Goal: Task Accomplishment & Management: Manage account settings

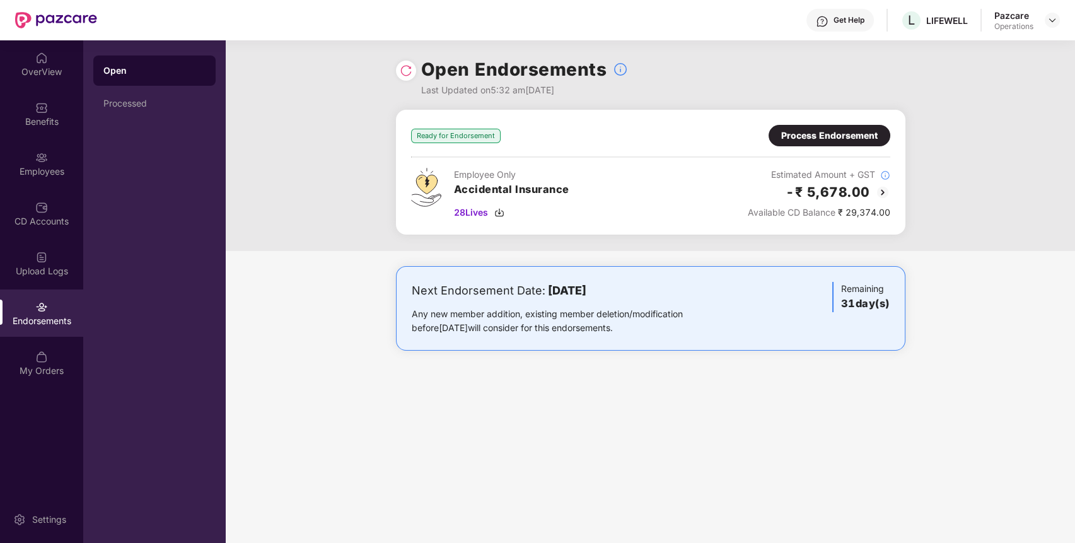
click at [853, 131] on div "Process Endorsement" at bounding box center [829, 136] width 96 height 14
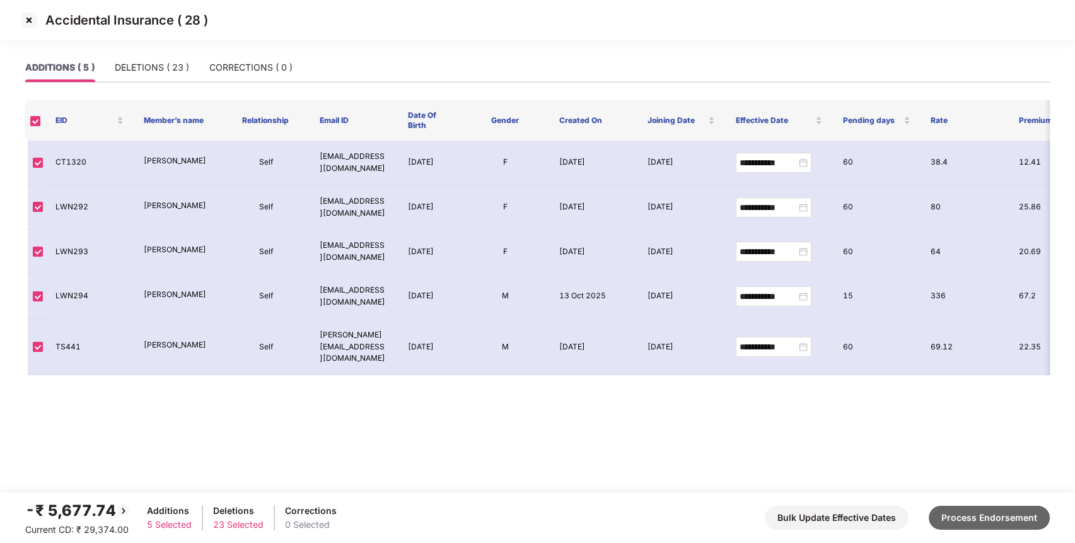
click at [978, 517] on button "Process Endorsement" at bounding box center [988, 518] width 121 height 24
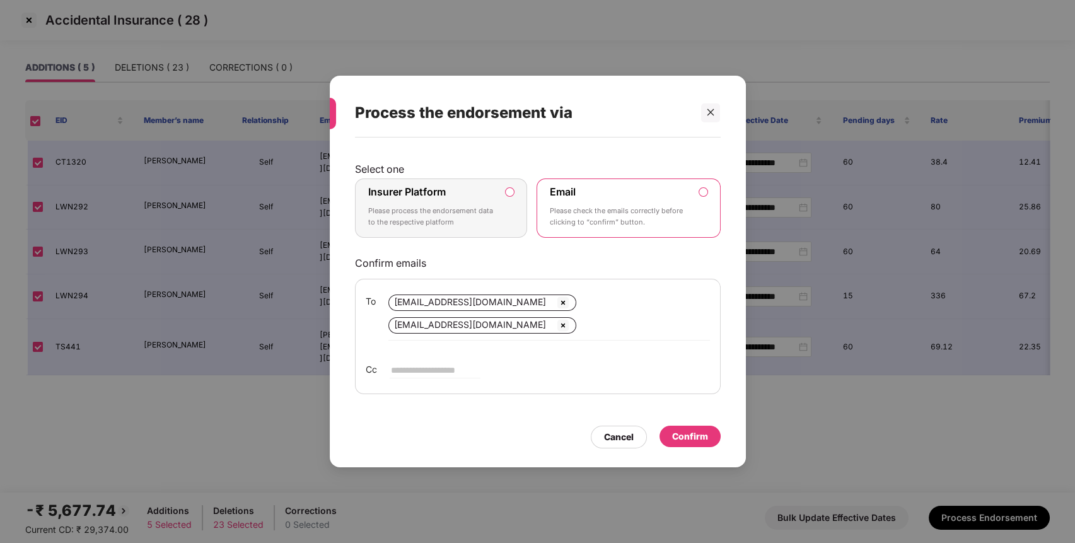
click at [465, 229] on div "Insurer Platform Please process the endorsement data to the respective platform" at bounding box center [432, 207] width 129 height 45
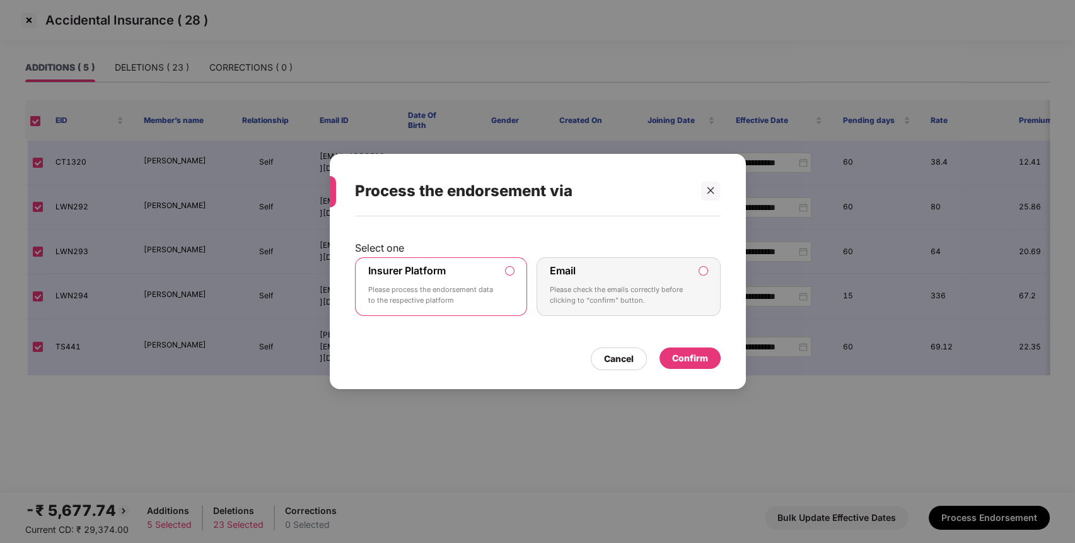
click at [695, 359] on div "Confirm" at bounding box center [690, 358] width 36 height 14
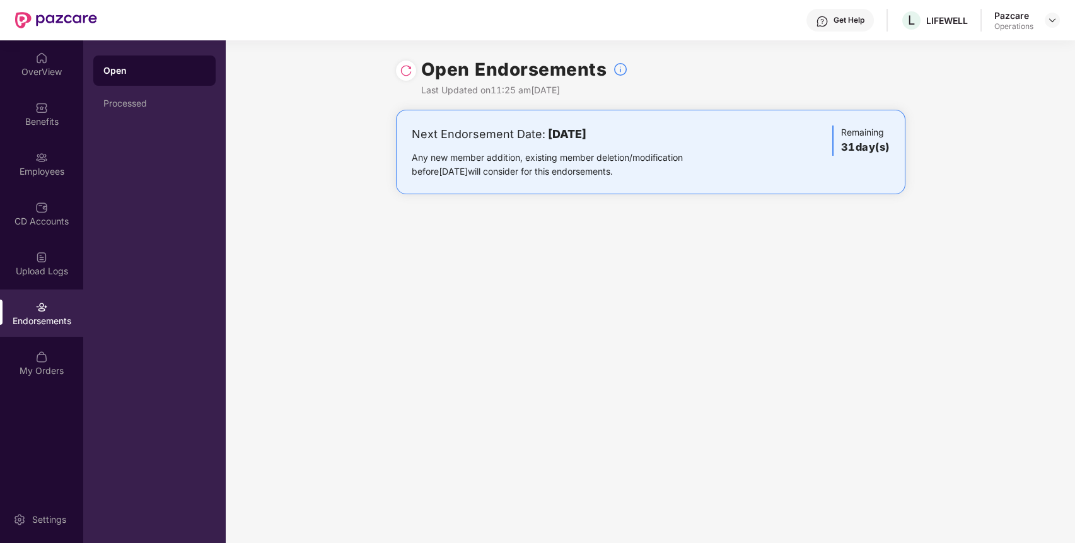
click at [1059, 25] on header "Get Help L LIFEWELL Pazcare Operations" at bounding box center [537, 20] width 1075 height 40
click at [1064, 12] on header "Get Help L LIFEWELL Pazcare Operations" at bounding box center [537, 20] width 1075 height 40
click at [1049, 22] on img at bounding box center [1052, 20] width 10 height 10
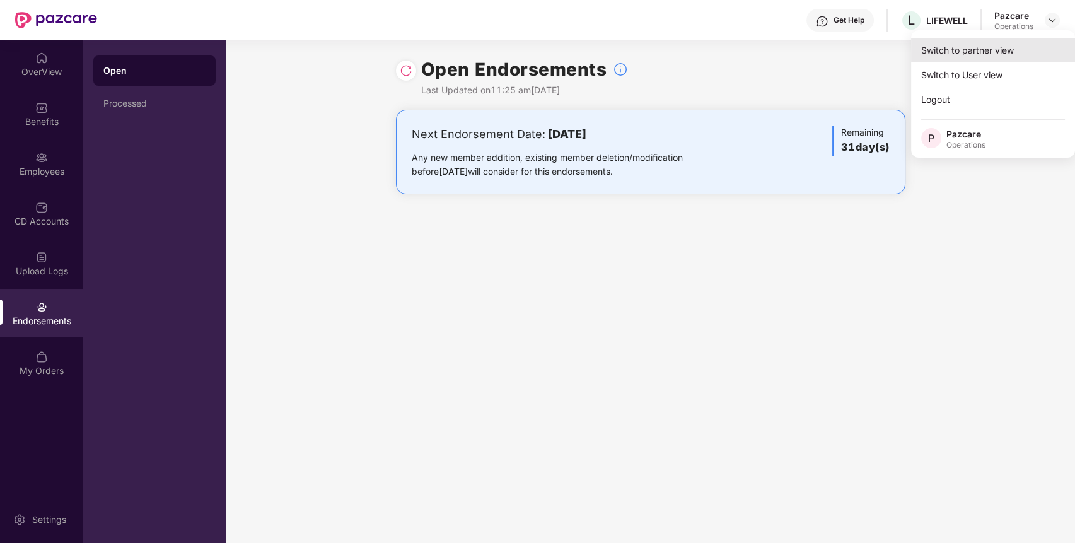
click at [1009, 38] on div "Switch to partner view" at bounding box center [993, 50] width 164 height 25
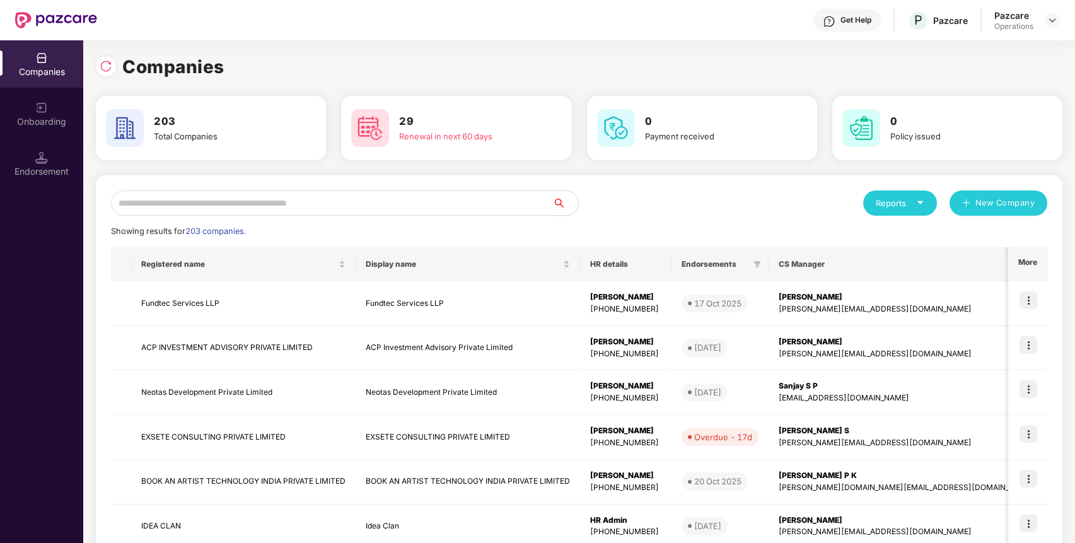
click at [387, 202] on input "text" at bounding box center [332, 202] width 442 height 25
paste input "*********"
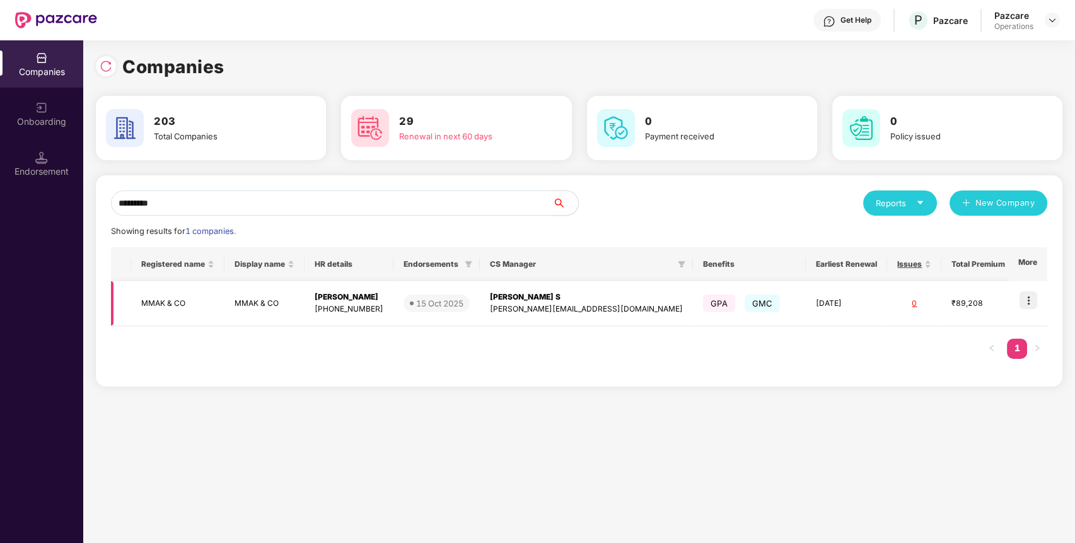
type input "*********"
click at [1029, 305] on img at bounding box center [1028, 300] width 18 height 18
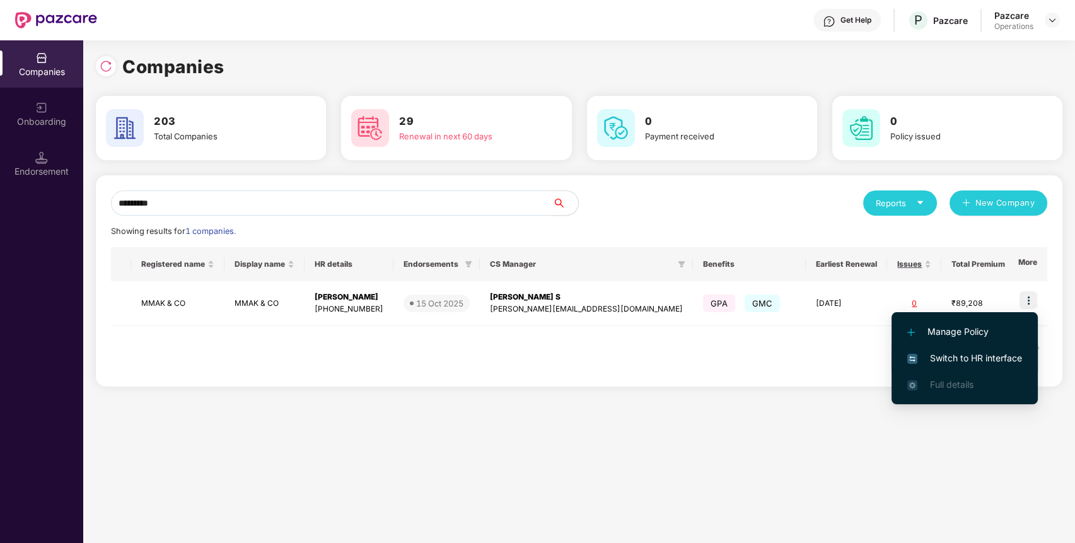
click at [976, 358] on span "Switch to HR interface" at bounding box center [964, 358] width 115 height 14
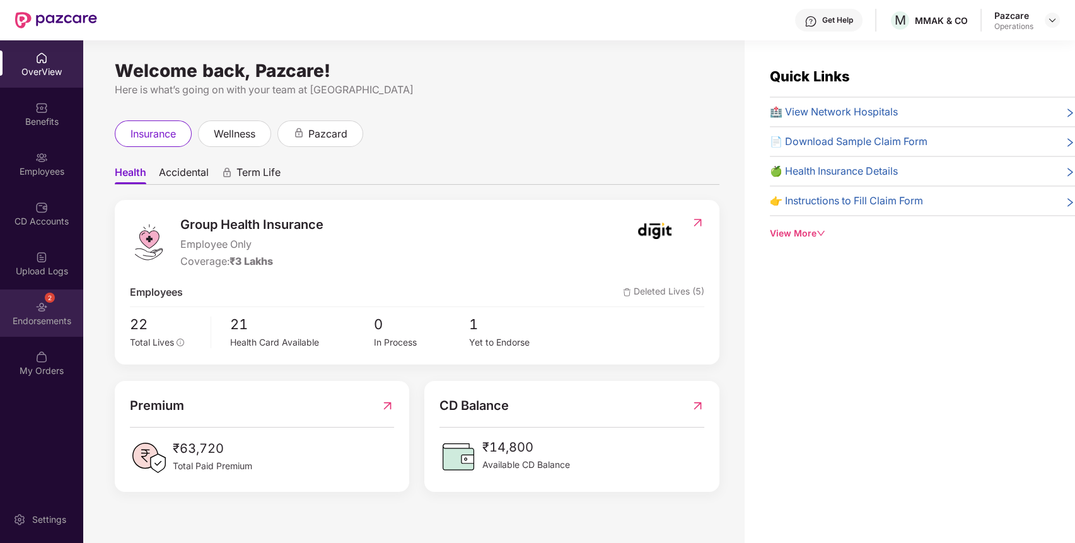
click at [57, 309] on div "2 Endorsements" at bounding box center [41, 312] width 83 height 47
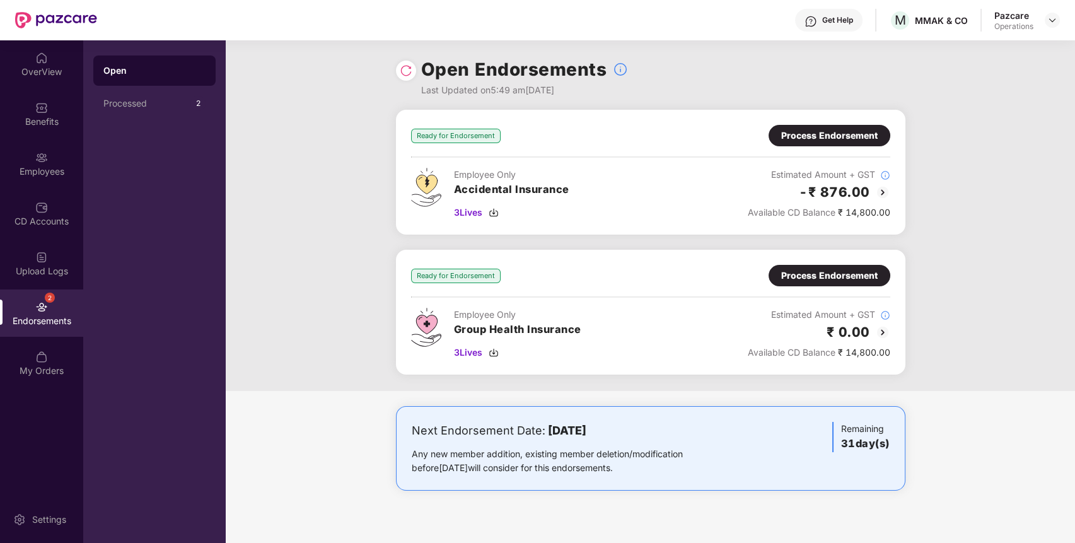
click at [842, 274] on div "Process Endorsement" at bounding box center [829, 276] width 96 height 14
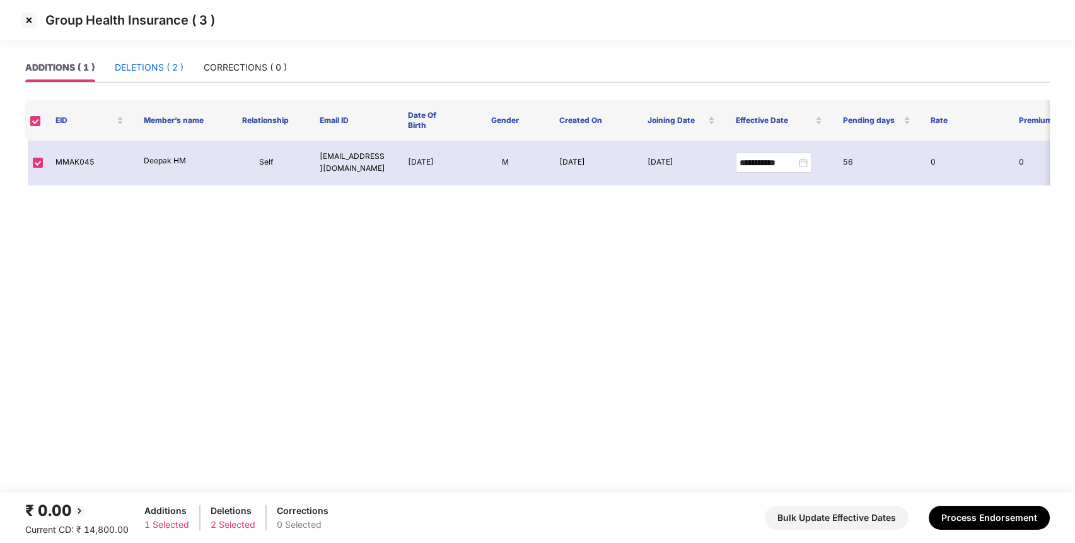
click at [141, 62] on div "DELETIONS ( 2 )" at bounding box center [149, 68] width 69 height 14
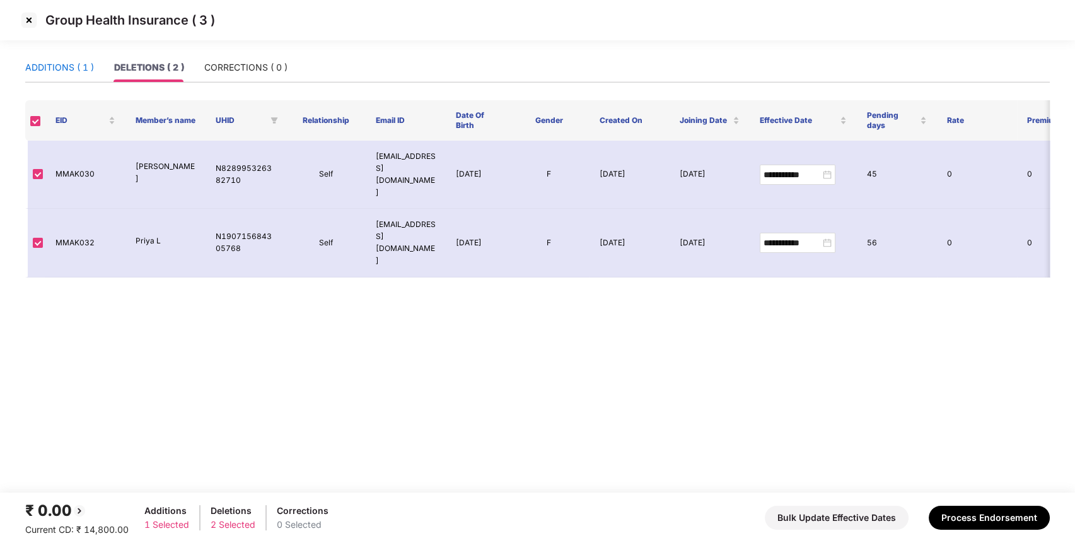
click at [61, 67] on div "ADDITIONS ( 1 )" at bounding box center [59, 68] width 69 height 14
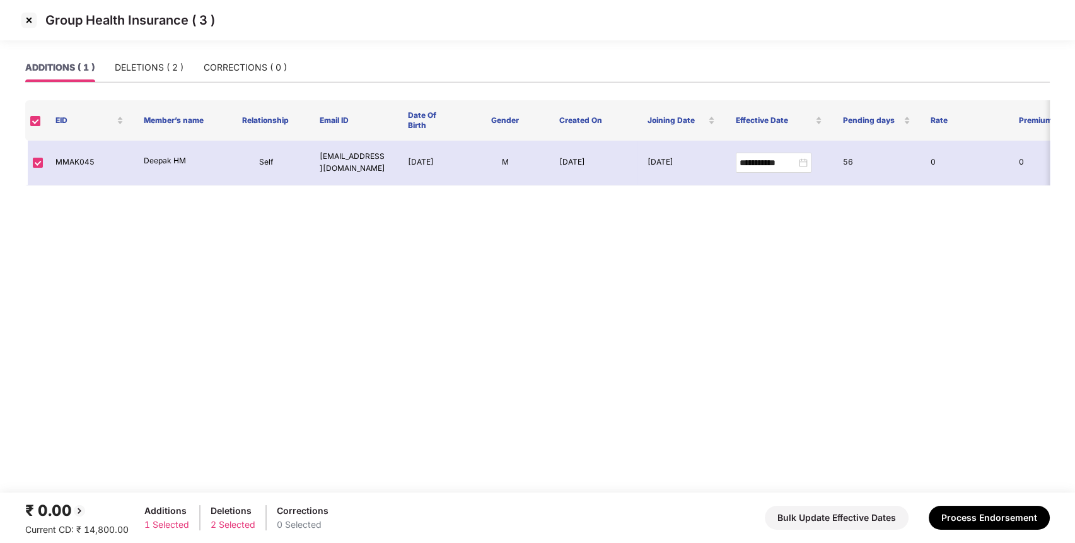
click at [32, 21] on img at bounding box center [29, 20] width 20 height 20
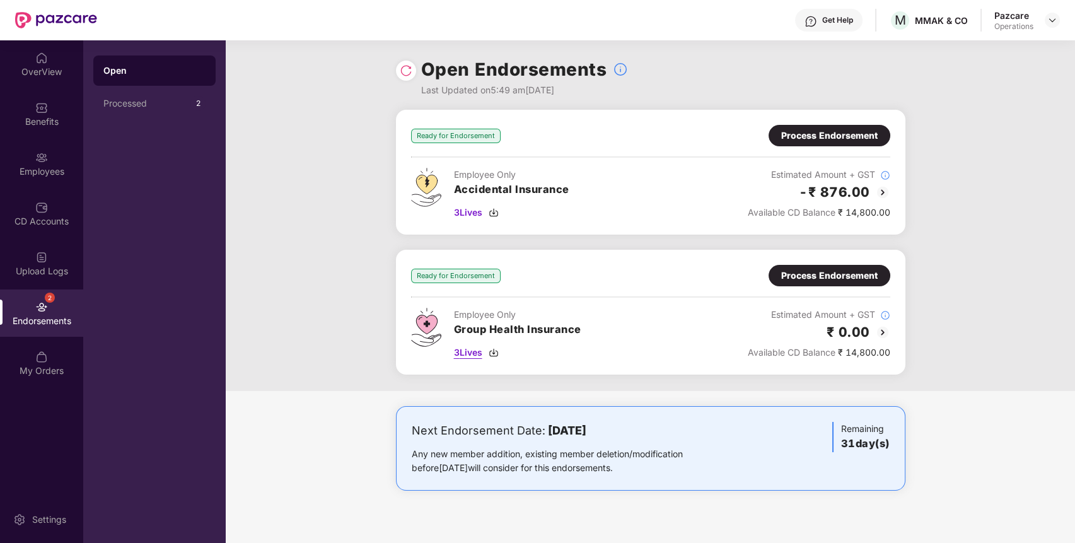
click at [465, 350] on span "3 Lives" at bounding box center [468, 352] width 28 height 14
click at [854, 282] on div "Process Endorsement" at bounding box center [829, 275] width 122 height 21
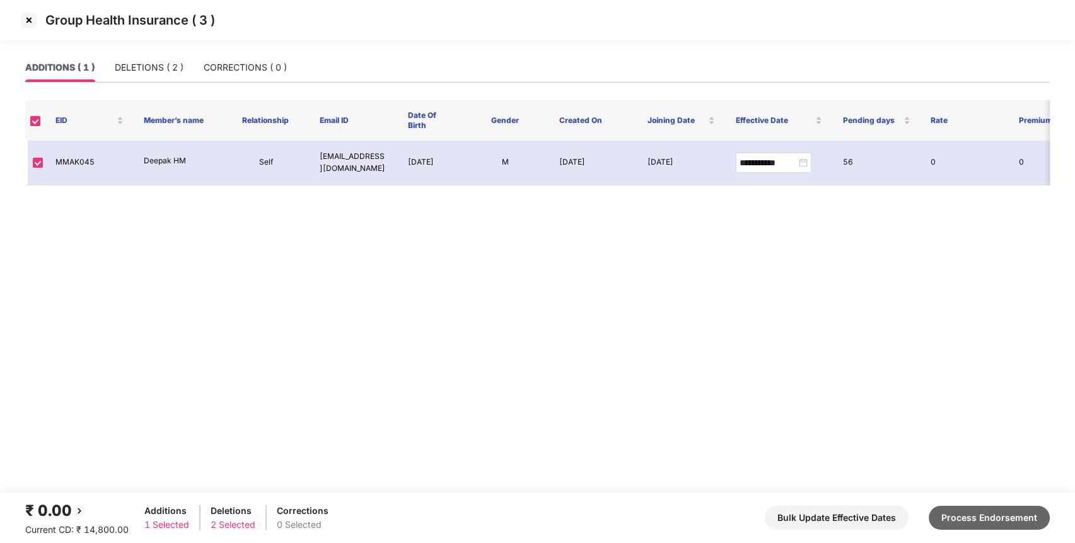
click at [1022, 515] on button "Process Endorsement" at bounding box center [988, 518] width 121 height 24
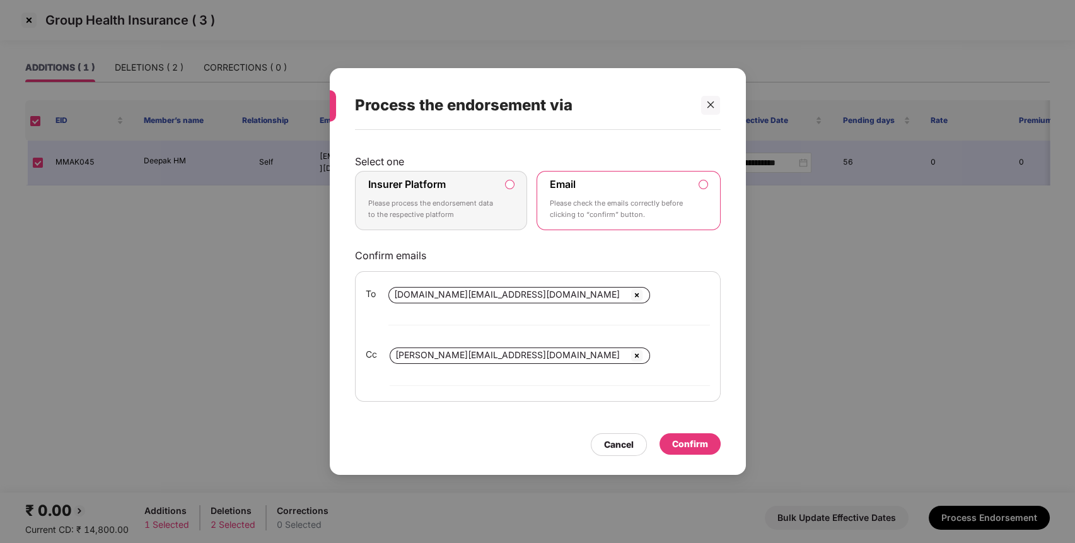
click at [480, 220] on p "Please process the endorsement data to the respective platform" at bounding box center [432, 209] width 129 height 22
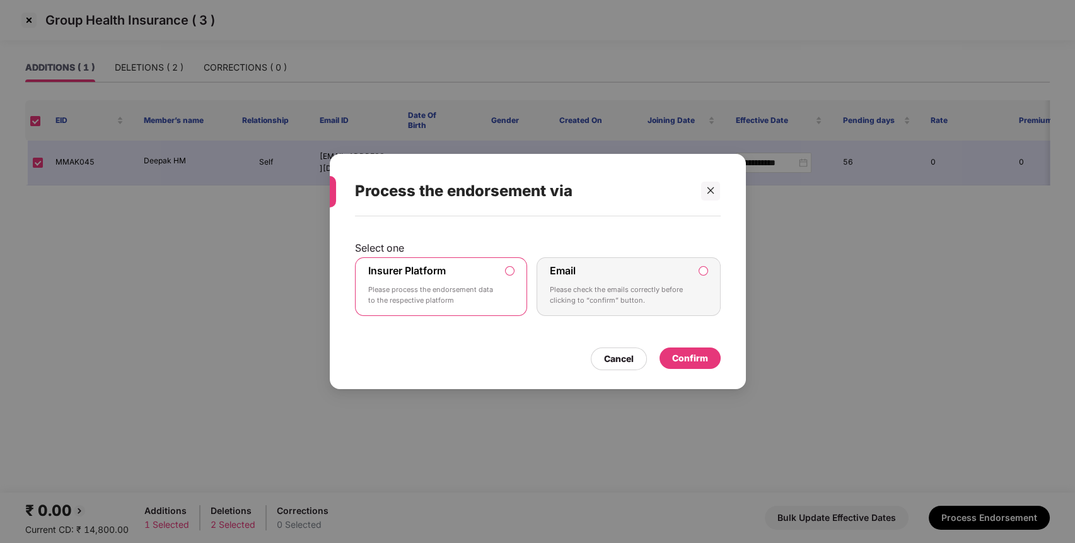
click at [676, 356] on div "Confirm" at bounding box center [690, 358] width 36 height 14
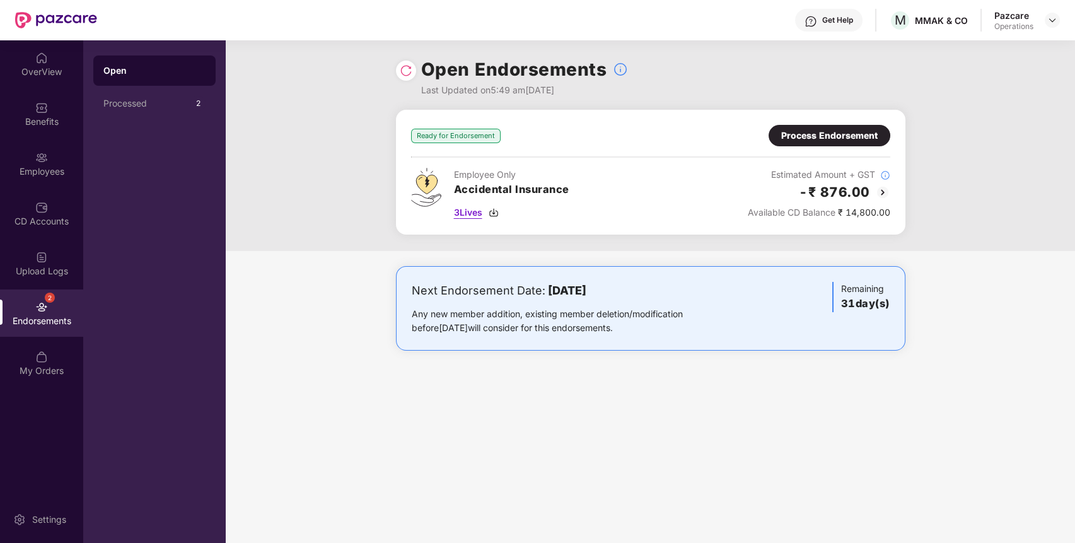
click at [476, 211] on span "3 Lives" at bounding box center [468, 212] width 28 height 14
click at [836, 131] on div "Process Endorsement" at bounding box center [829, 136] width 96 height 14
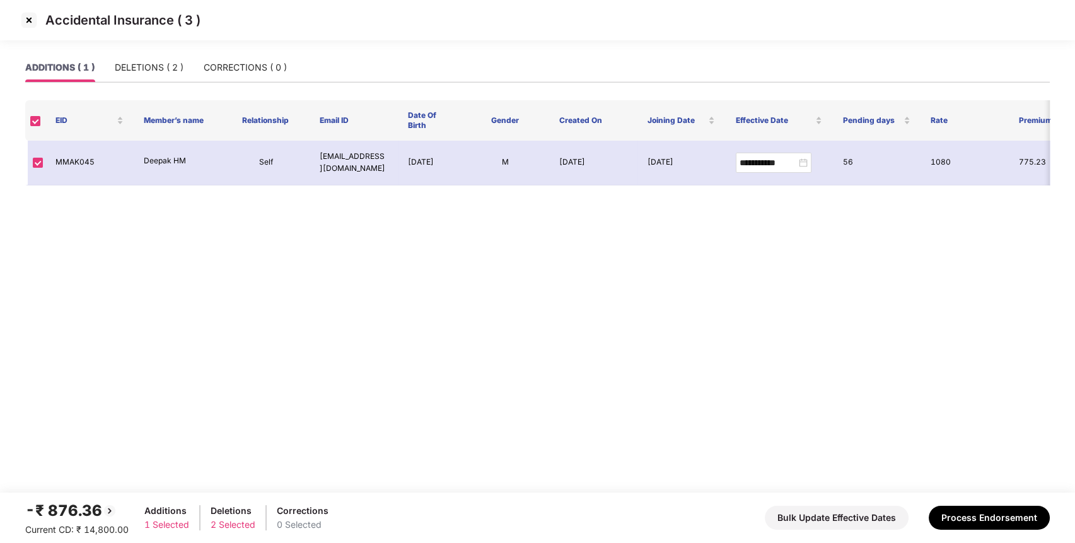
click at [961, 537] on footer "-₹ 876.36 Current CD: ₹ 14,800.00 Additions 1 Selected Deletions 2 Selected Cor…" at bounding box center [537, 517] width 1075 height 50
click at [969, 525] on button "Process Endorsement" at bounding box center [988, 518] width 121 height 24
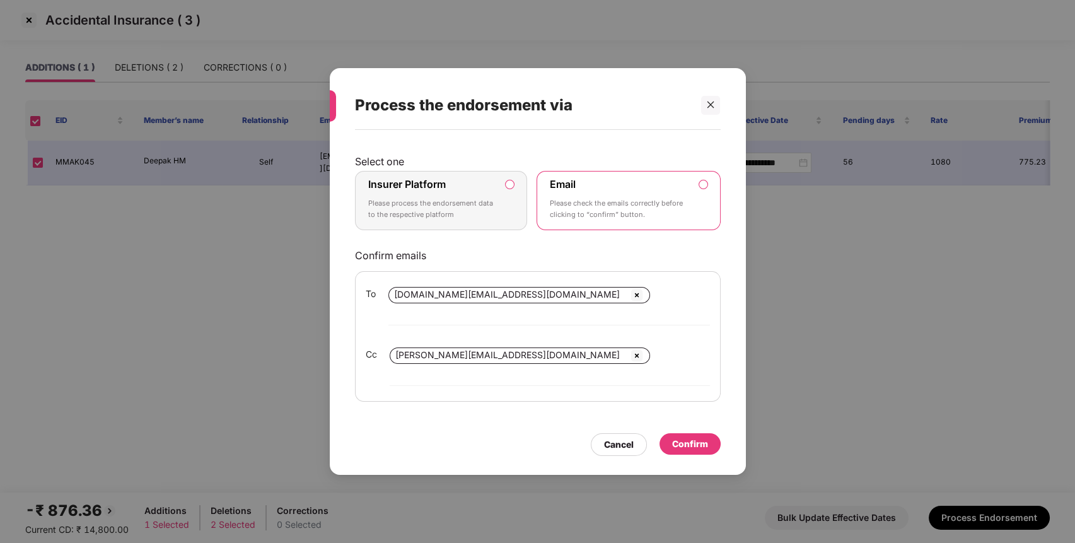
click at [499, 220] on label "Insurer Platform Please process the endorsement data to the respective platform" at bounding box center [441, 200] width 173 height 59
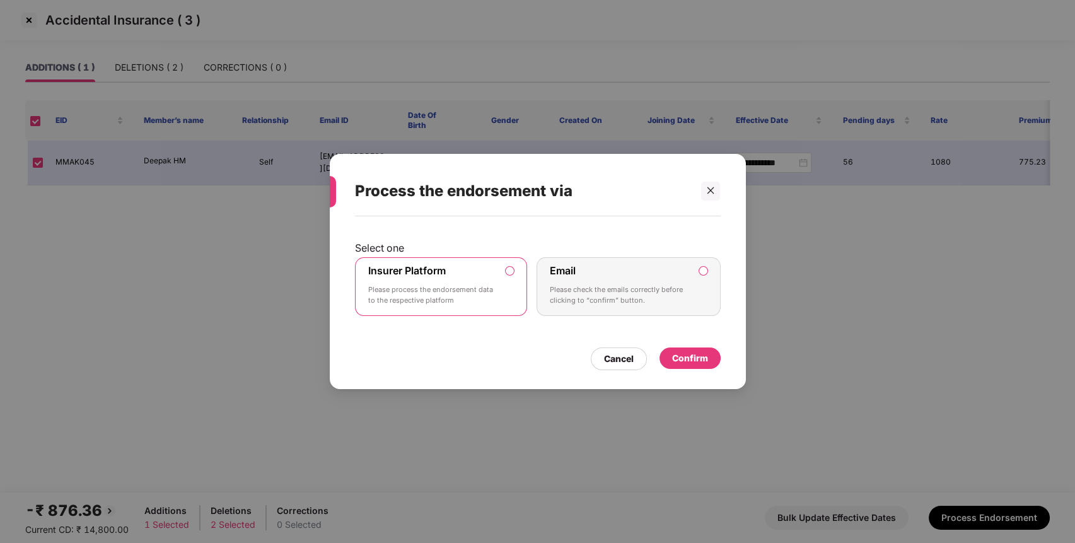
click at [700, 354] on div "Confirm" at bounding box center [690, 358] width 36 height 14
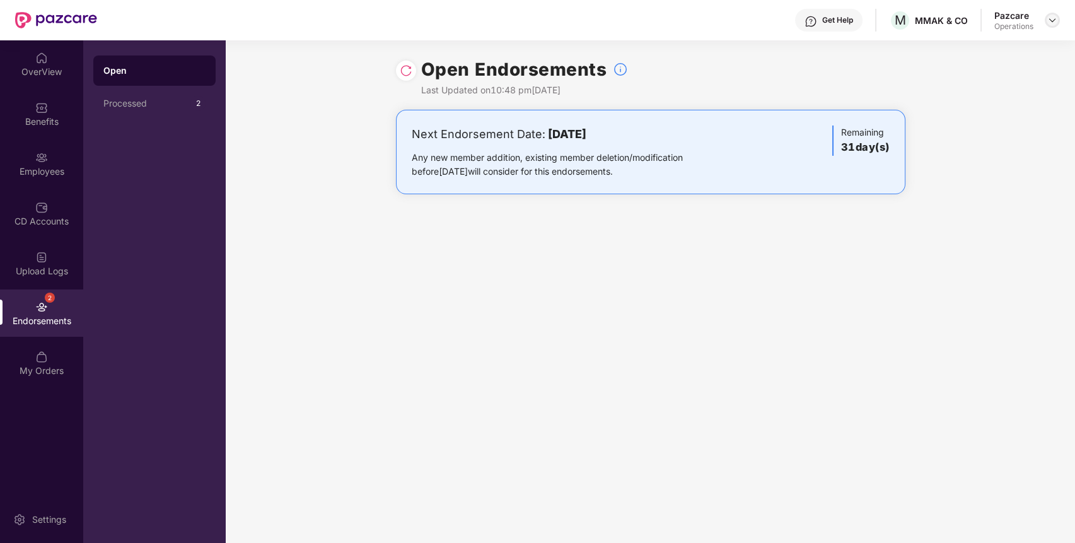
click at [1055, 20] on img at bounding box center [1052, 20] width 10 height 10
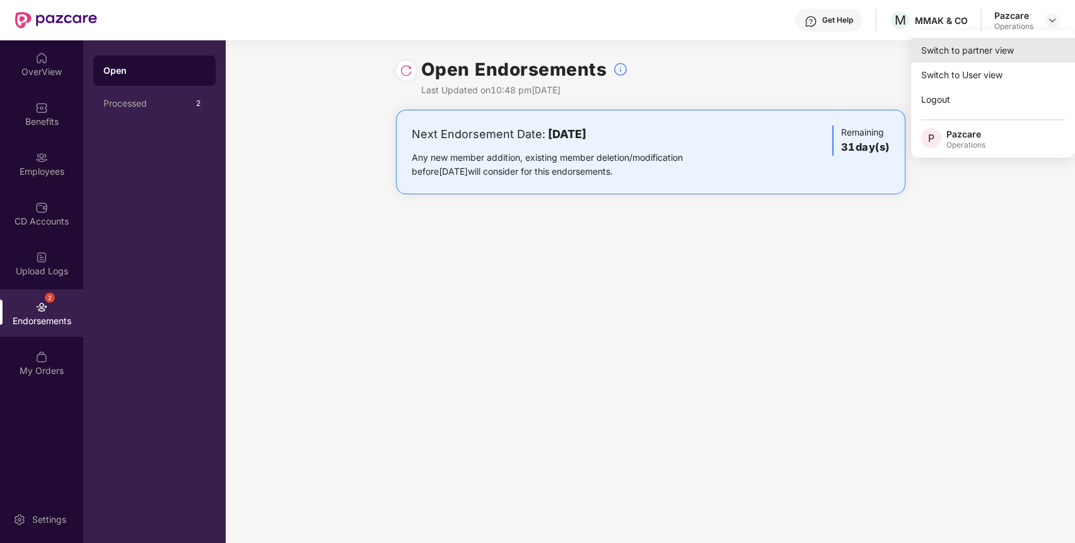
click at [1015, 52] on div "Switch to partner view" at bounding box center [993, 50] width 164 height 25
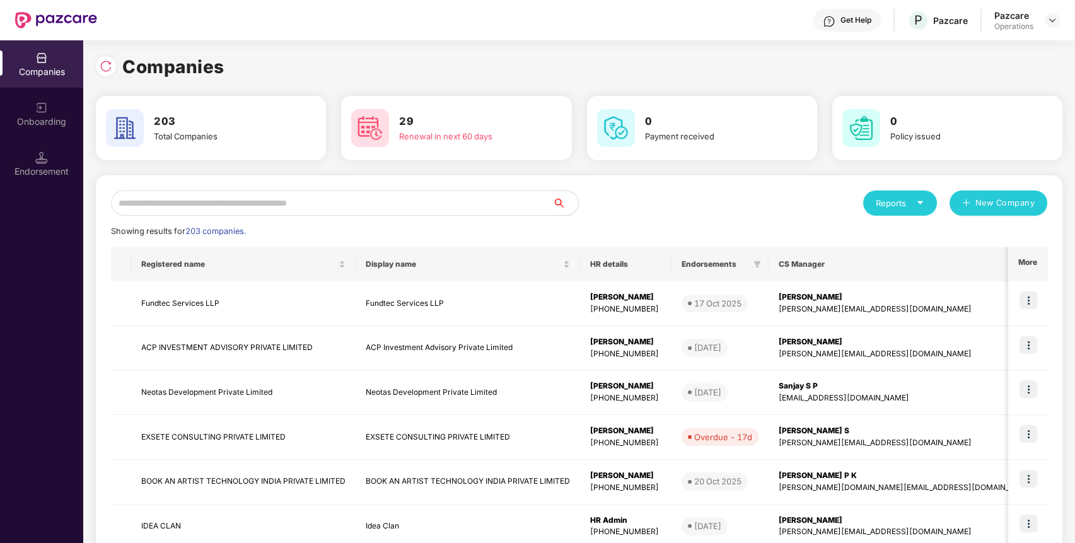
click at [377, 214] on input "text" at bounding box center [332, 202] width 442 height 25
paste input "**********"
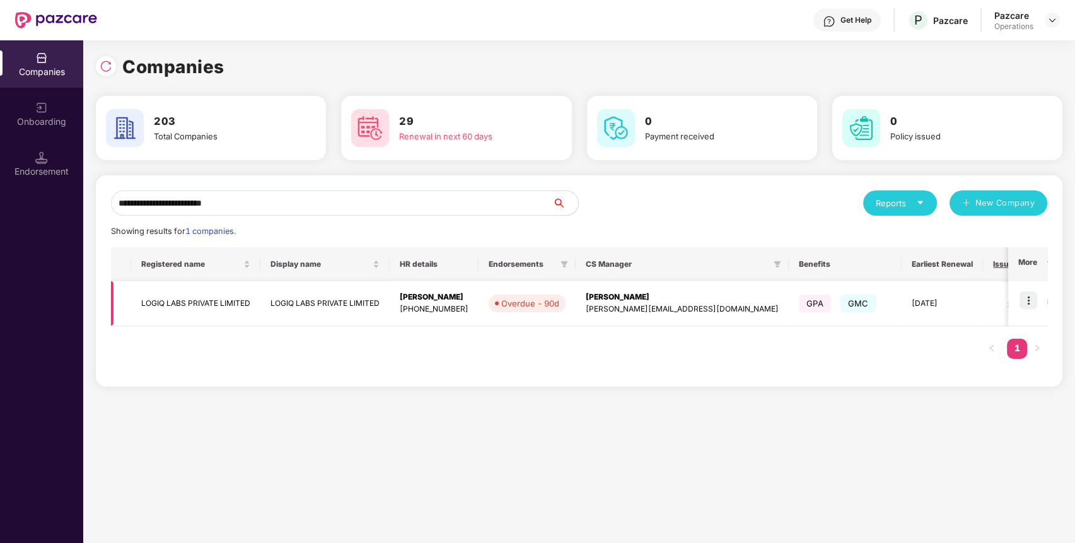
type input "**********"
click at [1033, 301] on img at bounding box center [1028, 300] width 18 height 18
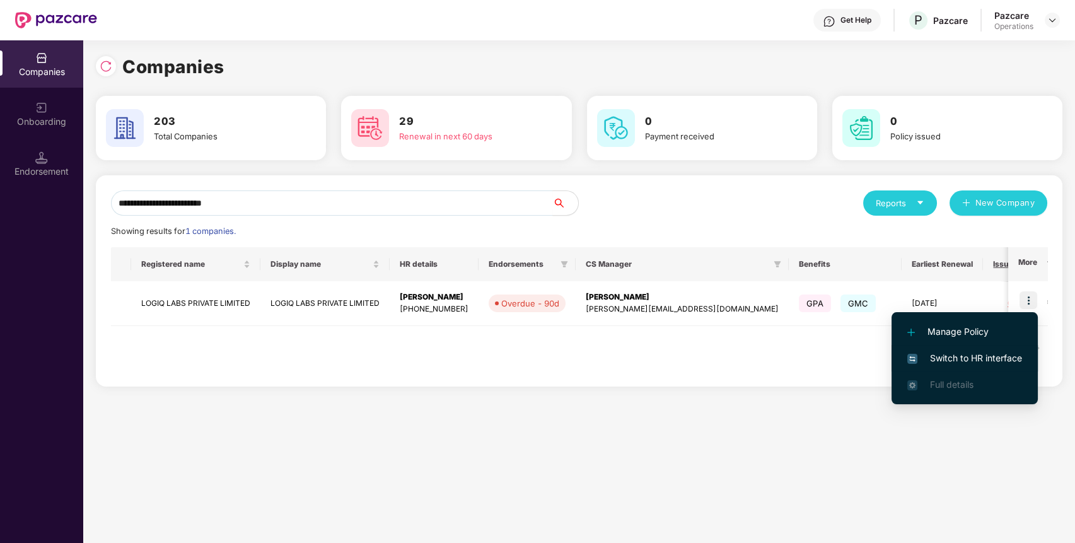
click at [973, 356] on span "Switch to HR interface" at bounding box center [964, 358] width 115 height 14
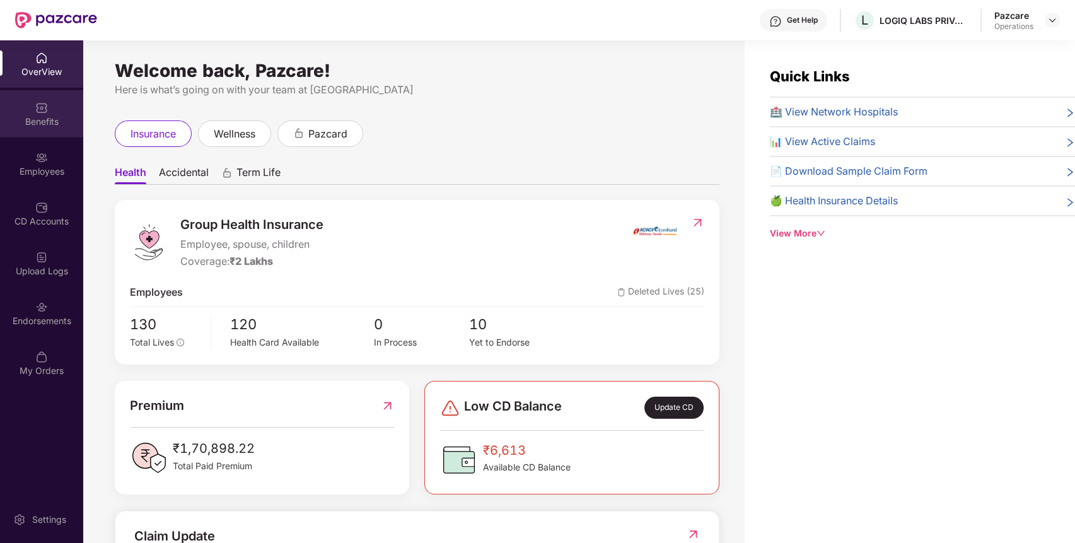
click at [51, 114] on div "Benefits" at bounding box center [41, 113] width 83 height 47
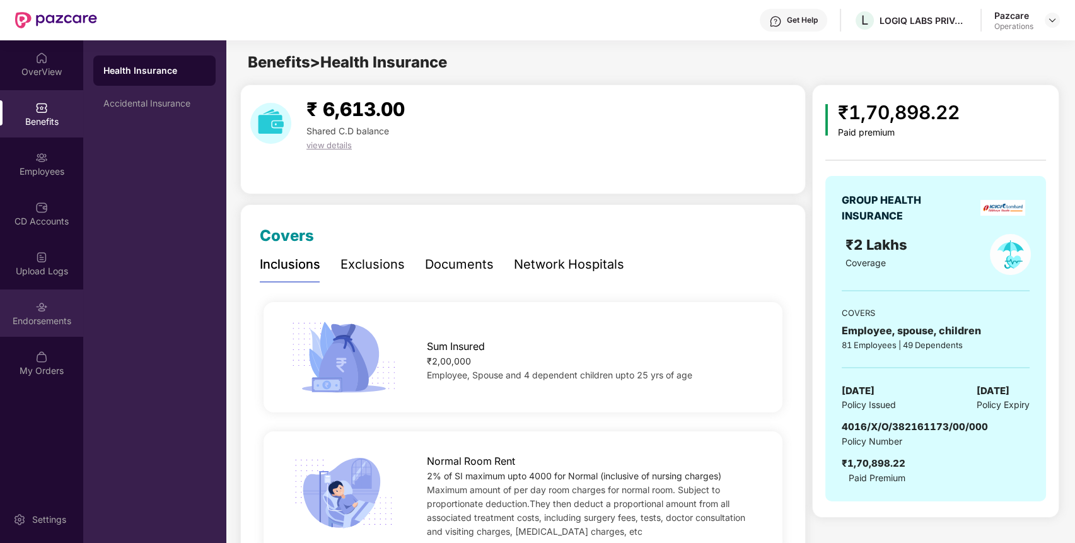
click at [55, 309] on div "Endorsements" at bounding box center [41, 312] width 83 height 47
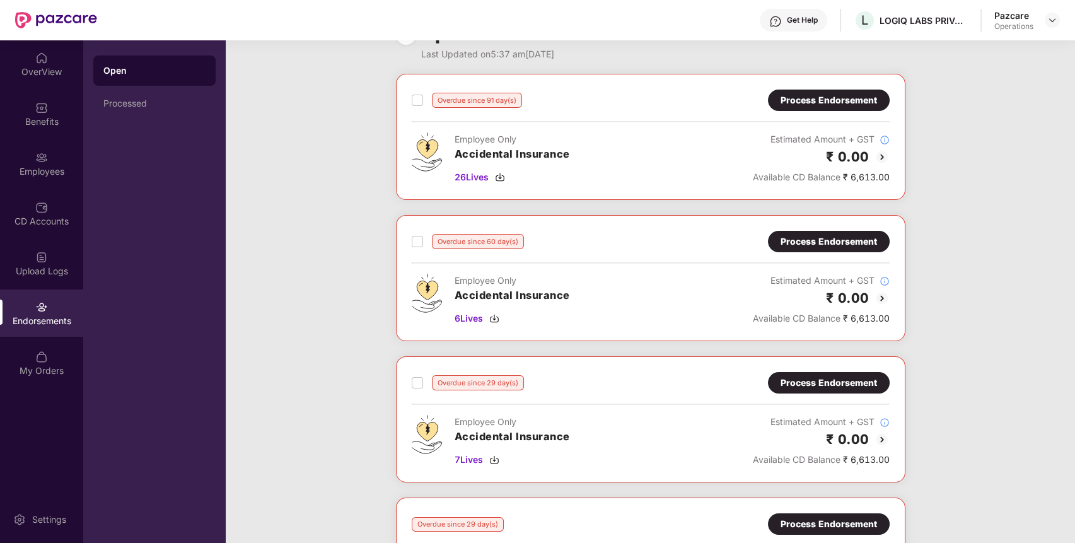
scroll to position [35, 0]
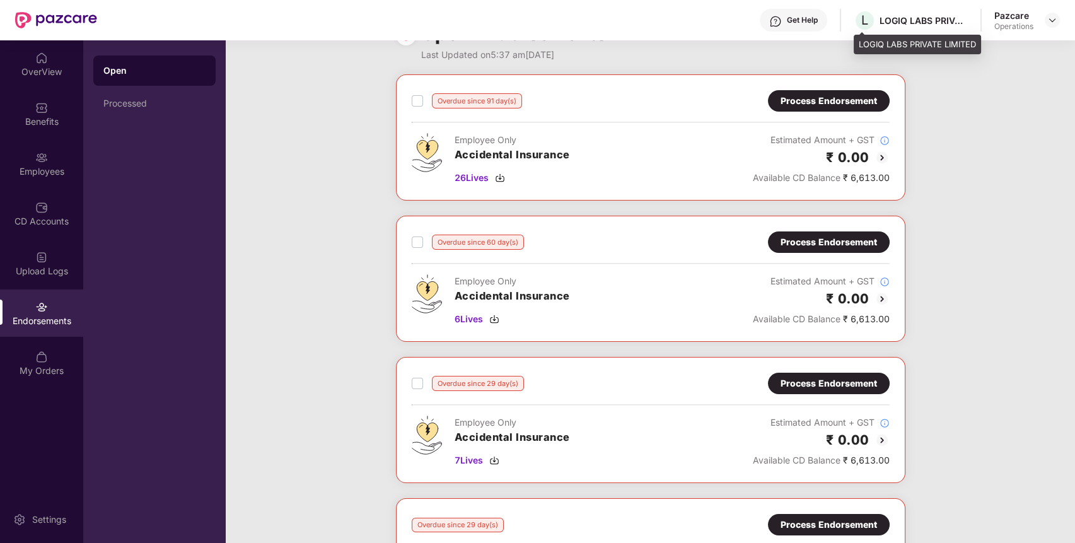
click at [896, 18] on div "LOGIQ LABS PRIVATE LIMITED" at bounding box center [923, 20] width 88 height 12
copy div "LOGIQ"
click at [1049, 21] on img at bounding box center [1052, 20] width 10 height 10
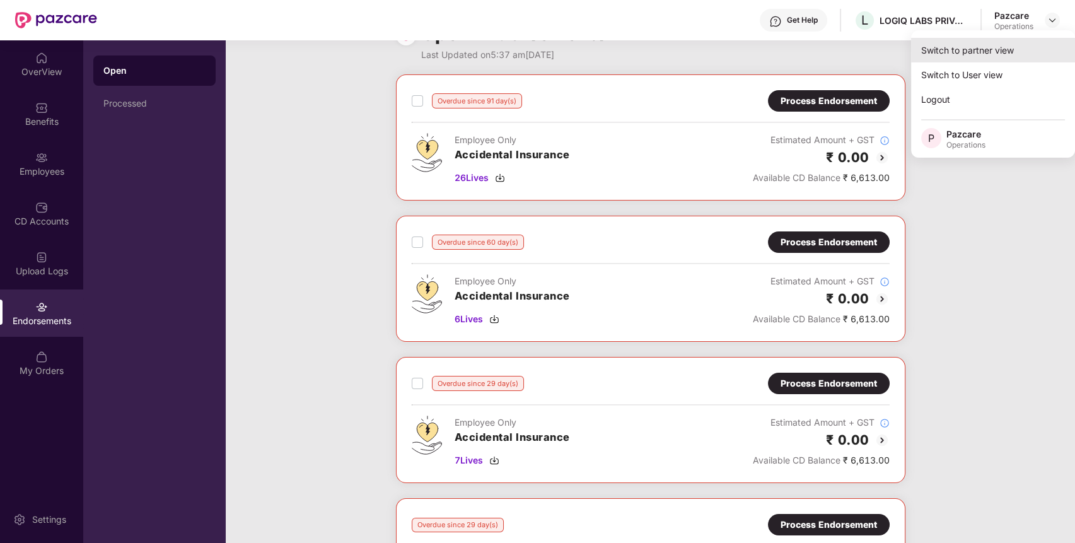
click at [993, 46] on div "Switch to partner view" at bounding box center [993, 50] width 164 height 25
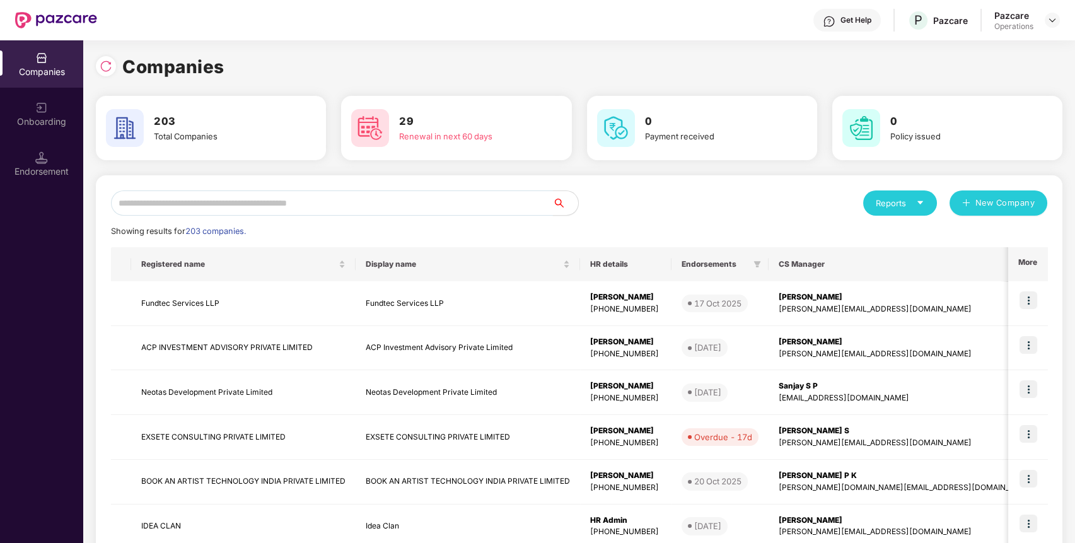
click at [397, 208] on input "text" at bounding box center [332, 202] width 442 height 25
paste input "*****"
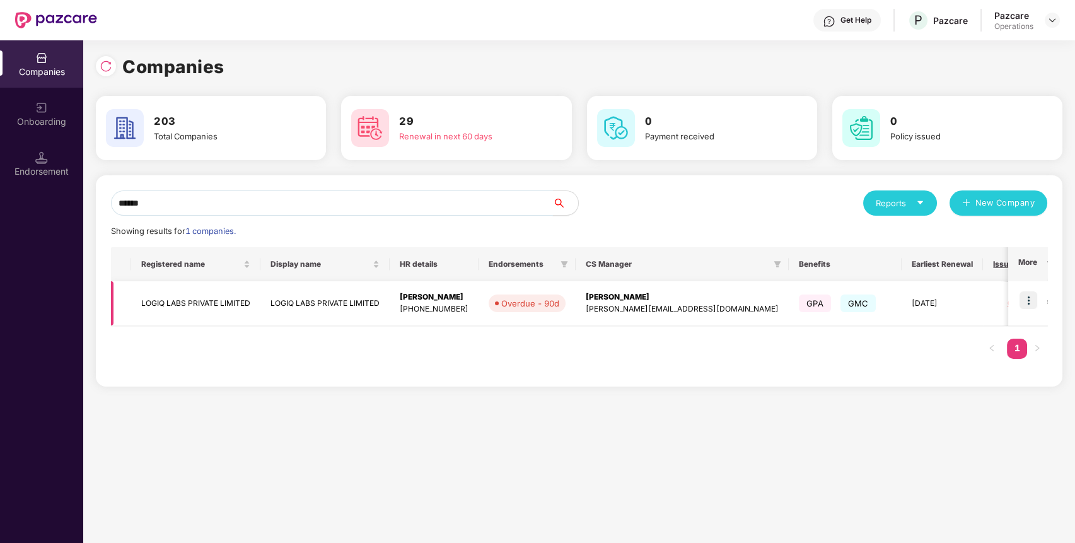
type input "*****"
click at [181, 301] on td "LOGIQ LABS PRIVATE LIMITED" at bounding box center [195, 303] width 129 height 45
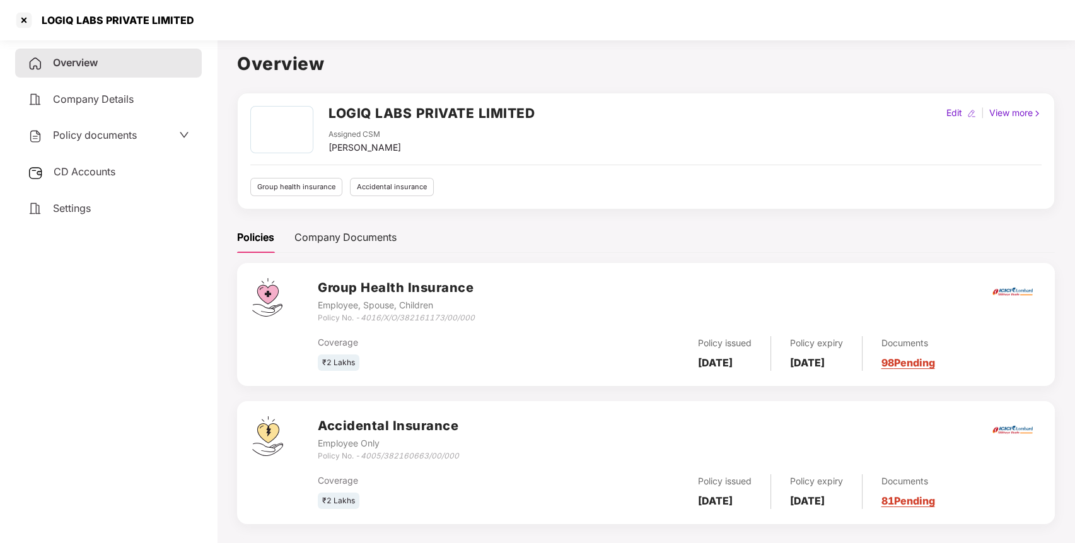
click at [149, 175] on div "CD Accounts" at bounding box center [108, 172] width 187 height 29
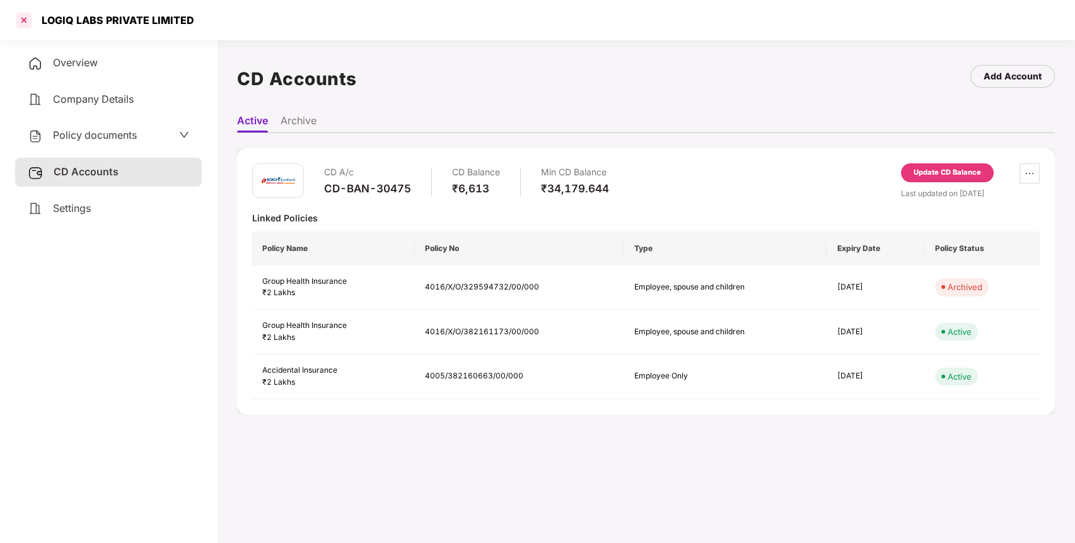
click at [23, 26] on div at bounding box center [24, 20] width 20 height 20
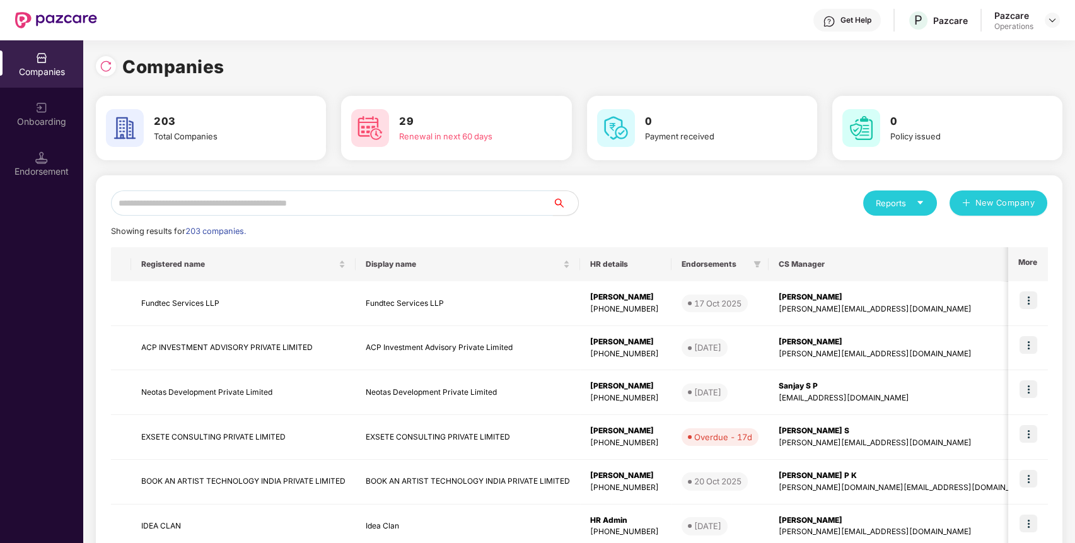
click at [359, 211] on input "text" at bounding box center [332, 202] width 442 height 25
paste input "*****"
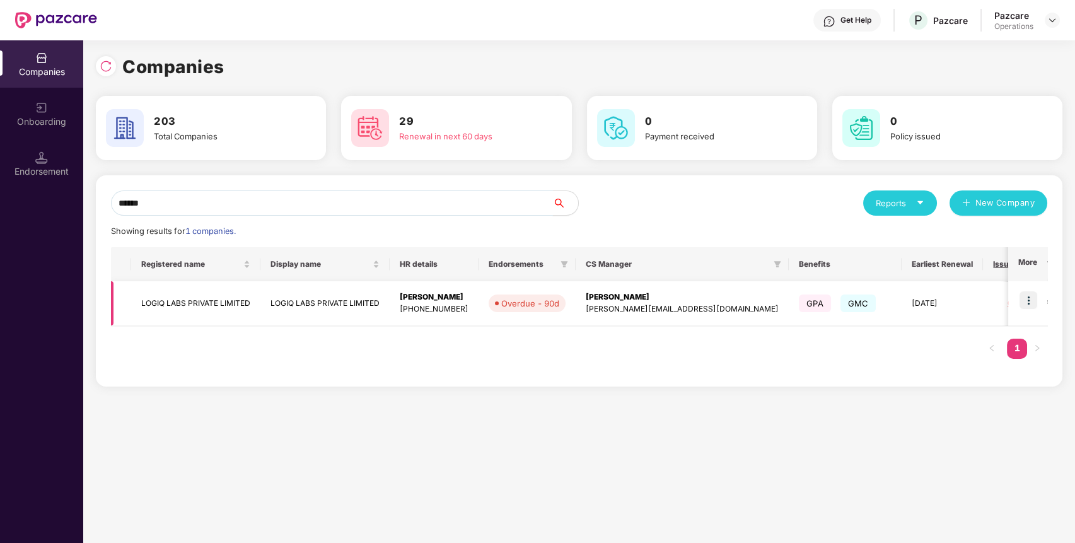
type input "*****"
click at [1029, 298] on img at bounding box center [1028, 300] width 18 height 18
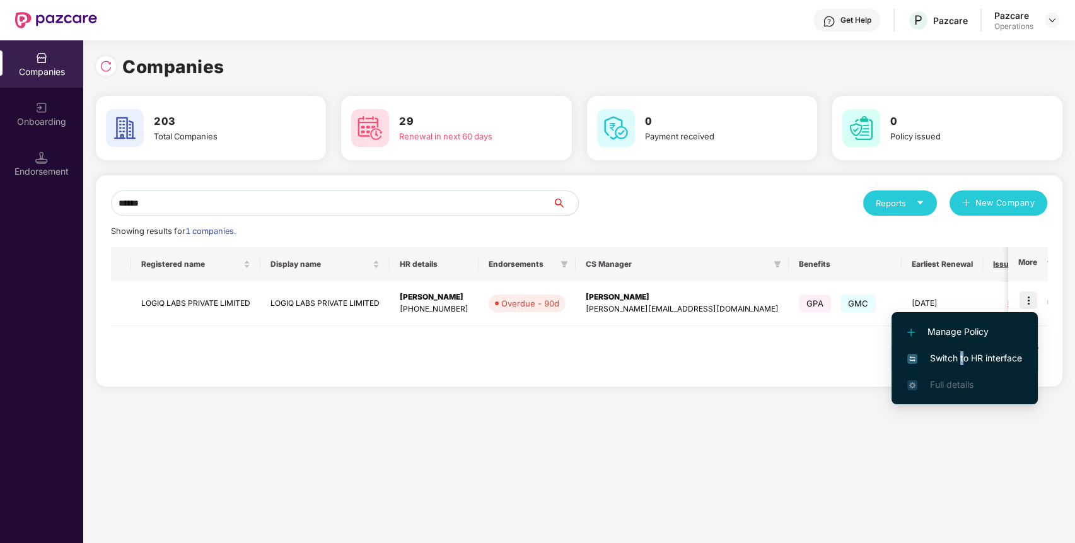
click at [960, 357] on span "Switch to HR interface" at bounding box center [964, 358] width 115 height 14
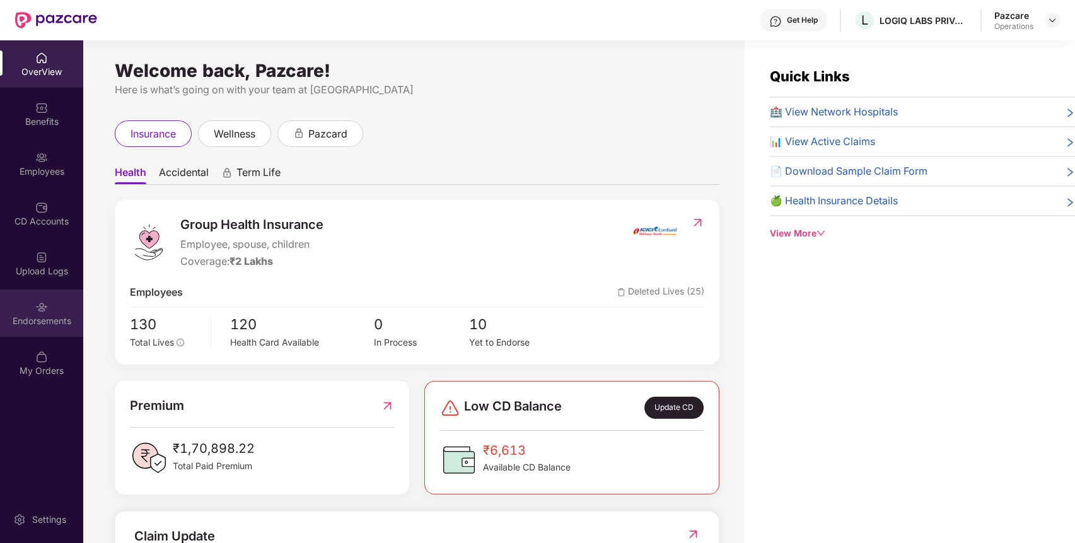
click at [49, 308] on div "Endorsements" at bounding box center [41, 312] width 83 height 47
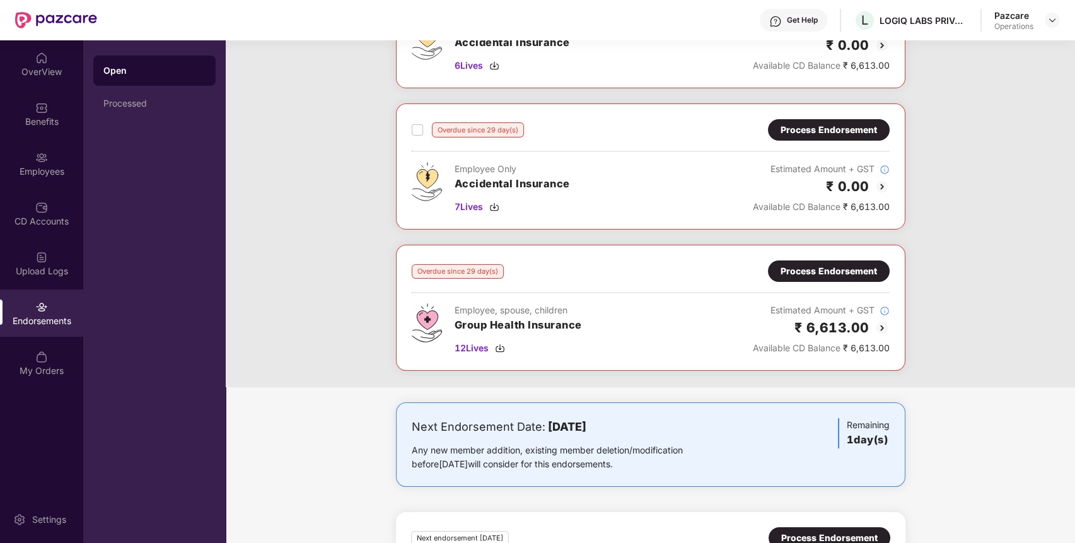
scroll to position [290, 0]
click at [473, 348] on span "12 Lives" at bounding box center [471, 347] width 34 height 14
click at [813, 272] on div "Process Endorsement" at bounding box center [828, 270] width 96 height 14
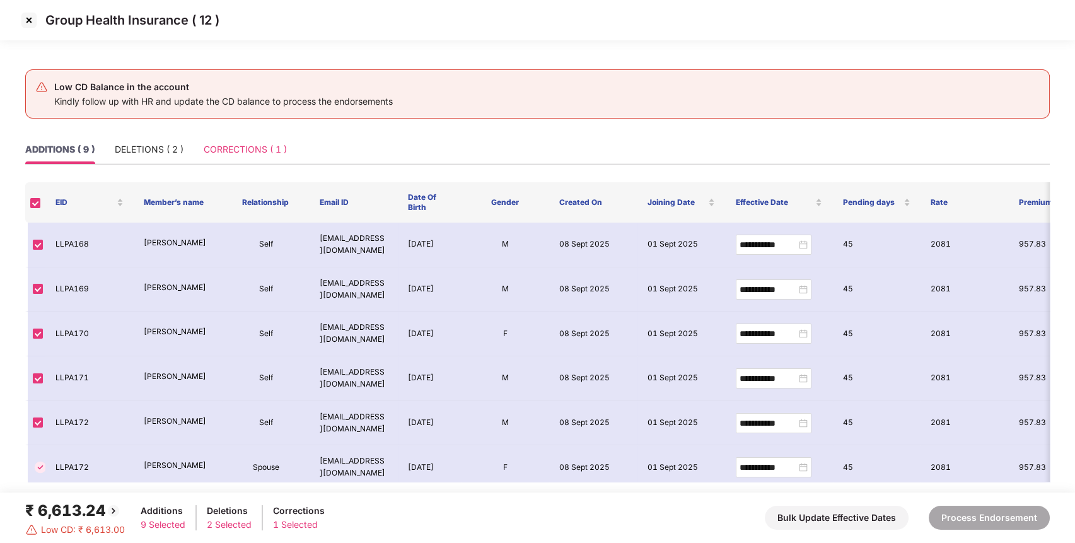
click at [251, 141] on div "CORRECTIONS ( 1 )" at bounding box center [245, 149] width 83 height 29
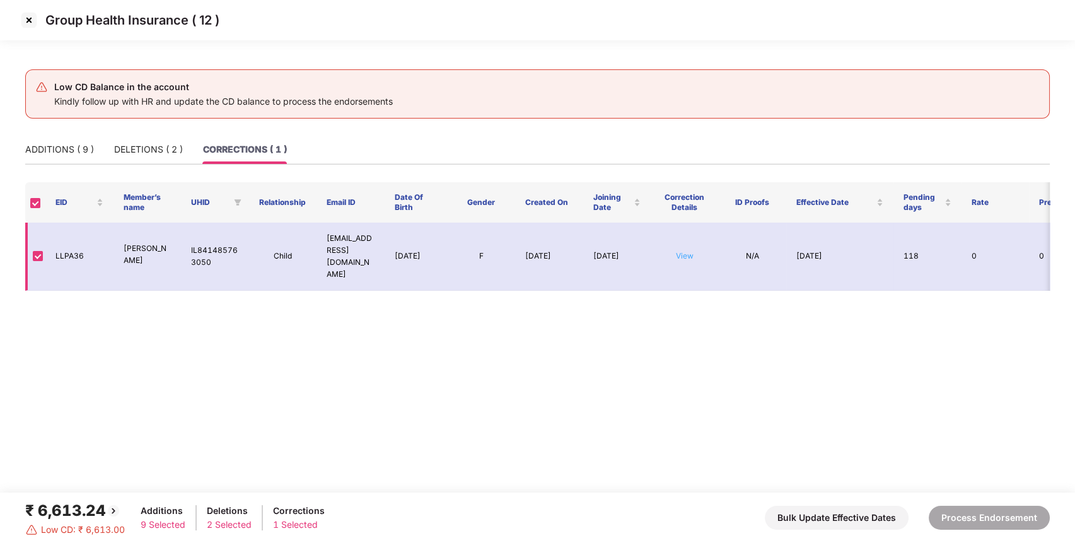
click at [688, 251] on link "View" at bounding box center [685, 255] width 18 height 9
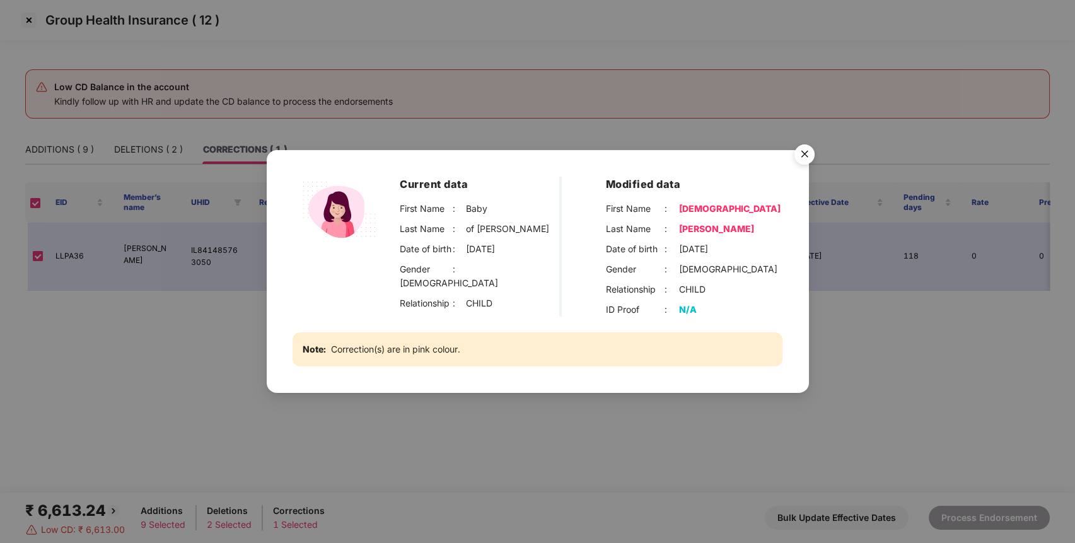
click at [722, 202] on div "[DEMOGRAPHIC_DATA]" at bounding box center [729, 209] width 101 height 14
copy div "[DEMOGRAPHIC_DATA]"
click at [724, 222] on div "[PERSON_NAME]" at bounding box center [716, 229] width 75 height 14
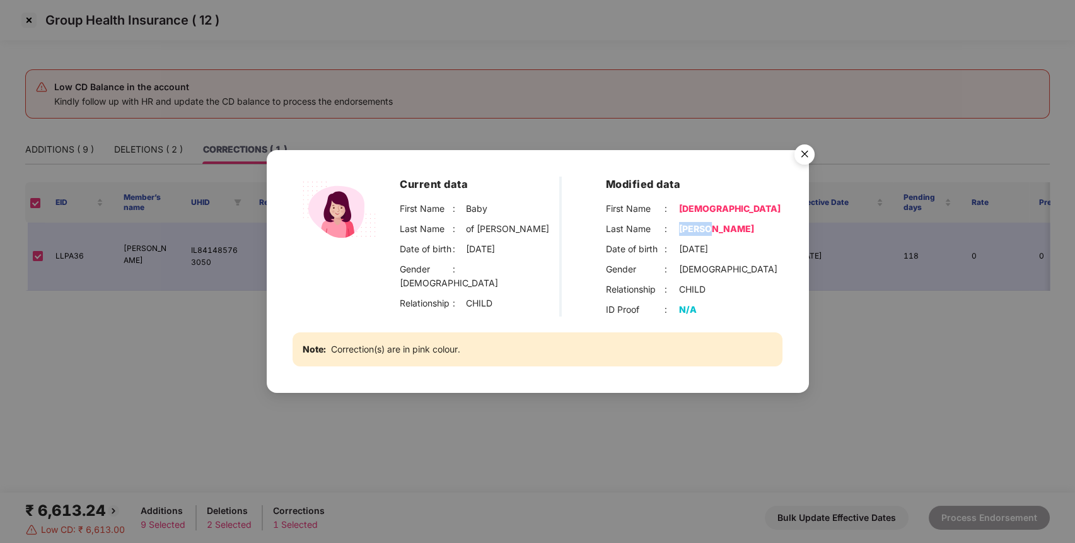
copy div "[PERSON_NAME]"
click at [801, 141] on img "Close" at bounding box center [804, 156] width 35 height 35
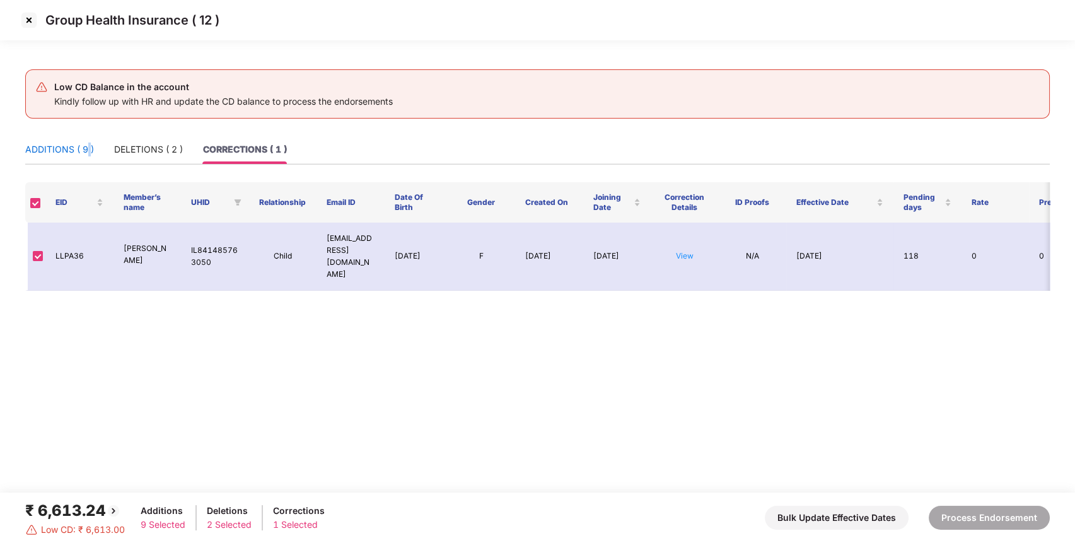
click at [88, 150] on div "ADDITIONS ( 9 )" at bounding box center [59, 149] width 69 height 14
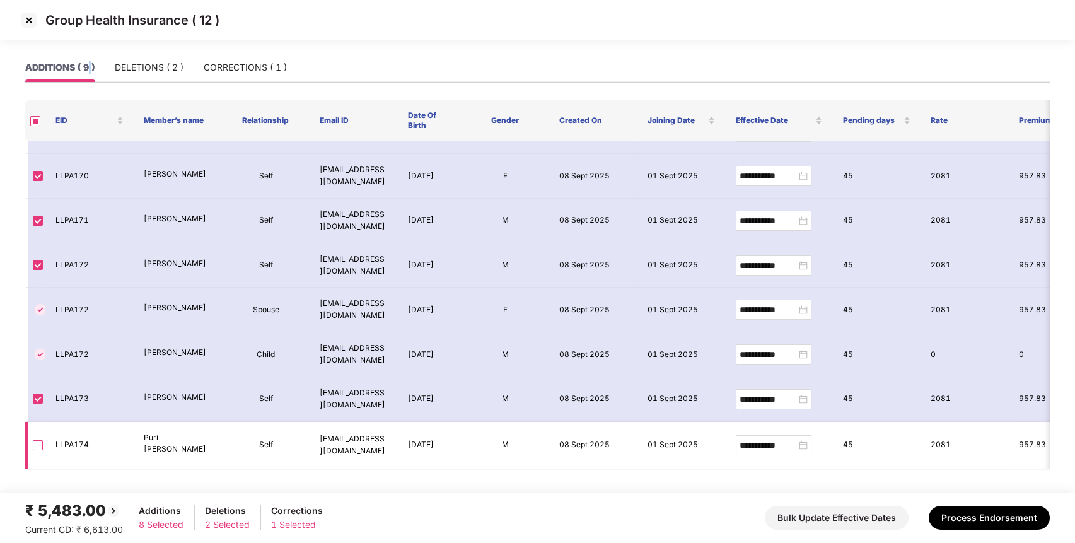
scroll to position [78, 0]
click at [32, 18] on img at bounding box center [29, 20] width 20 height 20
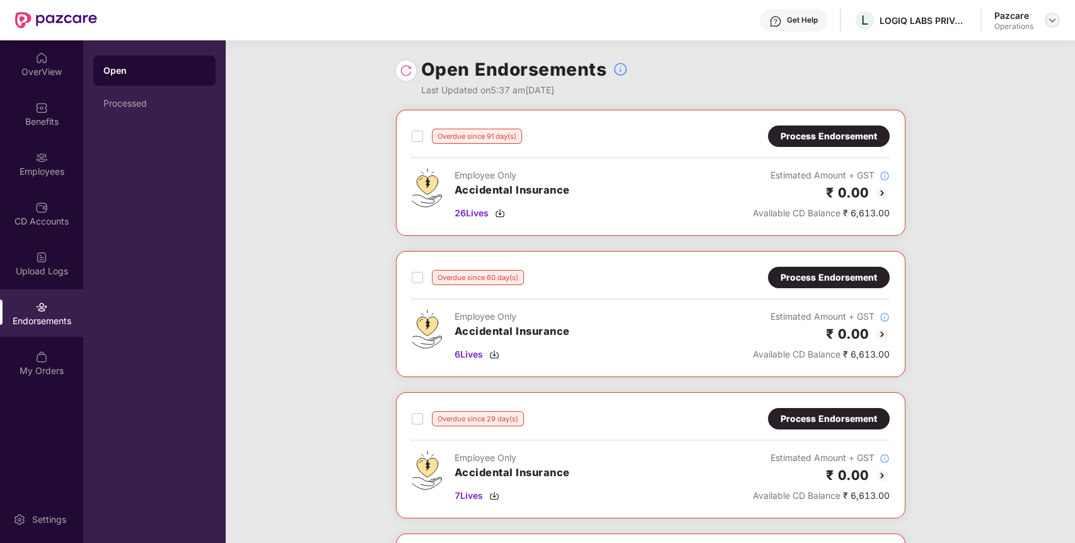
click at [1049, 16] on img at bounding box center [1052, 20] width 10 height 10
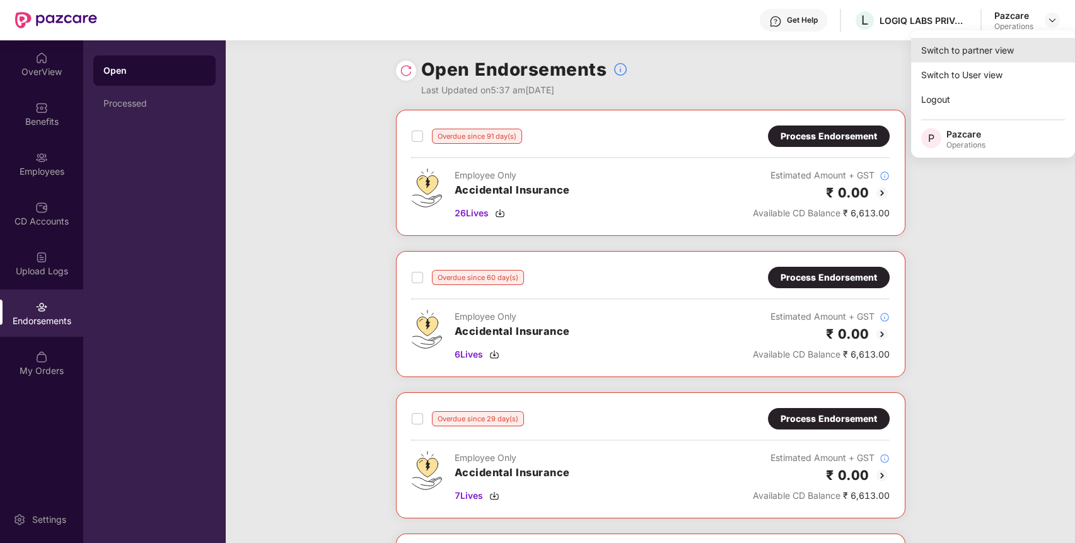
click at [993, 47] on div "Switch to partner view" at bounding box center [993, 50] width 164 height 25
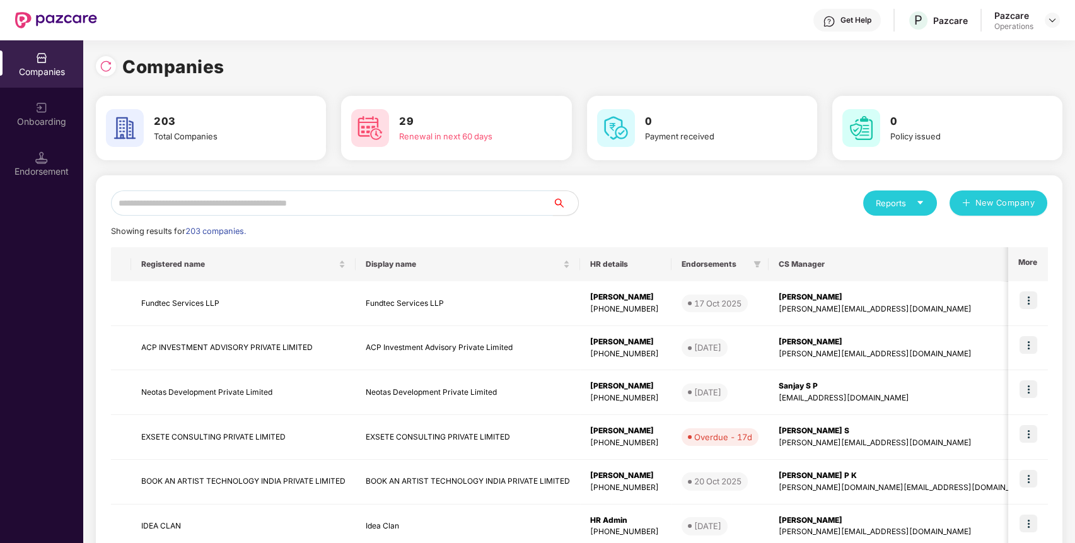
click at [442, 208] on input "text" at bounding box center [332, 202] width 442 height 25
paste input "**********"
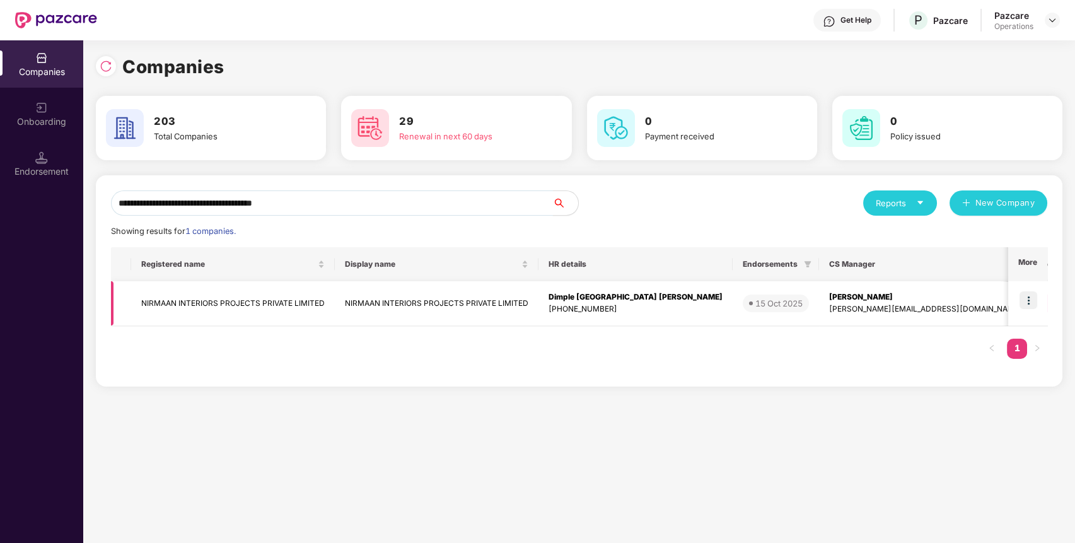
type input "**********"
click at [1031, 303] on img at bounding box center [1028, 300] width 18 height 18
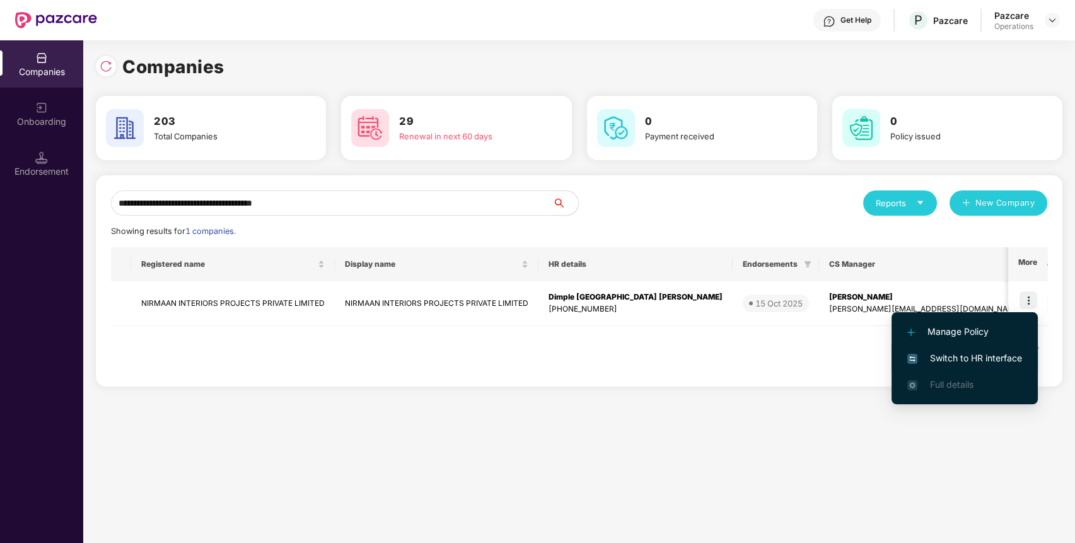
click at [951, 347] on li "Switch to HR interface" at bounding box center [964, 358] width 146 height 26
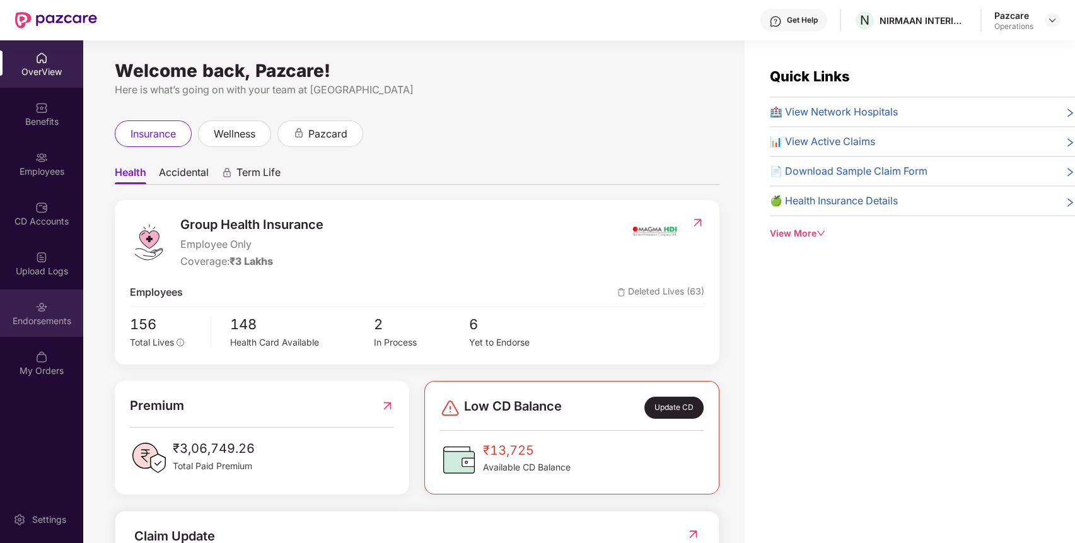
click at [25, 330] on div "Endorsements" at bounding box center [41, 312] width 83 height 47
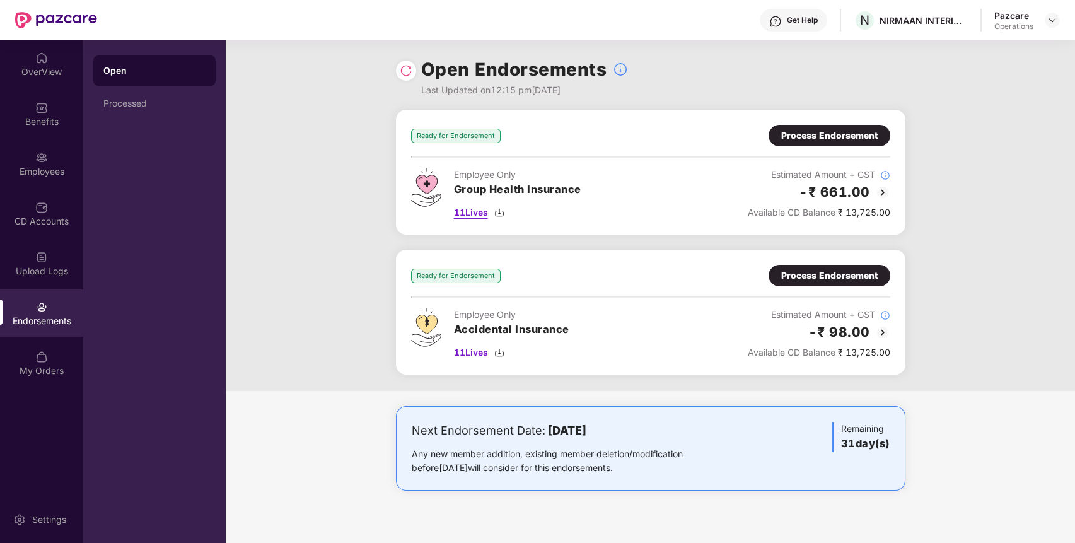
click at [471, 209] on span "11 Lives" at bounding box center [471, 212] width 34 height 14
click at [815, 134] on div "Process Endorsement" at bounding box center [829, 136] width 96 height 14
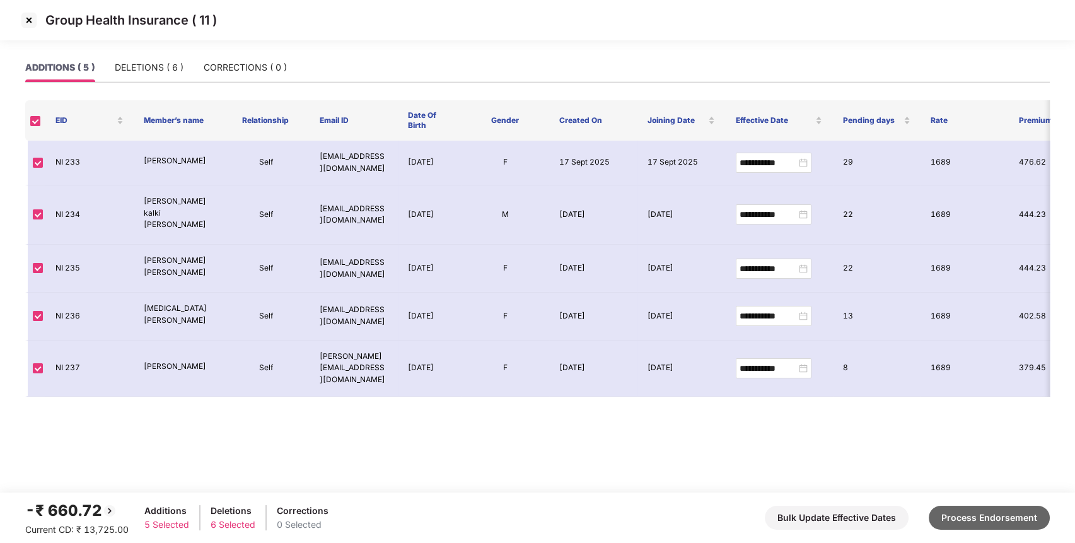
click at [967, 511] on button "Process Endorsement" at bounding box center [988, 518] width 121 height 24
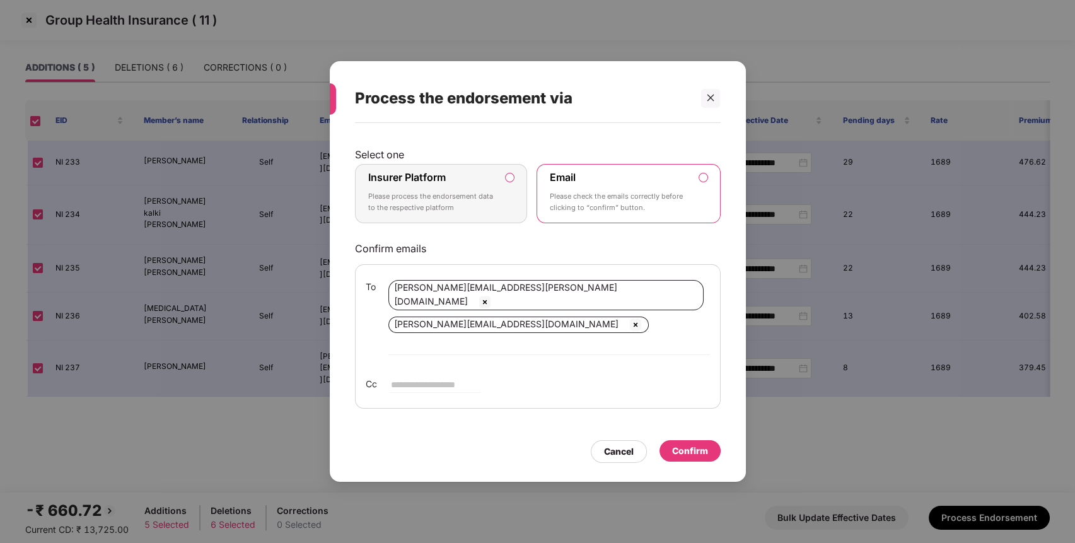
drag, startPoint x: 477, startPoint y: 206, endPoint x: 499, endPoint y: 212, distance: 22.2
click at [477, 205] on div "Insurer Platform Please process the endorsement data to the respective platform" at bounding box center [432, 193] width 129 height 45
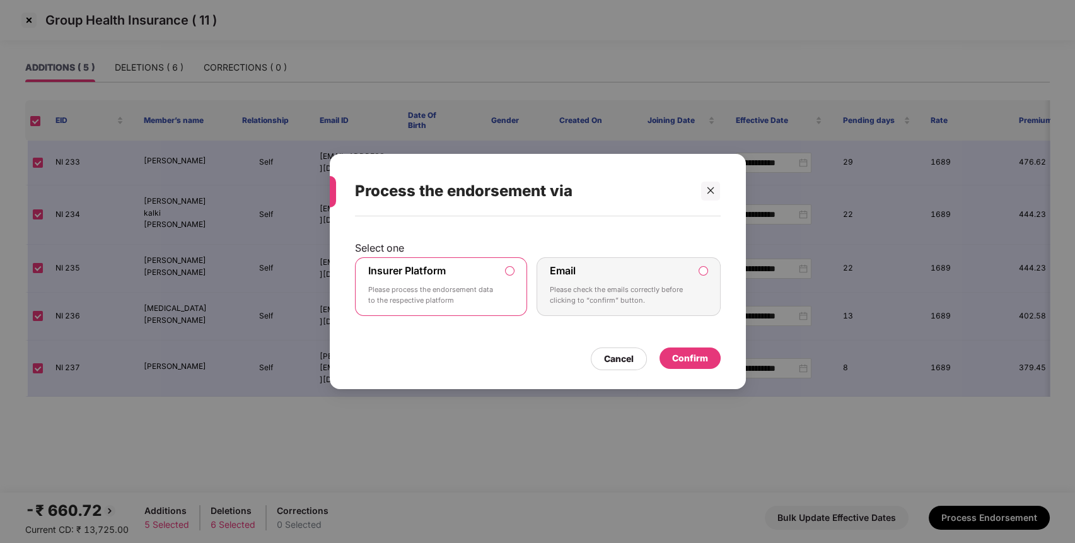
click at [671, 348] on div "Confirm" at bounding box center [689, 357] width 61 height 21
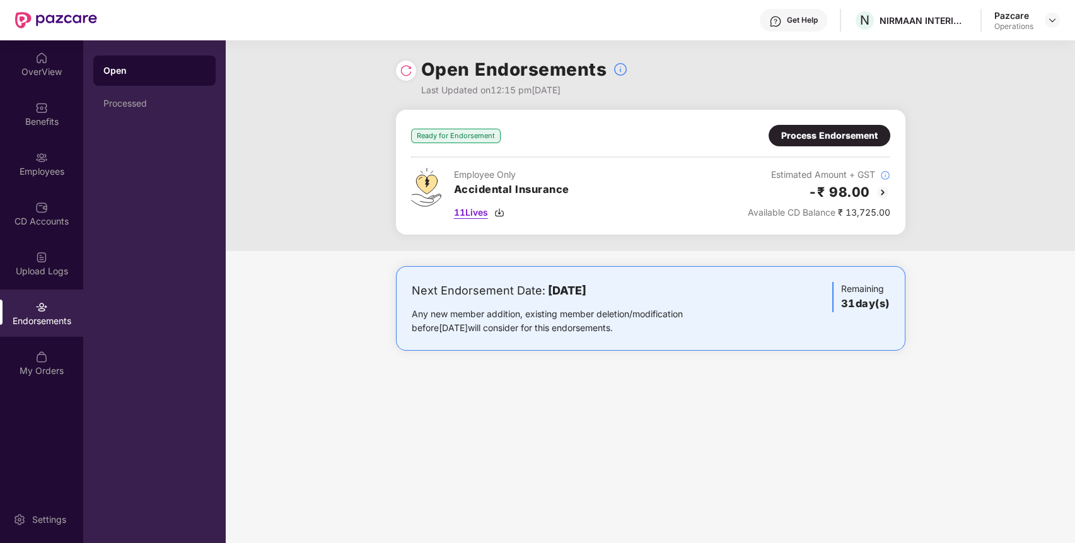
click at [473, 209] on span "11 Lives" at bounding box center [471, 212] width 34 height 14
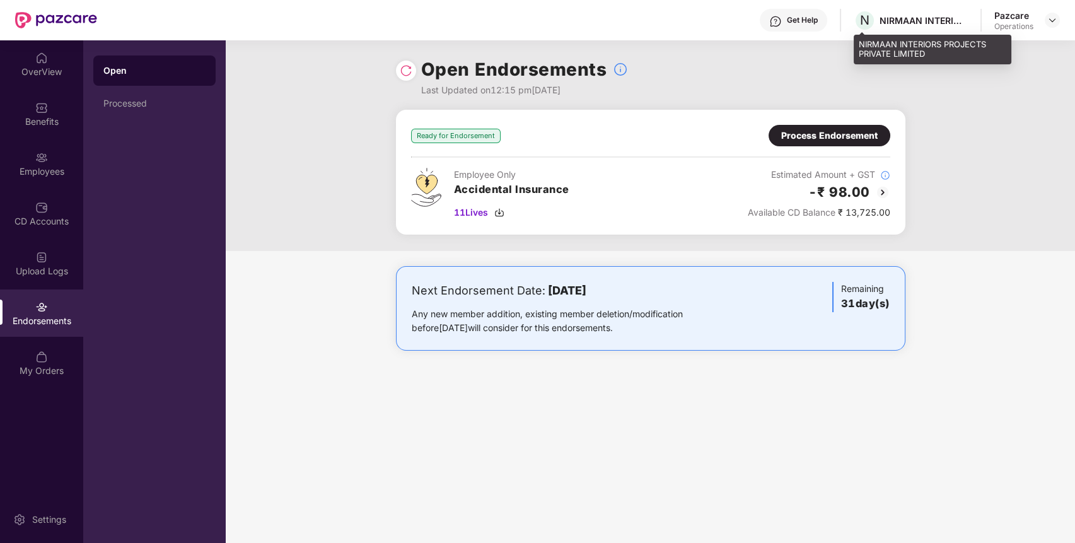
click at [893, 20] on div "NIRMAAN INTERIORS PROJECTS PRIVATE LIMITED" at bounding box center [923, 20] width 88 height 12
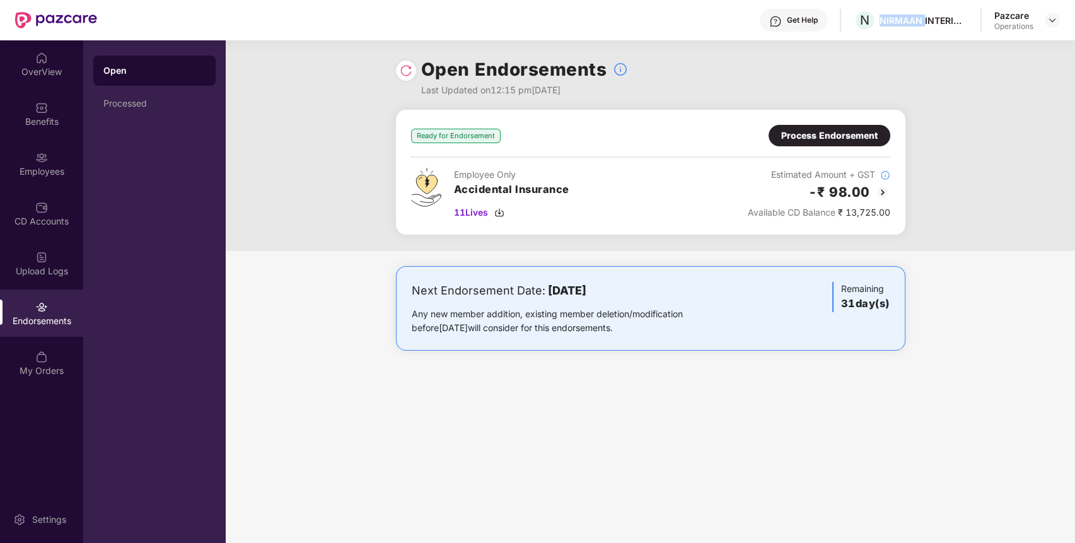
copy div "NIRMAAN"
click at [1052, 16] on img at bounding box center [1052, 20] width 10 height 10
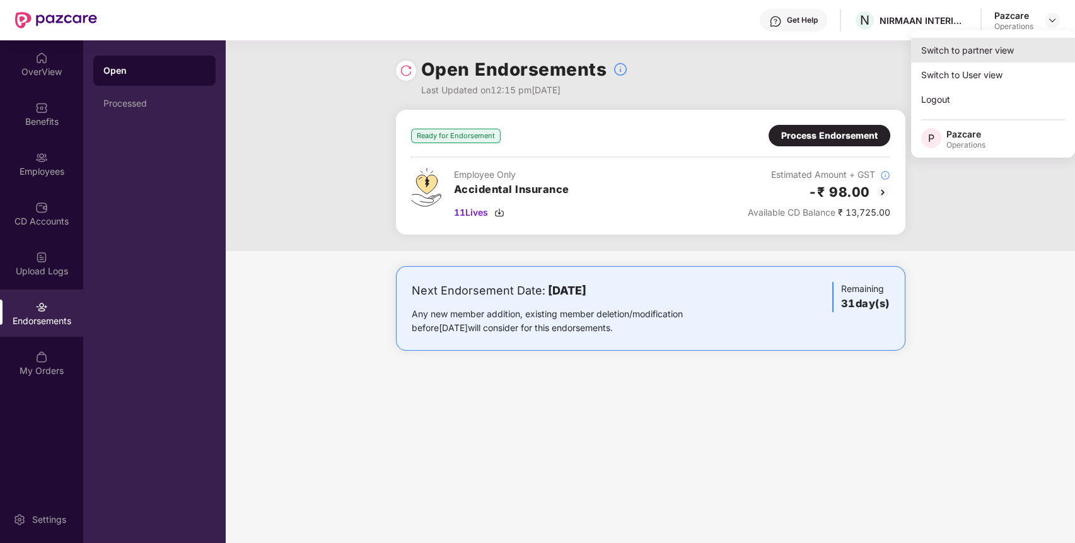
click at [969, 42] on div "Switch to partner view" at bounding box center [993, 50] width 164 height 25
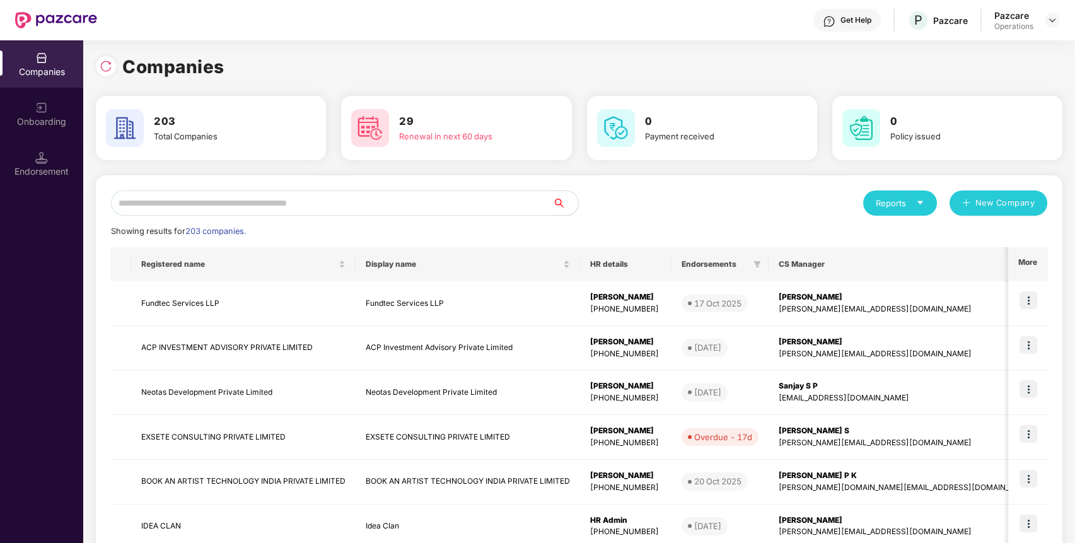
click at [399, 207] on input "text" at bounding box center [332, 202] width 442 height 25
paste input "*******"
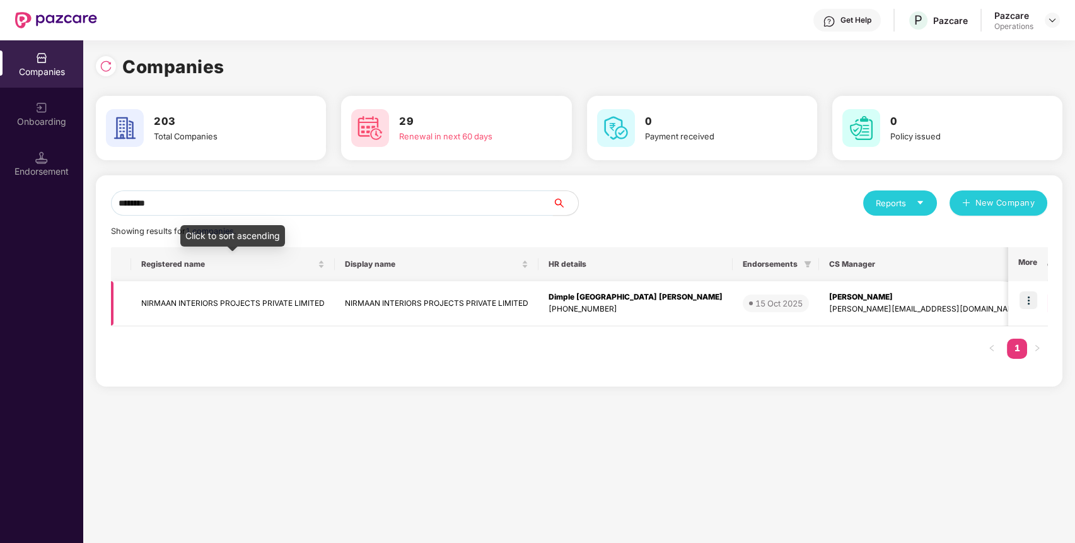
type input "*******"
click at [269, 303] on td "NIRMAAN INTERIORS PROJECTS PRIVATE LIMITED" at bounding box center [233, 303] width 204 height 45
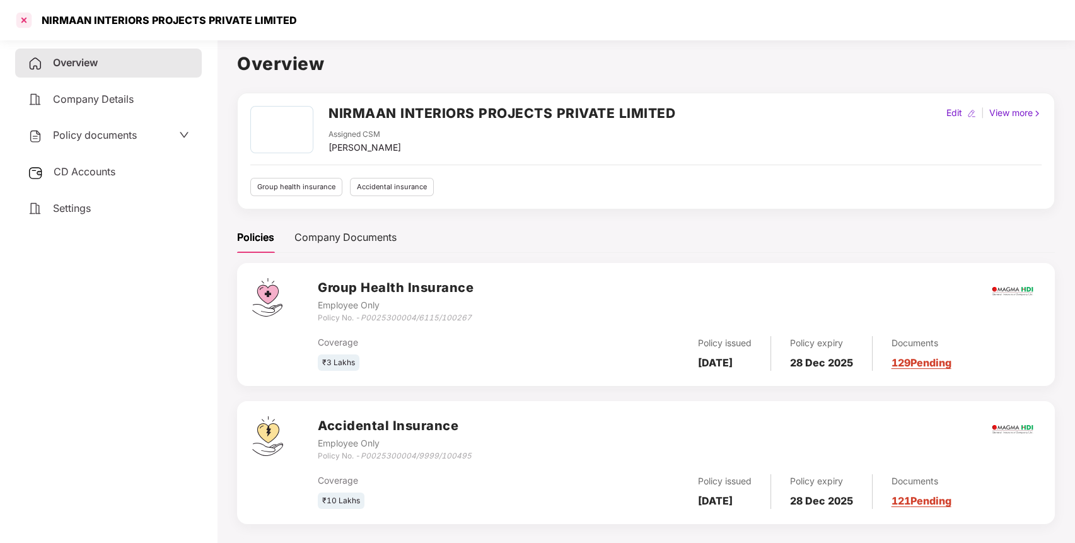
click at [24, 20] on div at bounding box center [24, 20] width 20 height 20
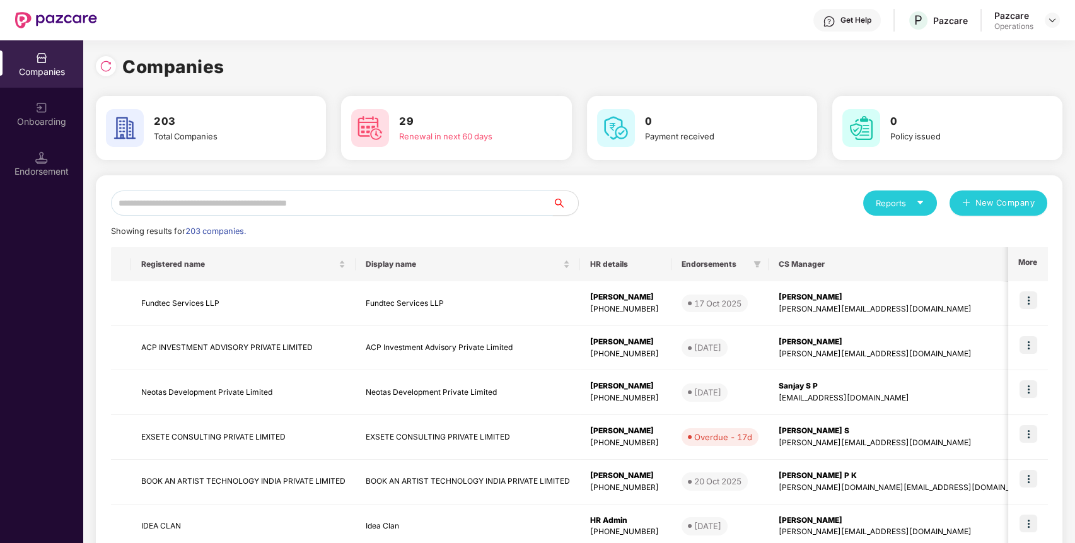
click at [499, 206] on input "text" at bounding box center [332, 202] width 442 height 25
paste input "*******"
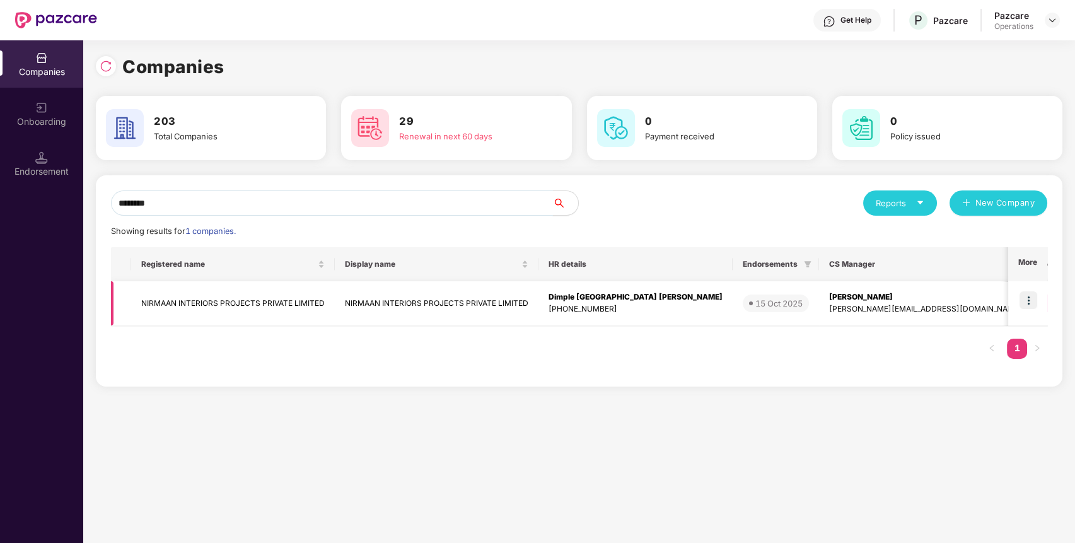
type input "*******"
click at [1029, 292] on img at bounding box center [1028, 300] width 18 height 18
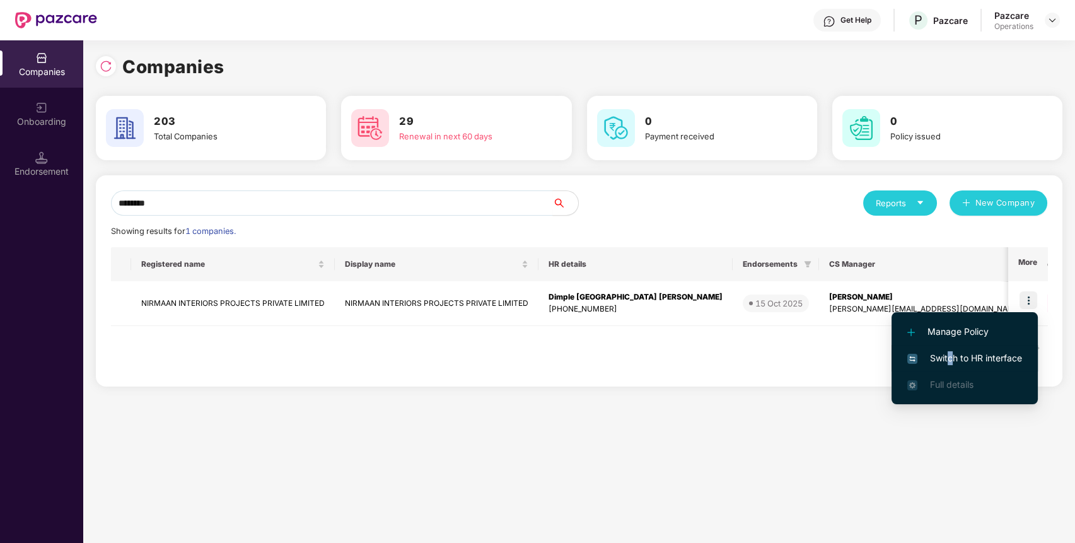
click at [949, 356] on span "Switch to HR interface" at bounding box center [964, 358] width 115 height 14
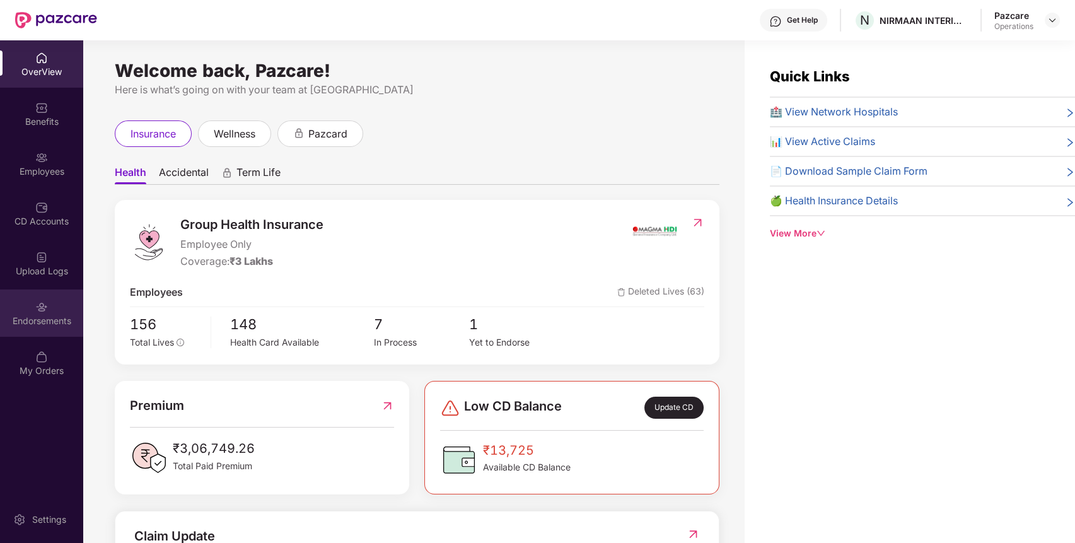
click at [71, 289] on div "OverView Benefits Employees CD Accounts Upload Logs Endorsements My Orders" at bounding box center [41, 214] width 83 height 349
click at [66, 300] on div "Endorsements" at bounding box center [41, 312] width 83 height 47
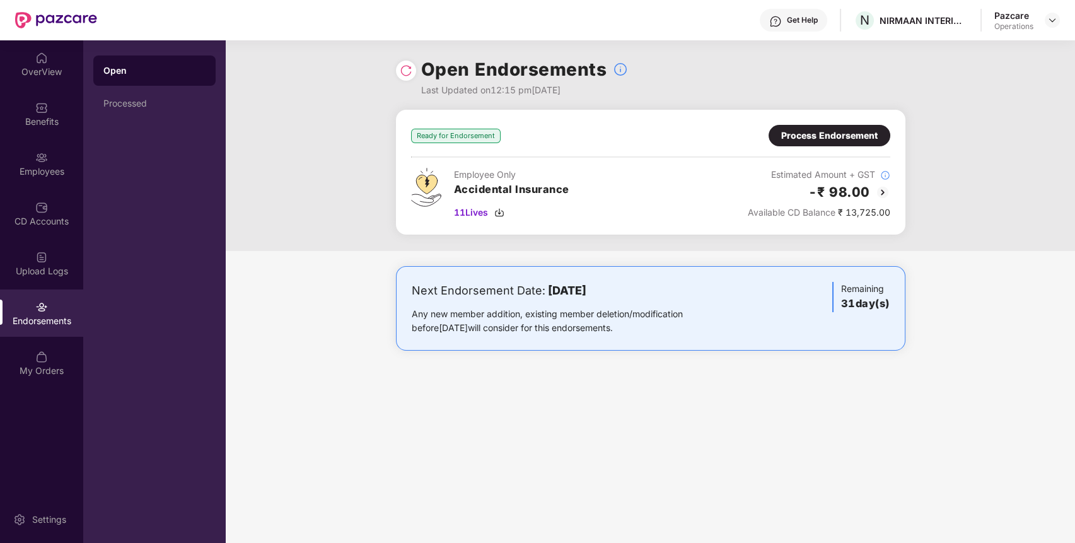
click at [400, 71] on img at bounding box center [406, 70] width 13 height 13
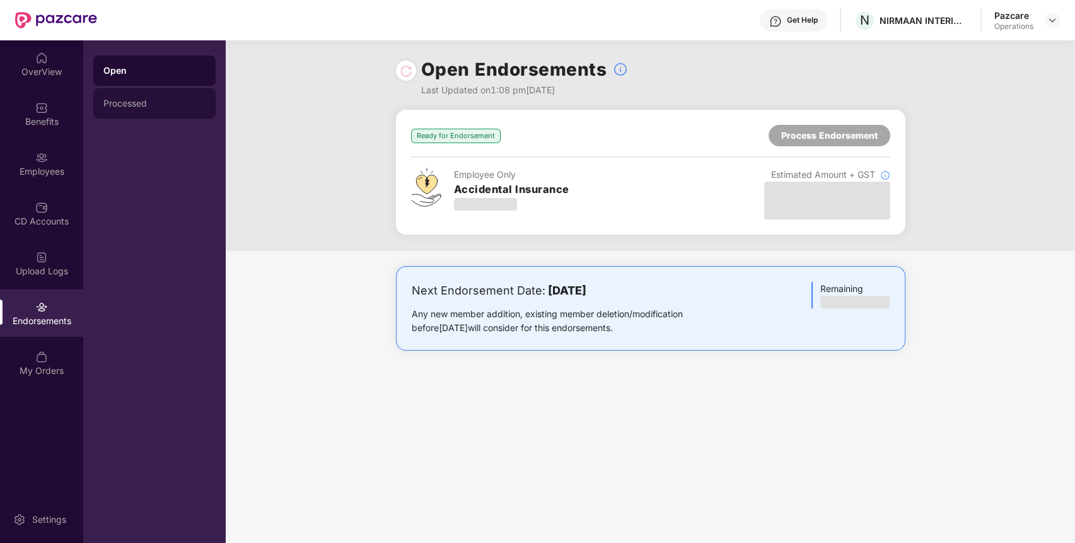
click at [151, 112] on div "Processed" at bounding box center [154, 103] width 122 height 30
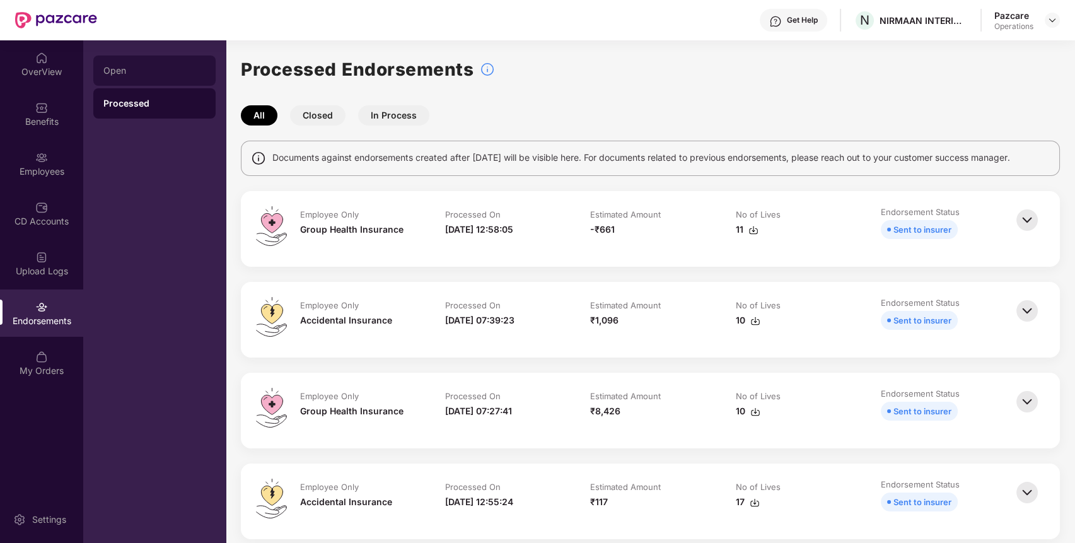
click at [146, 78] on div "Open" at bounding box center [154, 70] width 122 height 30
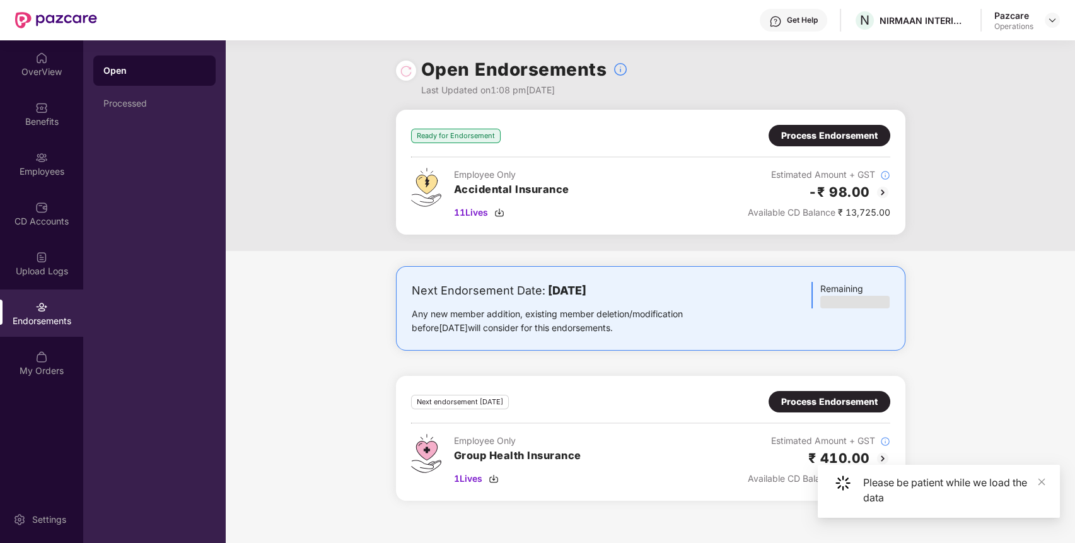
click at [830, 131] on div "Process Endorsement" at bounding box center [829, 136] width 96 height 14
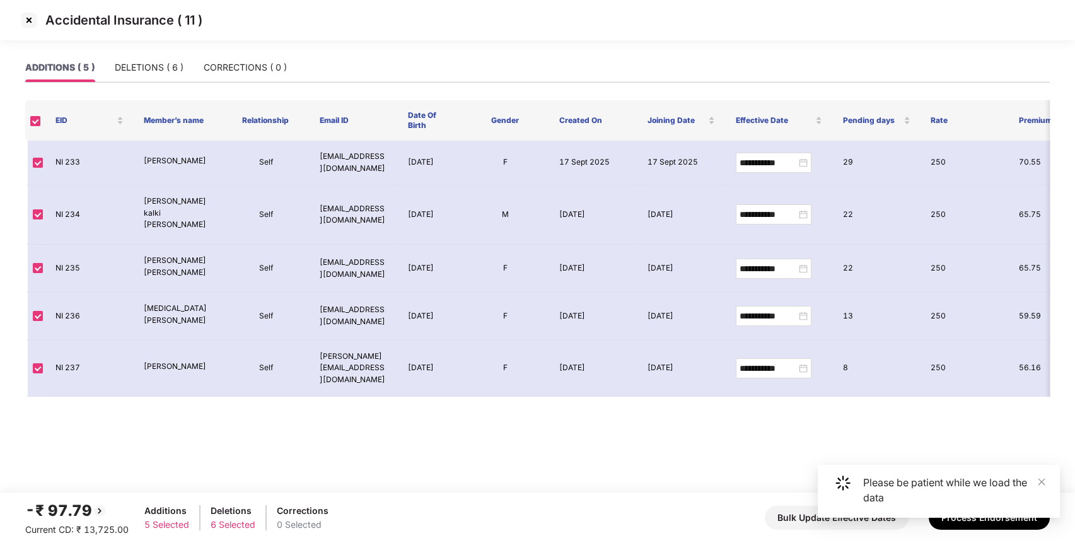
click at [995, 521] on div "Please be patient while we load the data" at bounding box center [939, 496] width 242 height 63
click at [1041, 484] on icon "close" at bounding box center [1041, 481] width 9 height 9
click at [978, 519] on button "Process Endorsement" at bounding box center [988, 518] width 121 height 24
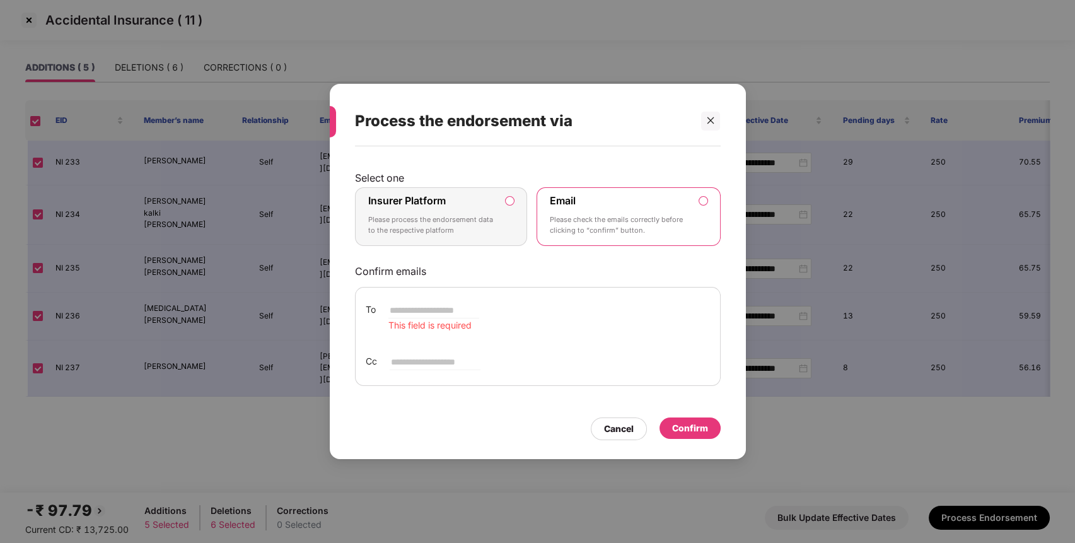
click at [473, 224] on p "Please process the endorsement data to the respective platform" at bounding box center [432, 225] width 129 height 22
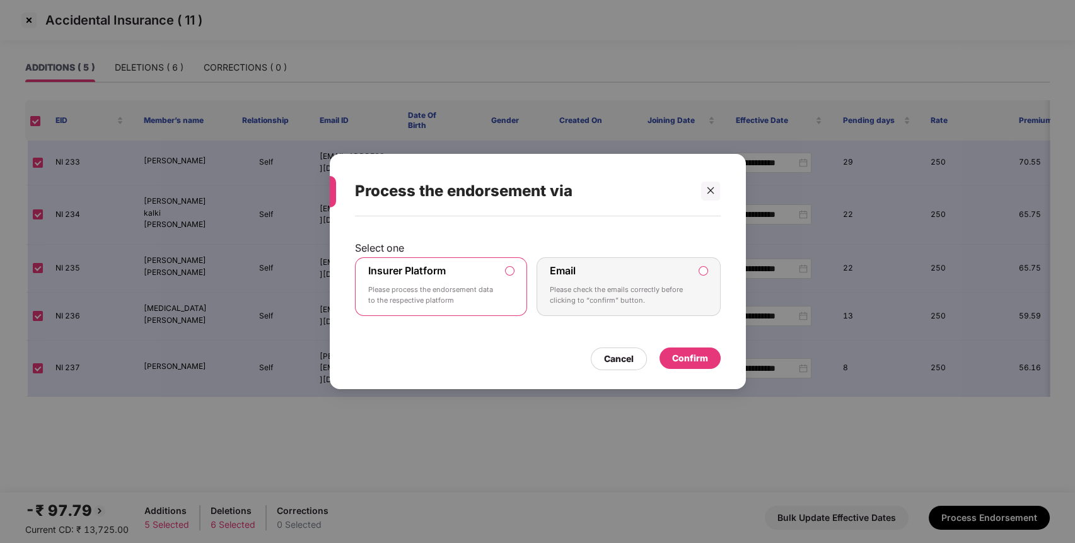
click at [691, 367] on div "Confirm" at bounding box center [689, 357] width 61 height 21
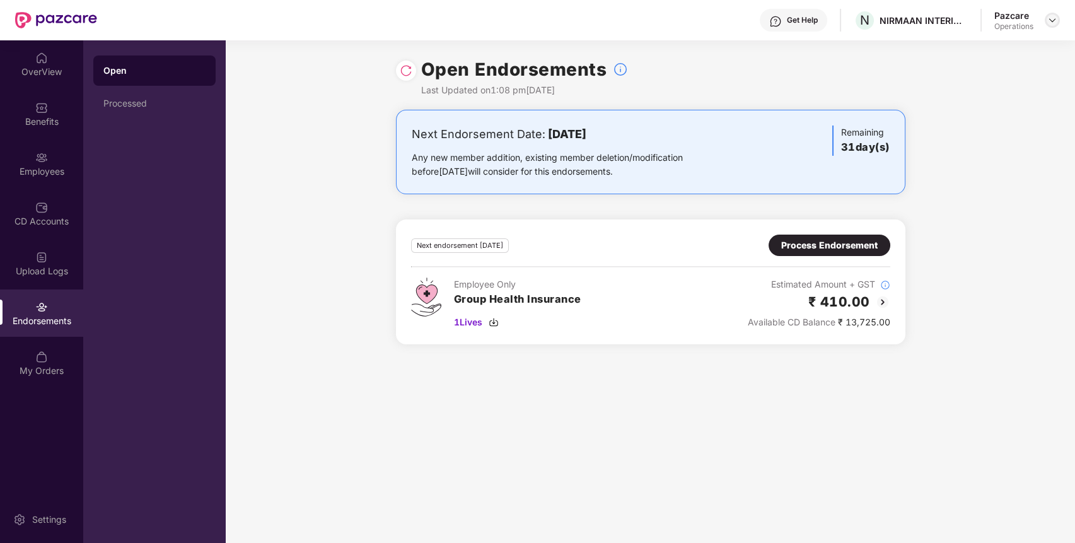
click at [1049, 18] on img at bounding box center [1052, 20] width 10 height 10
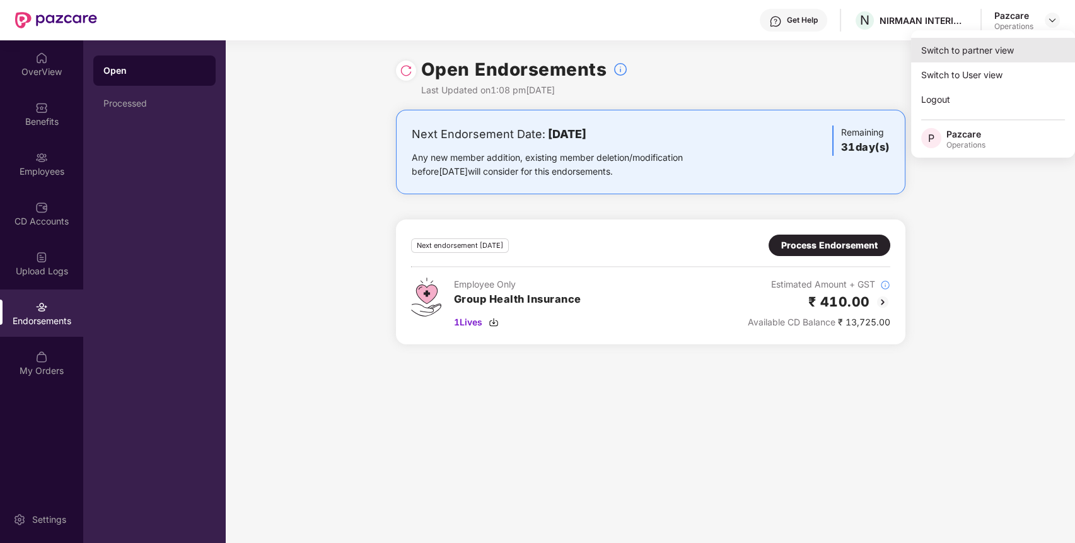
click at [1020, 50] on div "Switch to partner view" at bounding box center [993, 50] width 164 height 25
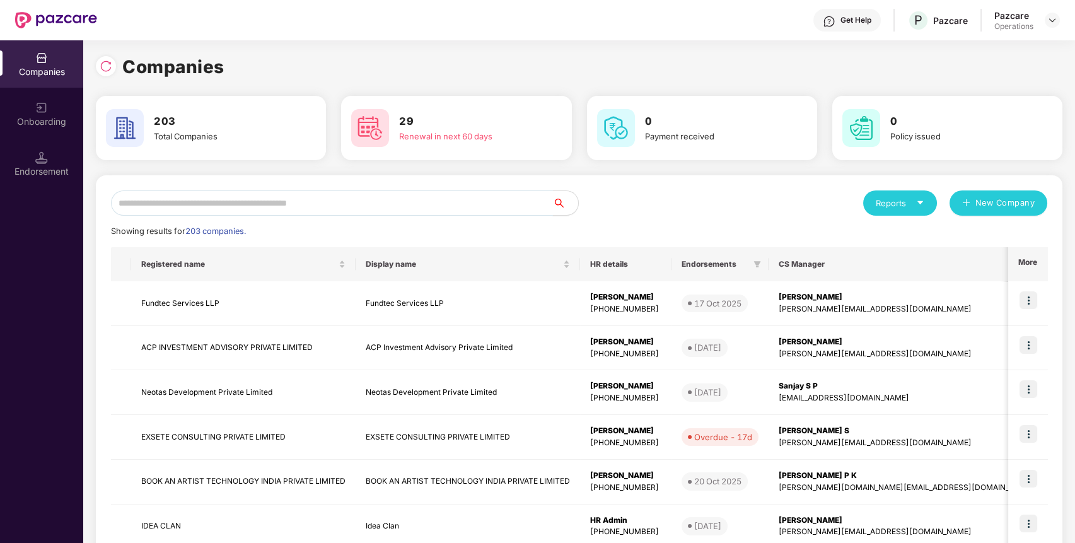
click at [512, 197] on input "text" at bounding box center [332, 202] width 442 height 25
paste input "**********"
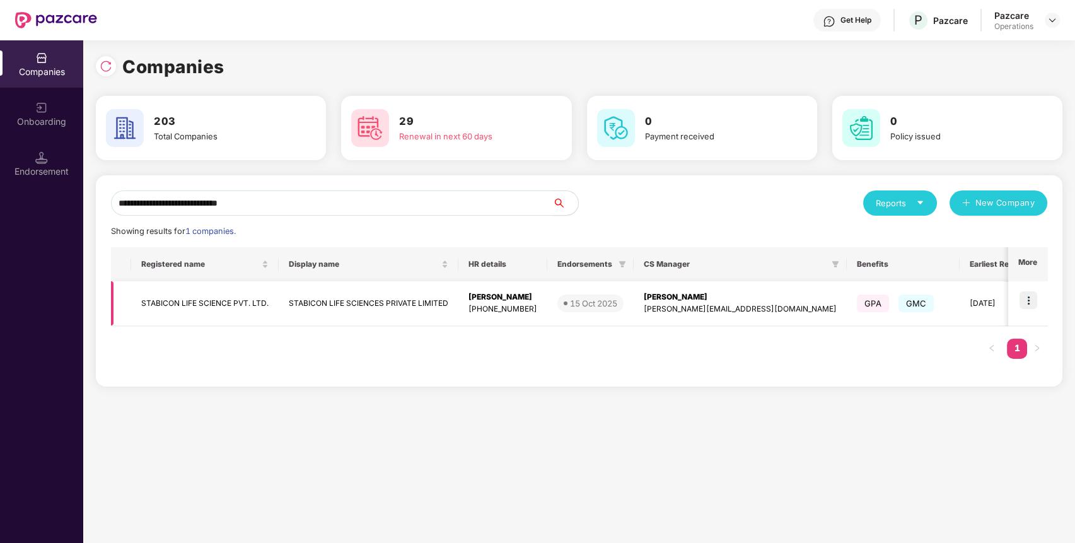
type input "**********"
click at [1022, 302] on img at bounding box center [1028, 300] width 18 height 18
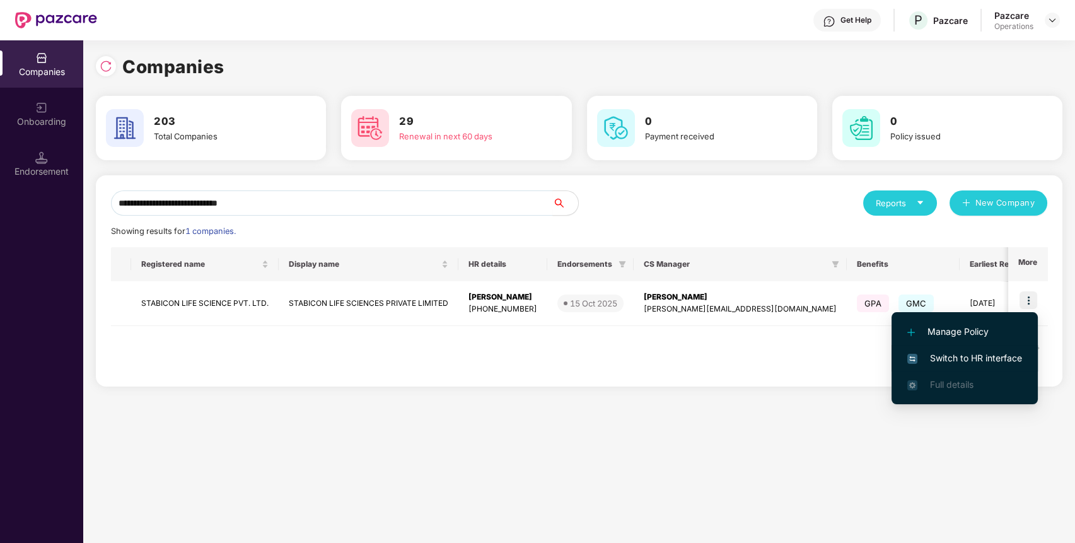
click at [949, 357] on span "Switch to HR interface" at bounding box center [964, 358] width 115 height 14
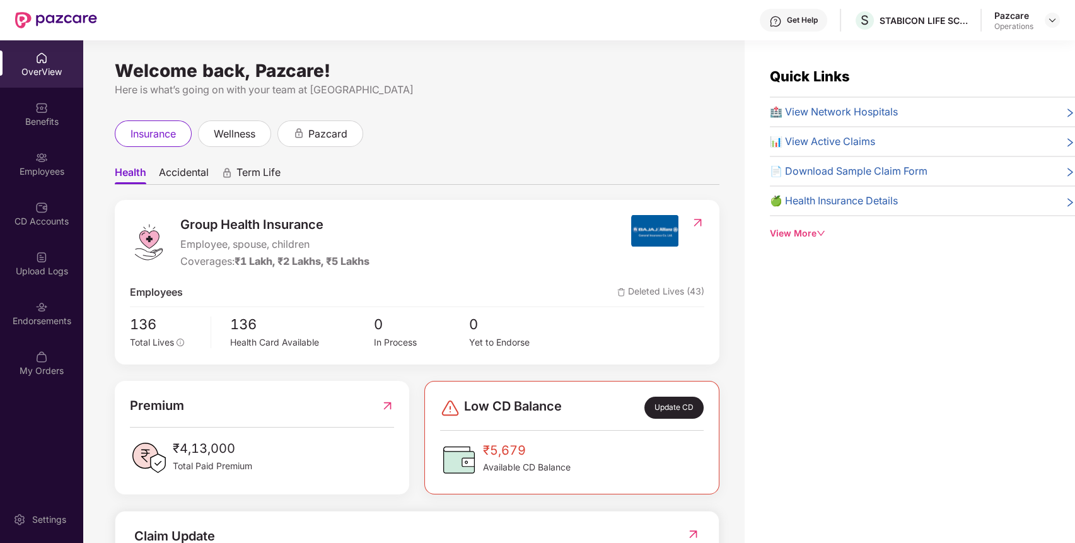
click at [55, 338] on div "OverView Benefits Employees CD Accounts Upload Logs Endorsements My Orders" at bounding box center [41, 214] width 83 height 349
click at [55, 323] on div "Endorsements" at bounding box center [41, 321] width 83 height 13
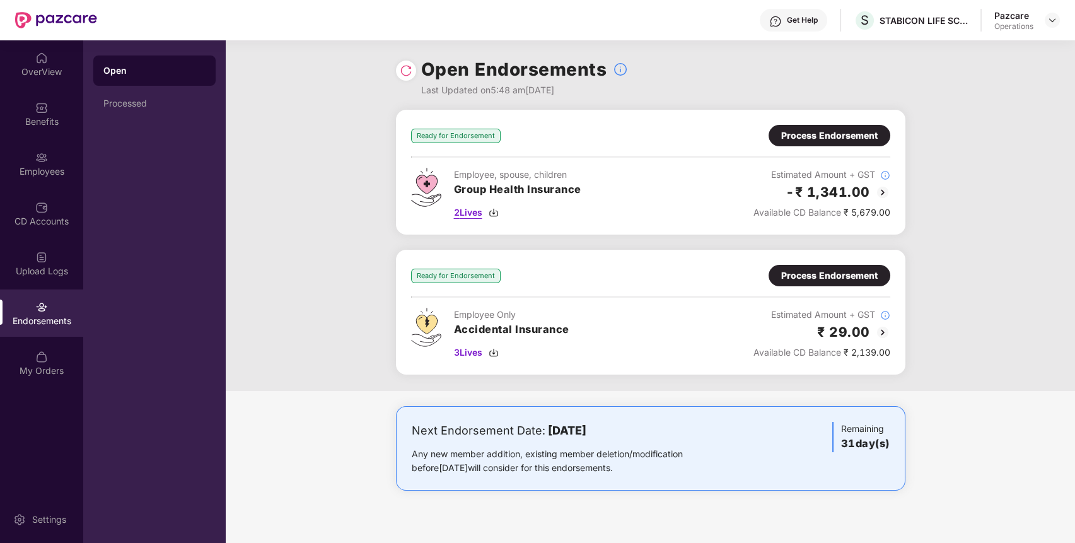
click at [472, 215] on span "2 Lives" at bounding box center [468, 212] width 28 height 14
click at [827, 137] on div "Process Endorsement" at bounding box center [829, 136] width 96 height 14
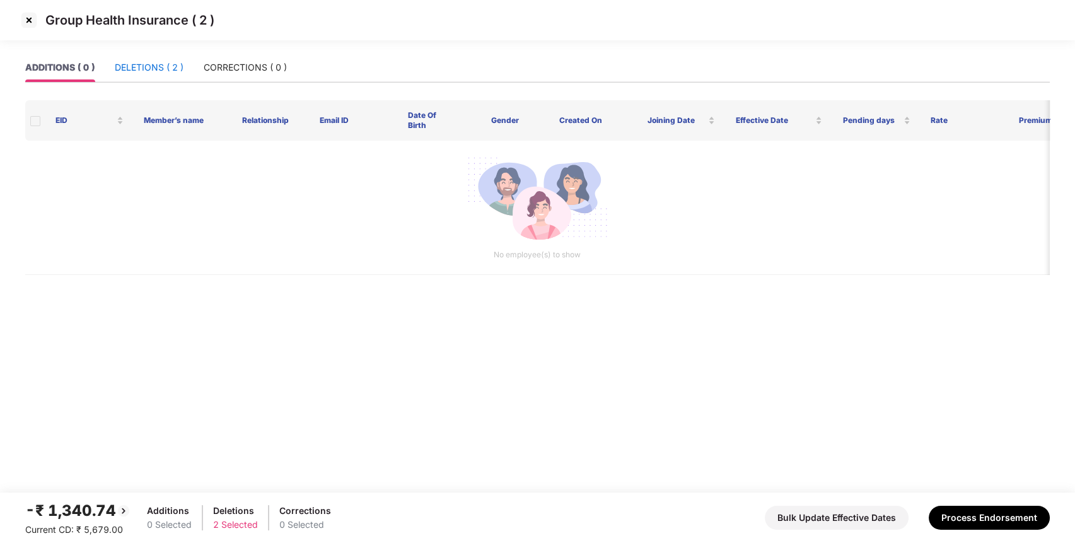
click at [152, 61] on div "DELETIONS ( 2 )" at bounding box center [149, 68] width 69 height 14
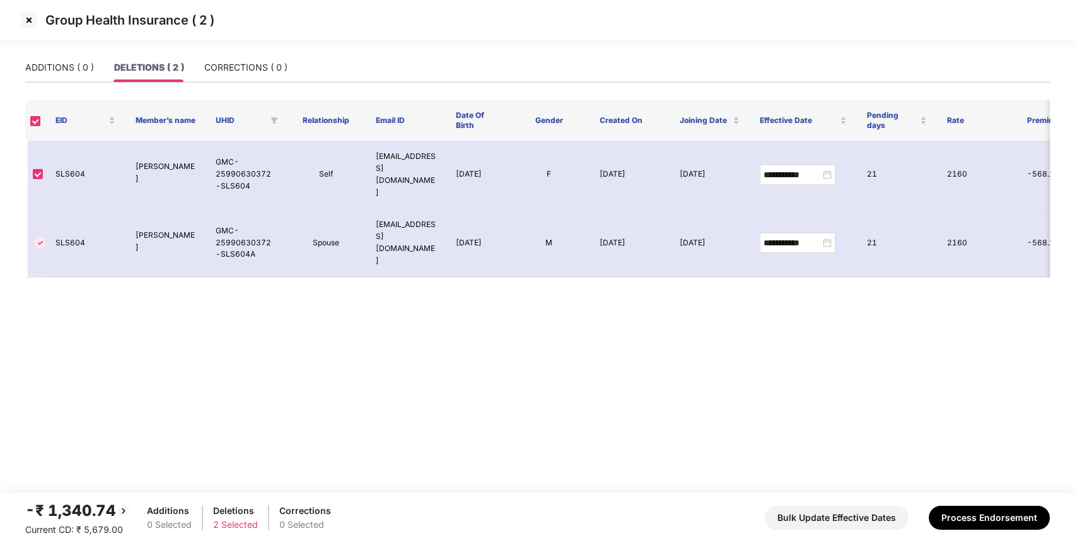
click at [26, 18] on img at bounding box center [29, 20] width 20 height 20
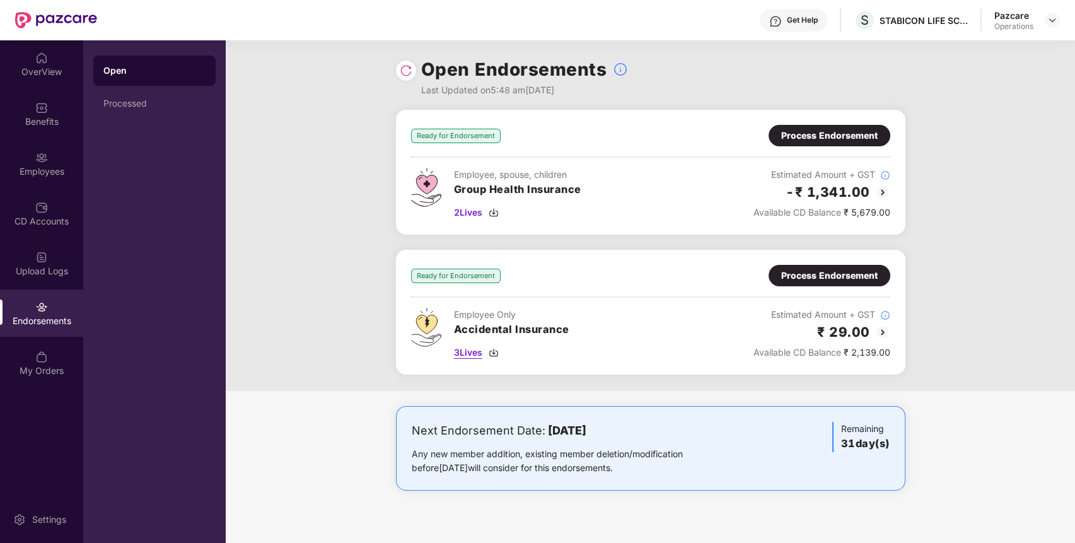
click at [482, 353] on span "3 Lives" at bounding box center [468, 352] width 28 height 14
click at [823, 290] on div "Ready for Endorsement Process Endorsement Employee Only Accidental Insurance 3 …" at bounding box center [650, 312] width 479 height 95
click at [817, 272] on div "Process Endorsement" at bounding box center [829, 276] width 96 height 14
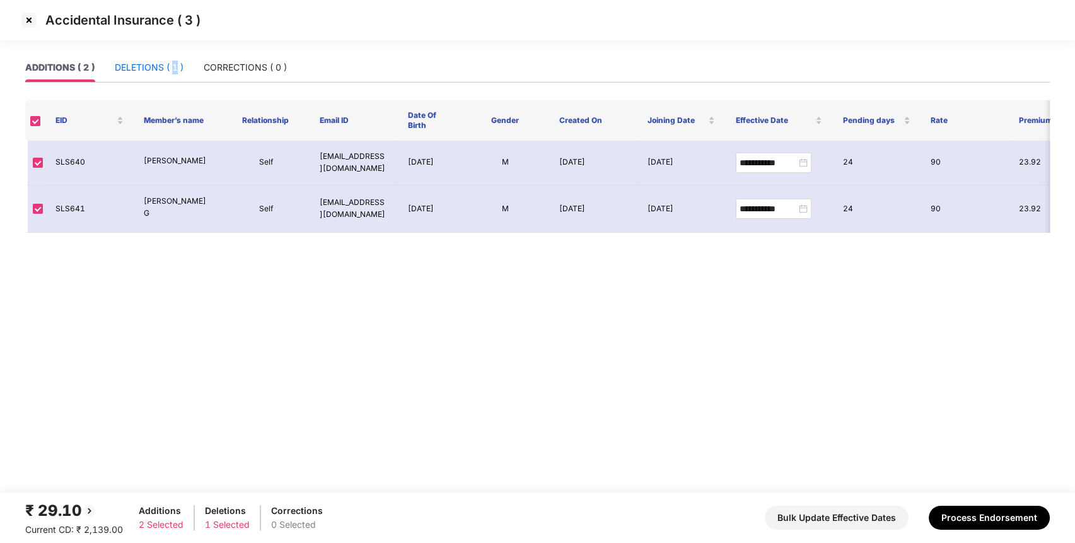
click at [175, 72] on div "DELETIONS ( 1 )" at bounding box center [149, 68] width 69 height 14
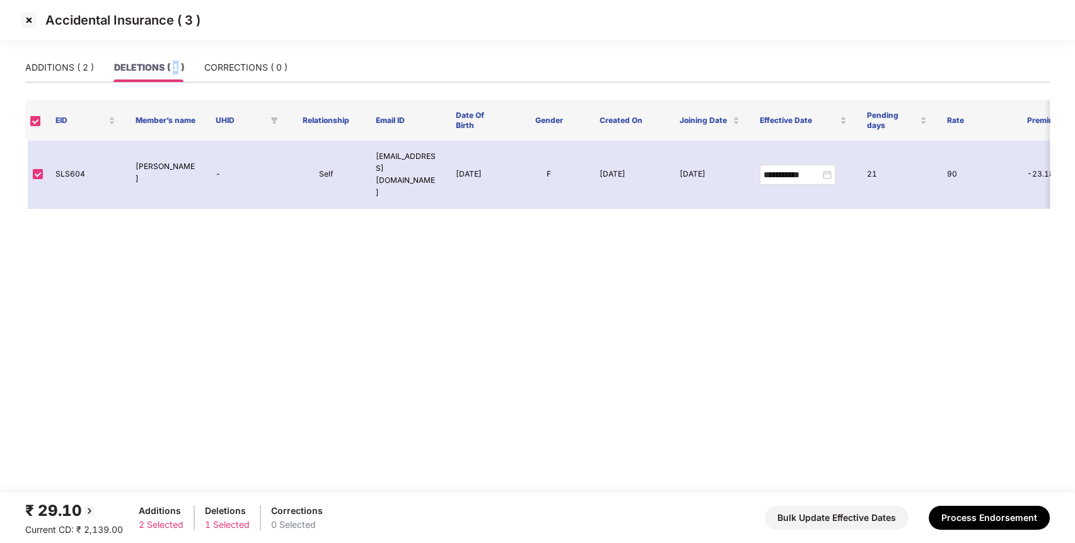
click at [36, 19] on img at bounding box center [29, 20] width 20 height 20
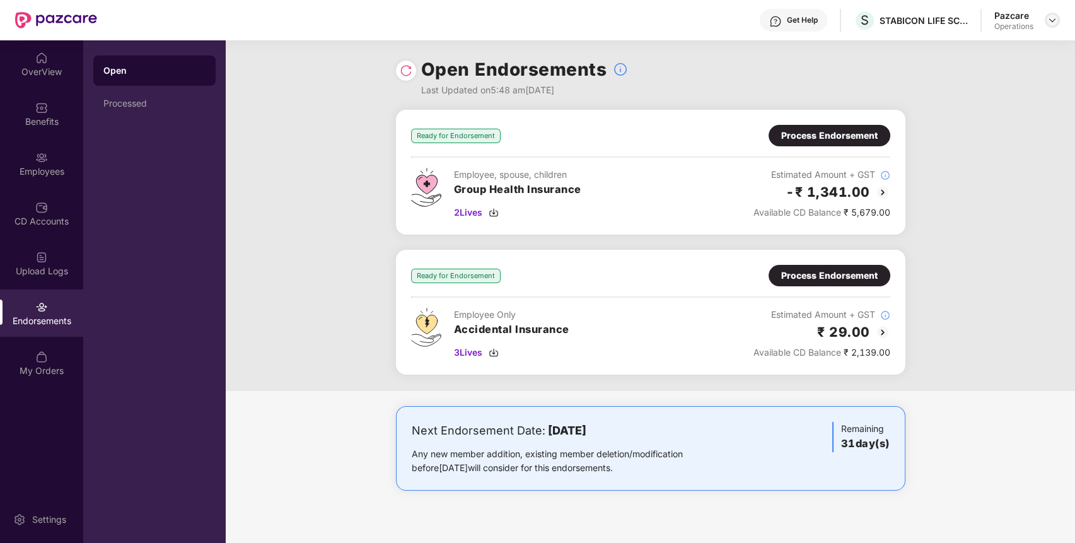
click at [1058, 23] on div at bounding box center [1051, 20] width 15 height 15
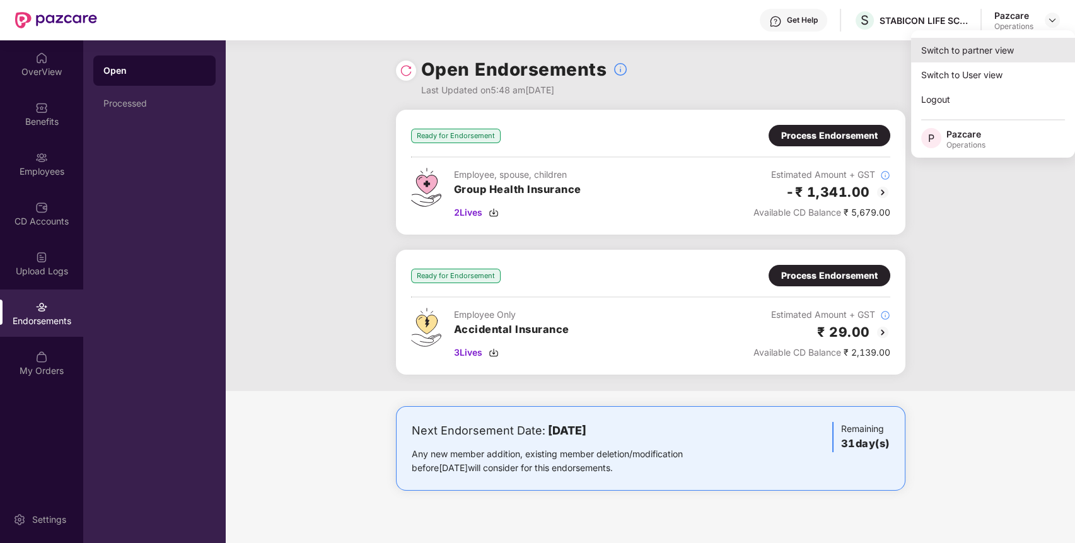
click at [1012, 53] on div "Switch to partner view" at bounding box center [993, 50] width 164 height 25
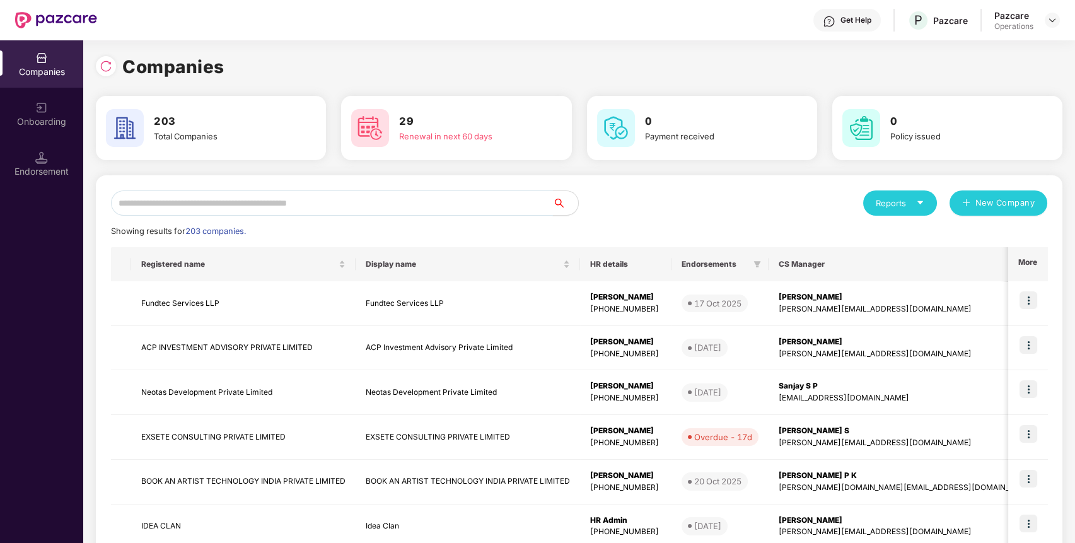
click at [401, 204] on input "text" at bounding box center [332, 202] width 442 height 25
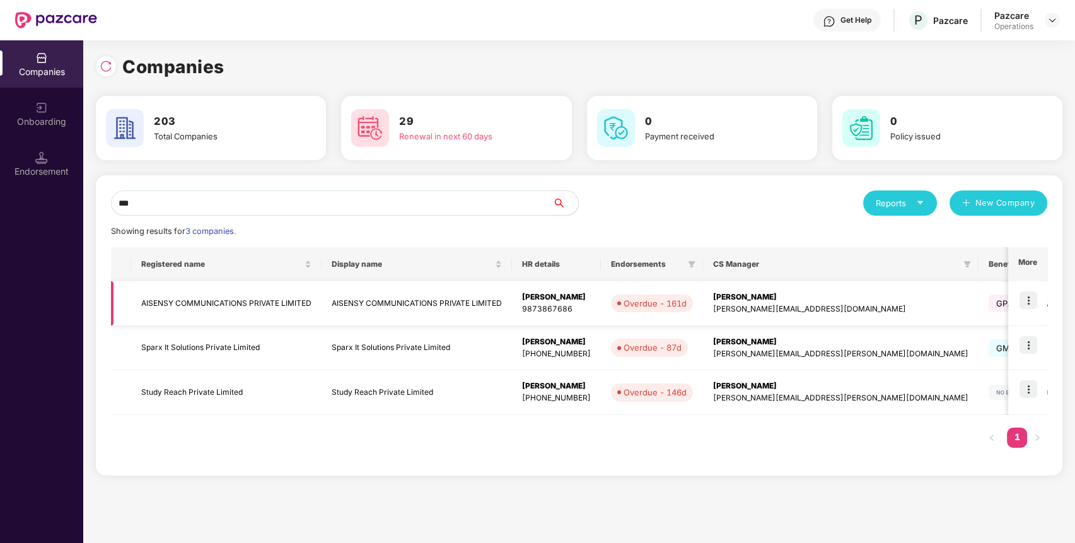
type input "***"
click at [1034, 299] on img at bounding box center [1028, 300] width 18 height 18
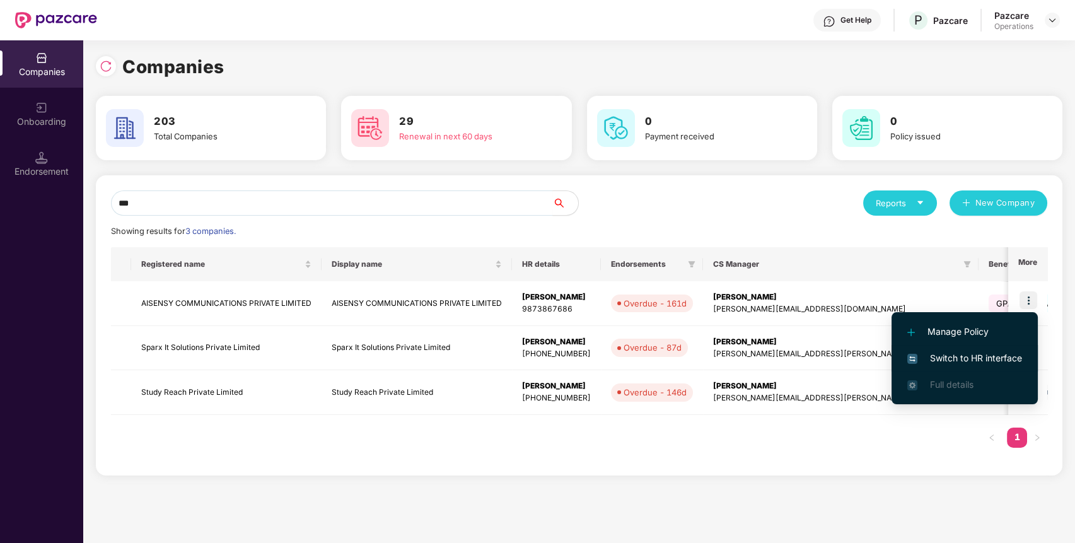
click at [978, 355] on span "Switch to HR interface" at bounding box center [964, 358] width 115 height 14
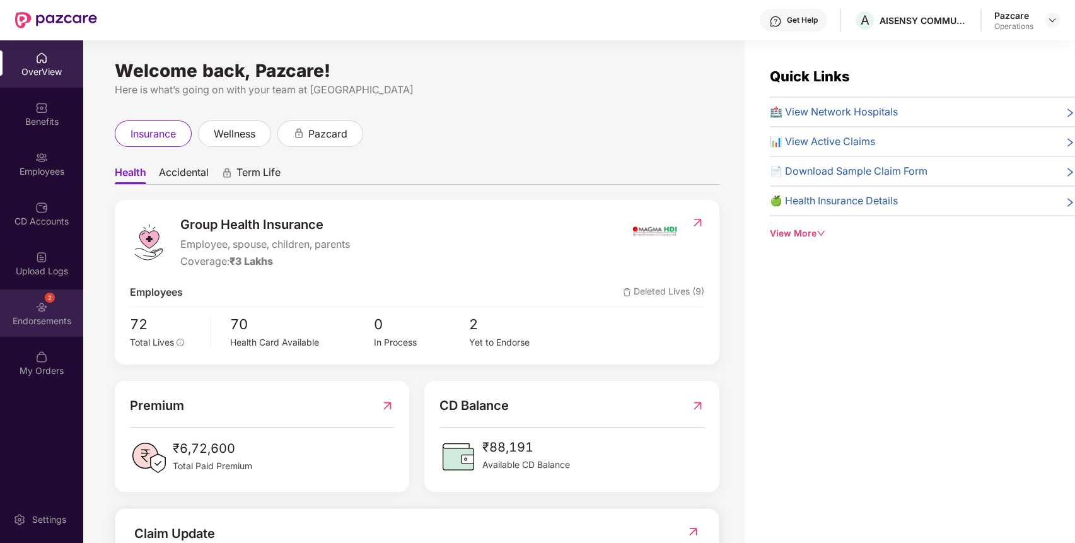
click at [55, 330] on div "2 Endorsements" at bounding box center [41, 312] width 83 height 47
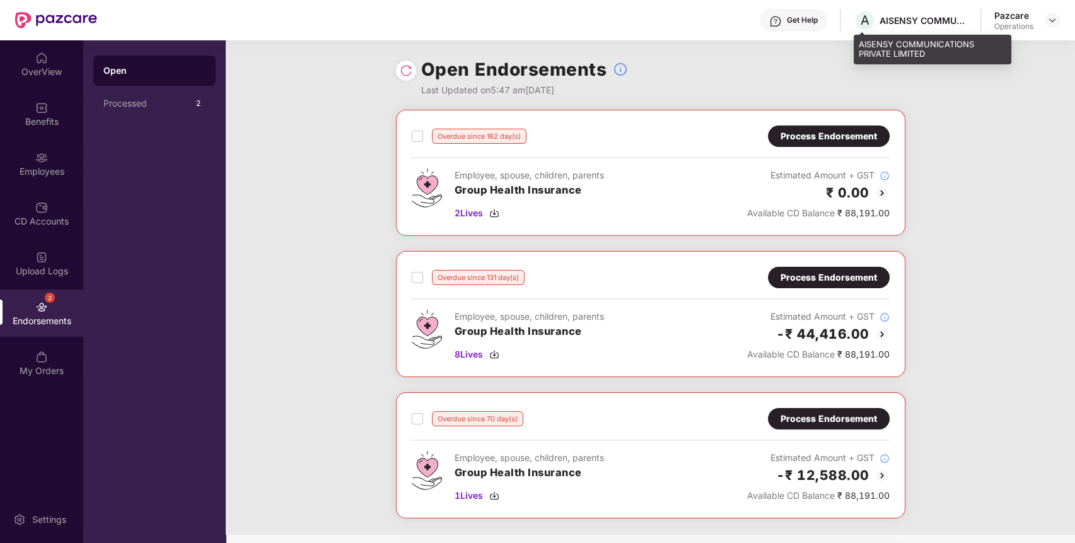
click at [893, 23] on div "AISENSY COMMUNICATIONS PRIVATE LIMITED" at bounding box center [923, 20] width 88 height 12
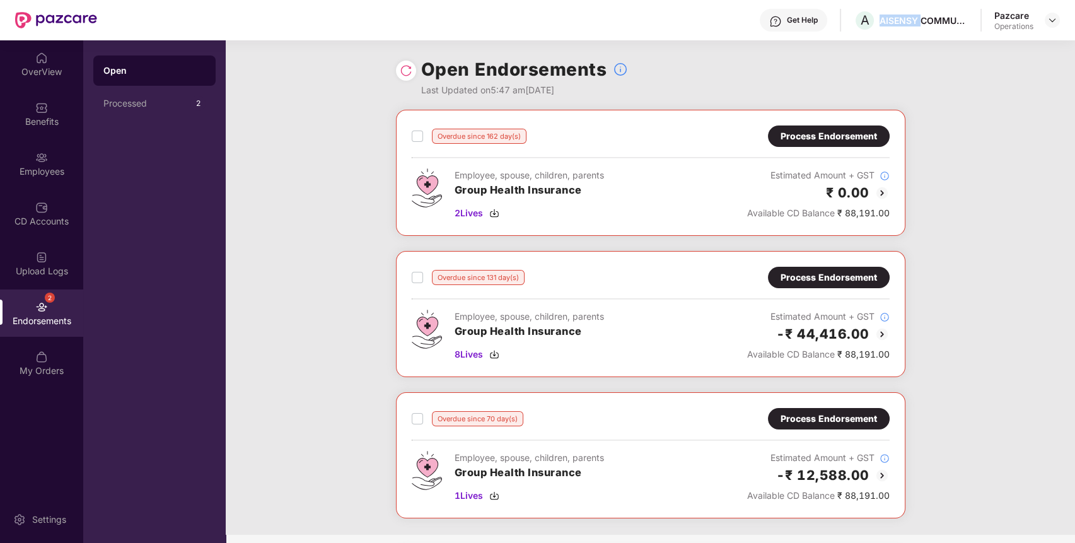
copy div "AISENSY"
click at [1055, 25] on div at bounding box center [1051, 20] width 15 height 15
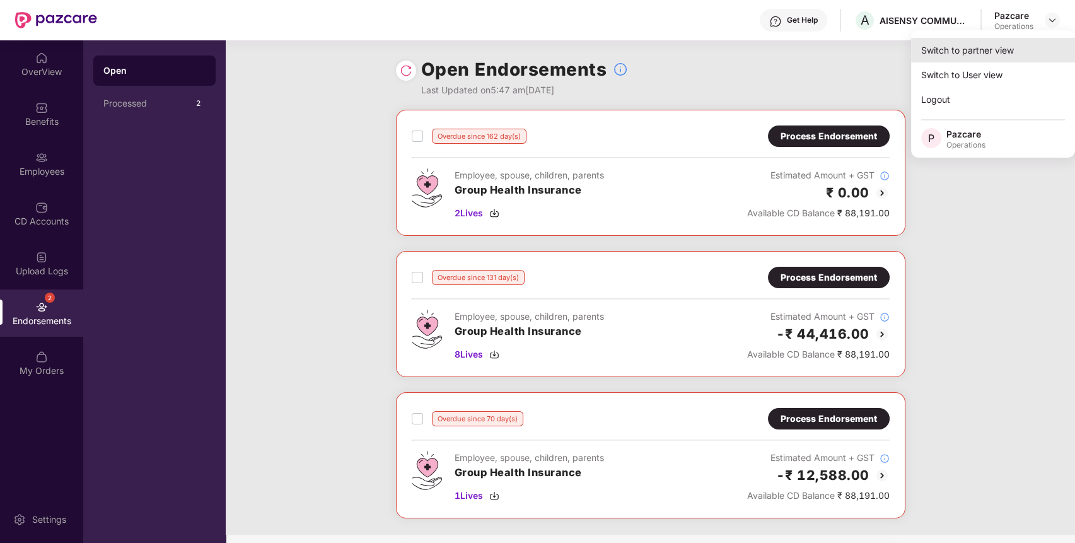
click at [984, 43] on div "Switch to partner view" at bounding box center [993, 50] width 164 height 25
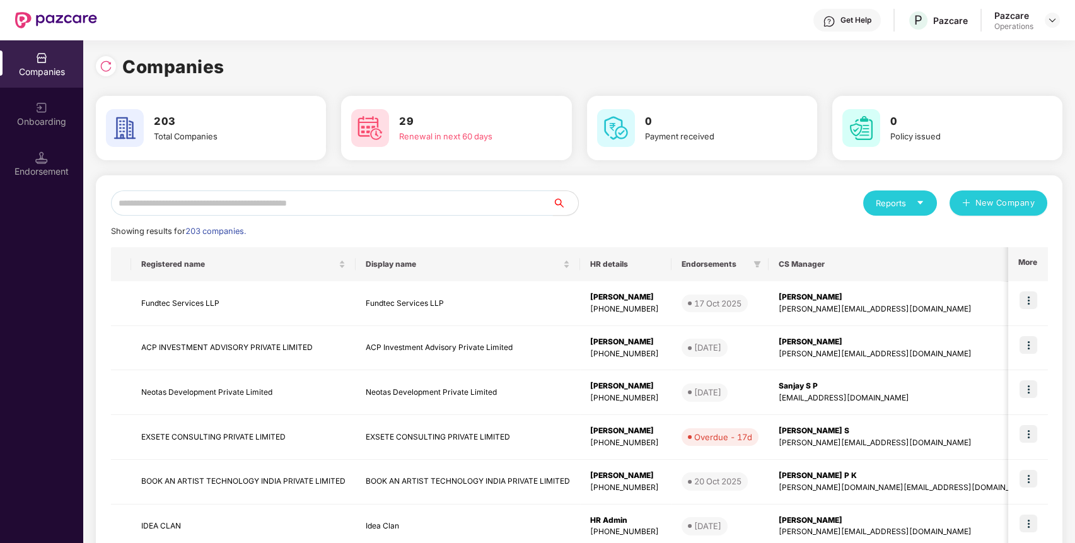
click at [432, 198] on input "text" at bounding box center [332, 202] width 442 height 25
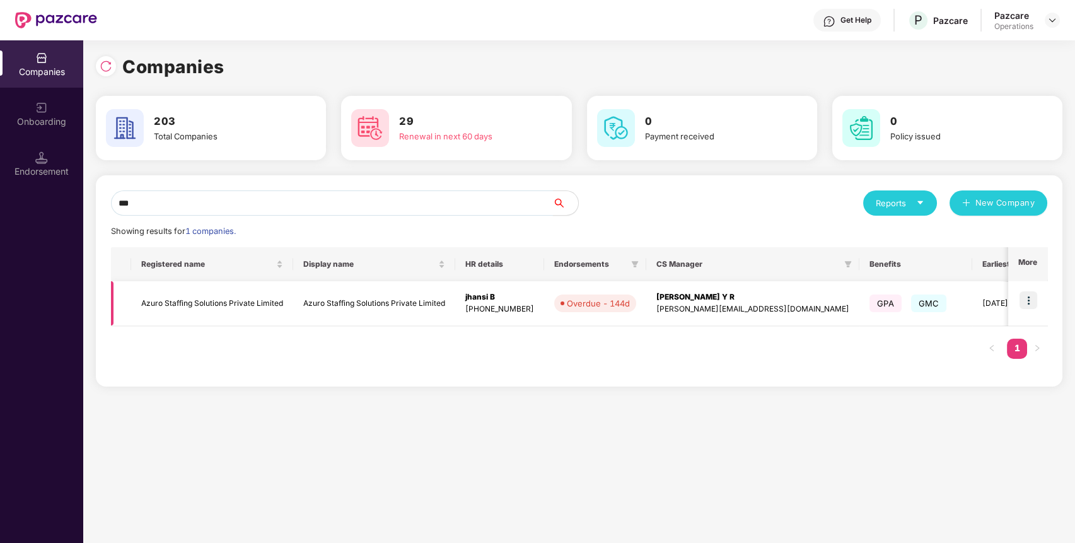
type input "***"
click at [1029, 309] on td at bounding box center [1027, 303] width 39 height 45
click at [1035, 304] on img at bounding box center [1028, 300] width 18 height 18
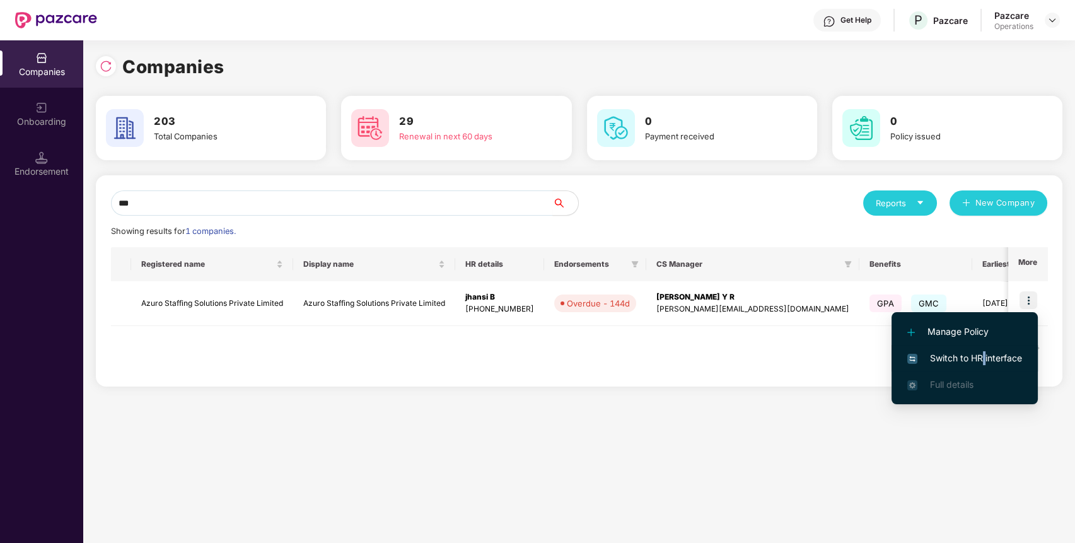
click at [983, 347] on li "Switch to HR interface" at bounding box center [964, 358] width 146 height 26
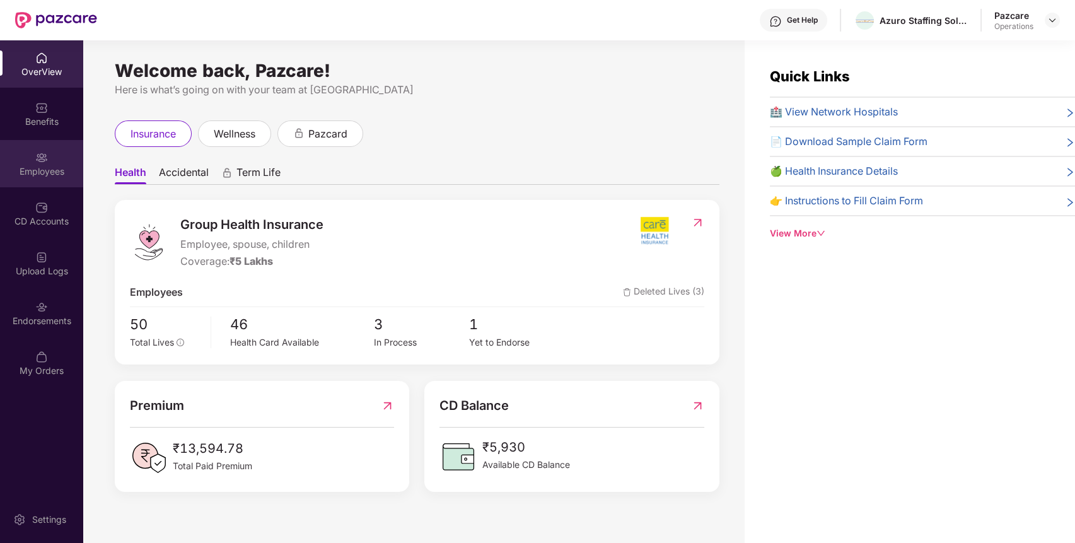
click at [43, 163] on img at bounding box center [41, 157] width 13 height 13
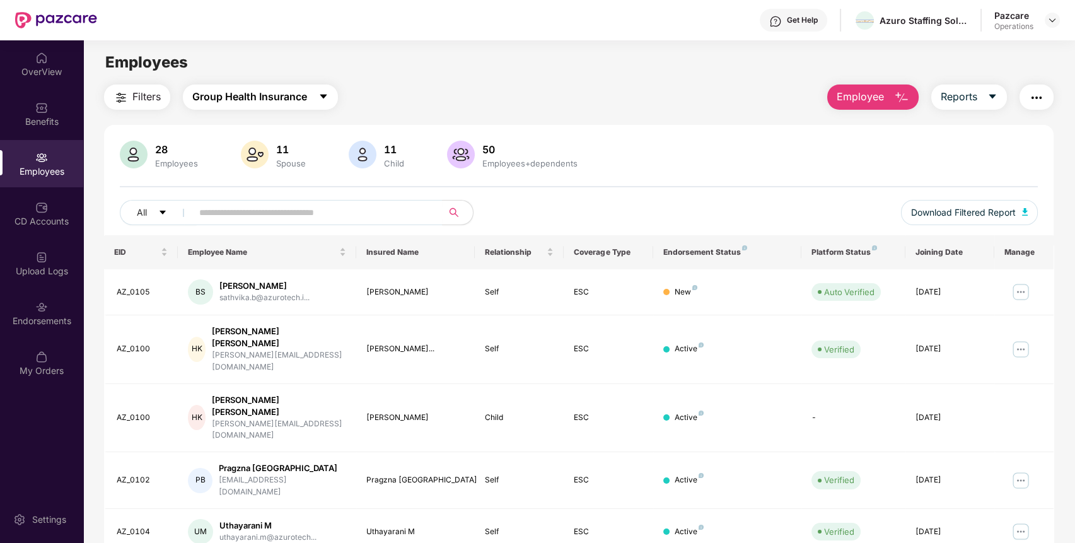
click at [260, 102] on span "Group Health Insurance" at bounding box center [249, 97] width 115 height 16
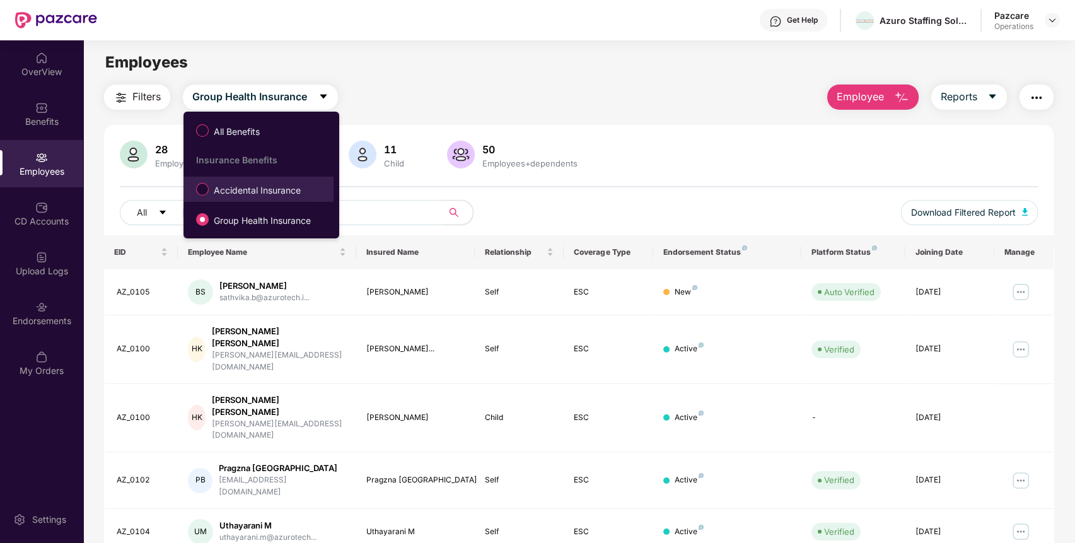
click at [236, 192] on span "Accidental Insurance" at bounding box center [257, 190] width 97 height 14
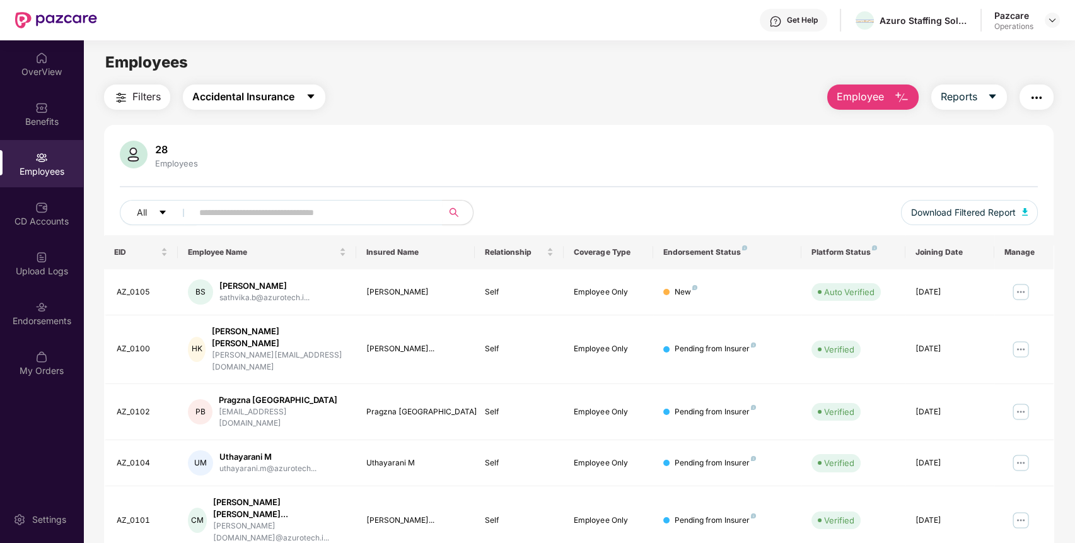
click at [248, 101] on span "Accidental Insurance" at bounding box center [243, 97] width 102 height 16
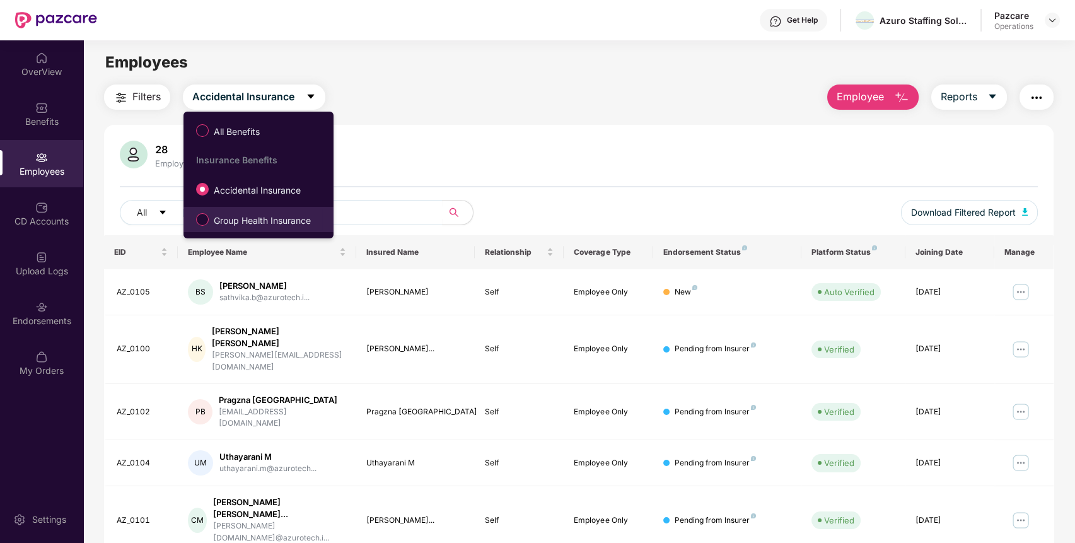
click at [235, 212] on label "Group Health Insurance" at bounding box center [256, 219] width 132 height 21
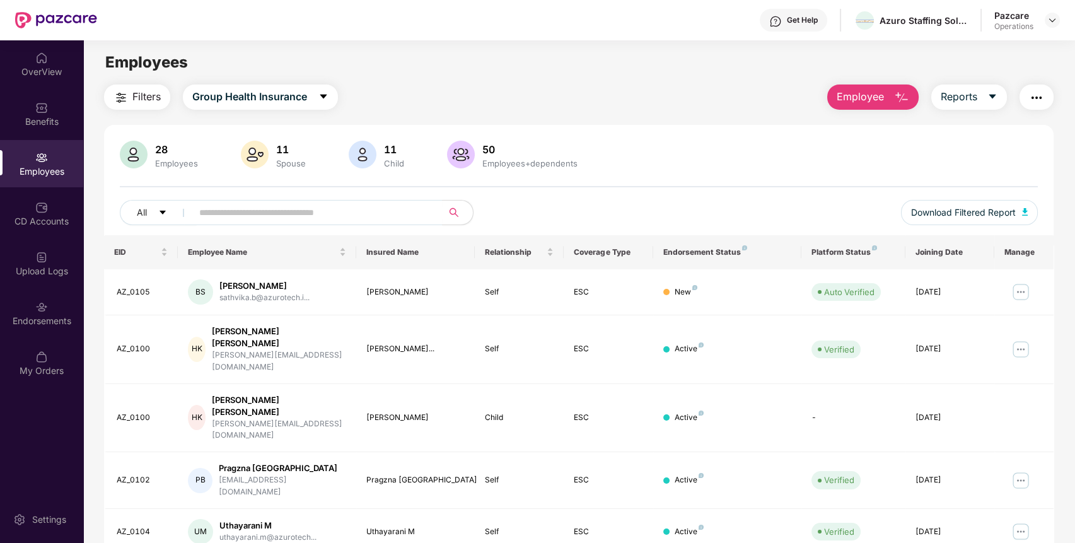
click at [148, 102] on span "Filters" at bounding box center [146, 97] width 28 height 16
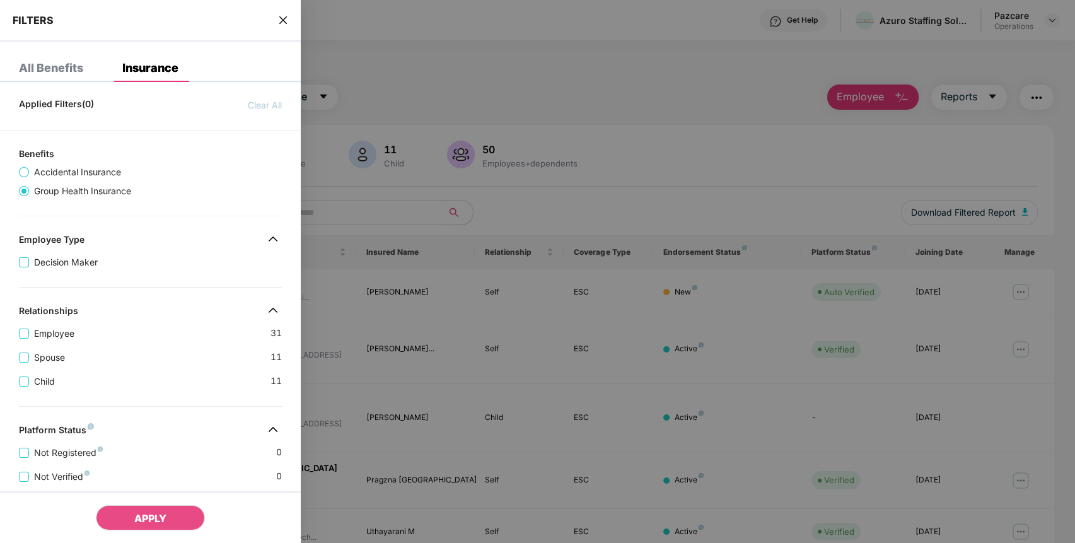
scroll to position [282, 0]
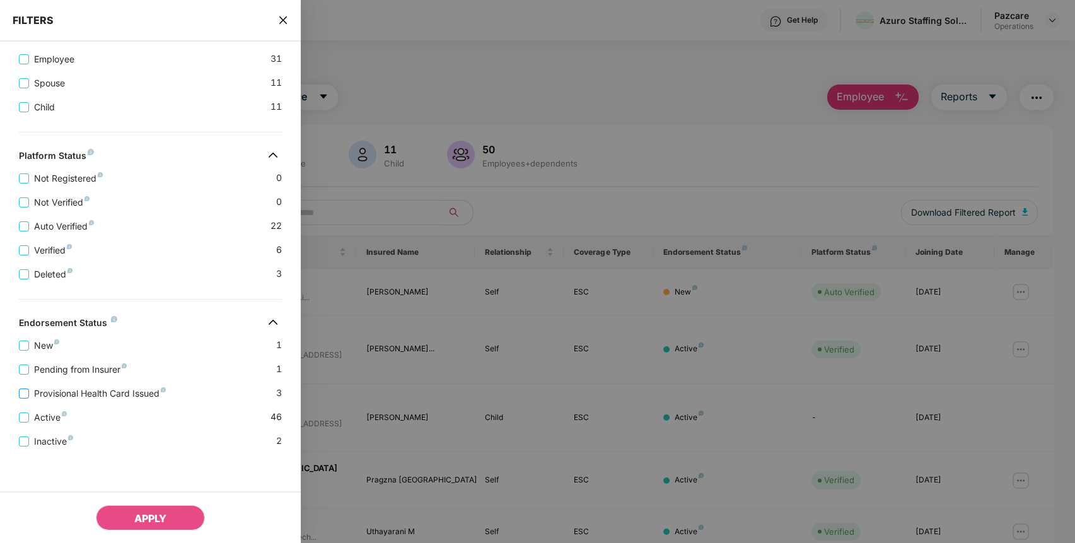
click at [82, 393] on span "Provisional Health Card Issued" at bounding box center [100, 393] width 142 height 14
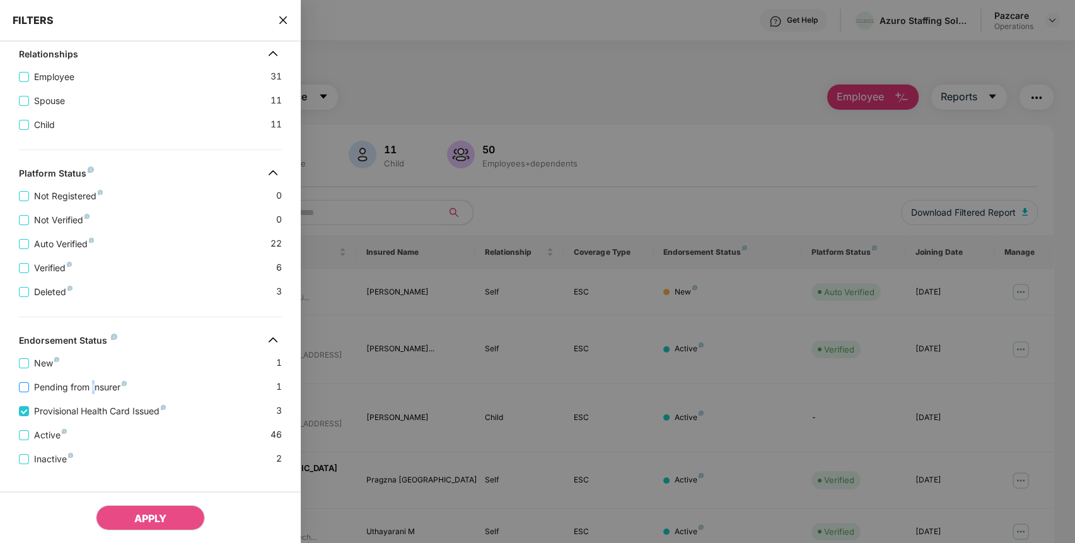
click at [93, 392] on span "Pending from Insurer" at bounding box center [80, 387] width 103 height 14
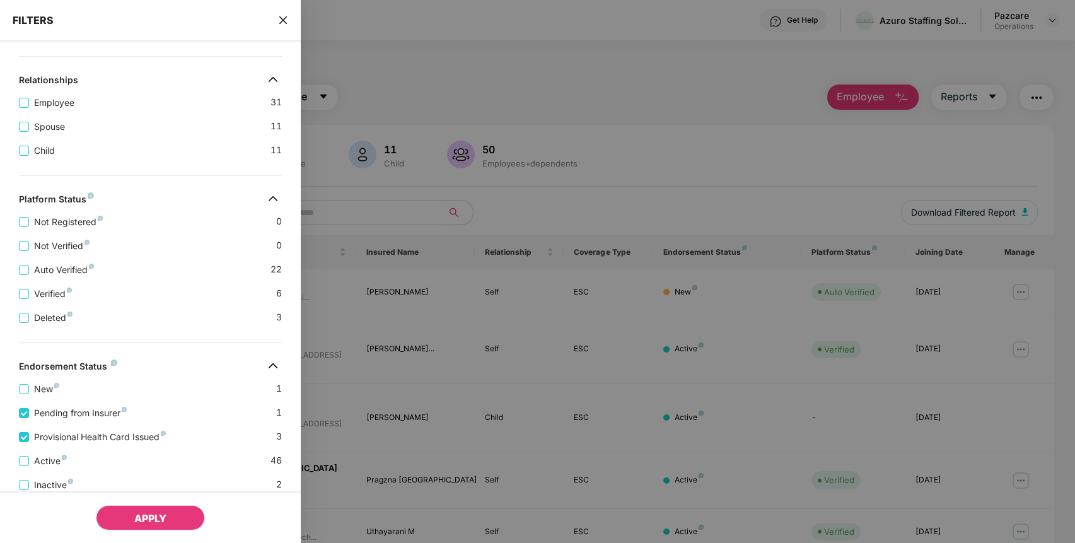
click at [132, 519] on button "APPLY" at bounding box center [150, 517] width 109 height 25
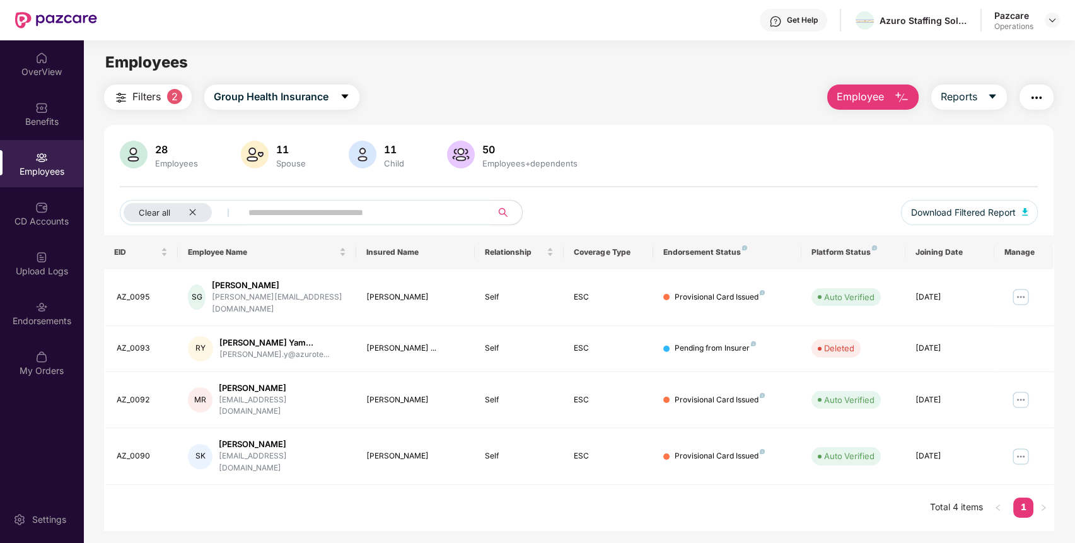
scroll to position [40, 0]
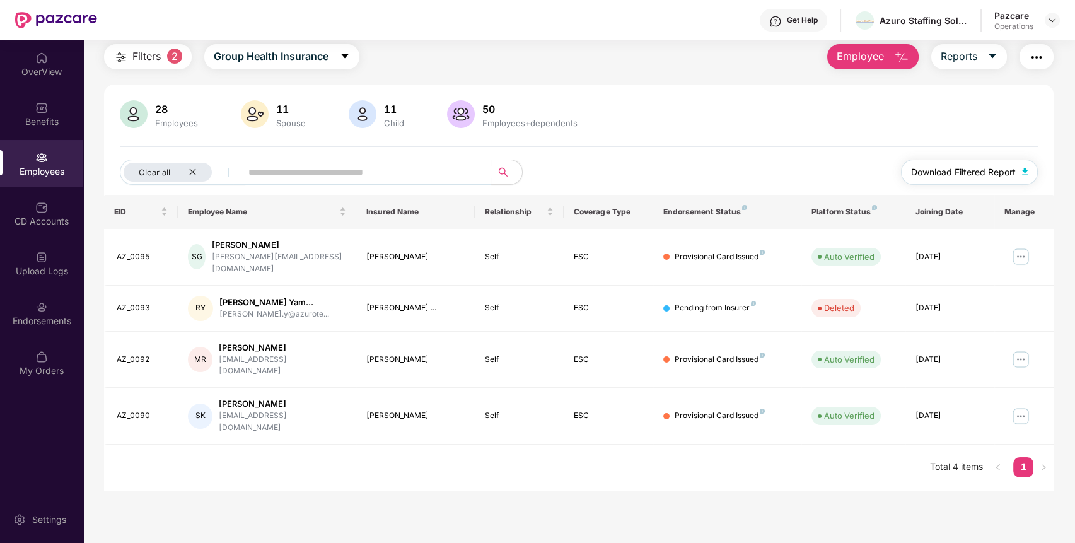
click at [971, 171] on span "Download Filtered Report" at bounding box center [963, 172] width 105 height 14
click at [45, 324] on div "Generating Report Hang on! Your report generation is in progress. We request yo…" at bounding box center [537, 271] width 1075 height 543
click at [50, 314] on div "Generating Report Hang on! Your report generation is in progress. We request yo…" at bounding box center [537, 271] width 1075 height 543
click at [37, 323] on div "Generating Report Hang on! Your report generation is in progress. We request yo…" at bounding box center [537, 271] width 1075 height 543
click at [39, 323] on div "Generating Report Hang on! Your report generation is in progress. We request yo…" at bounding box center [537, 271] width 1075 height 543
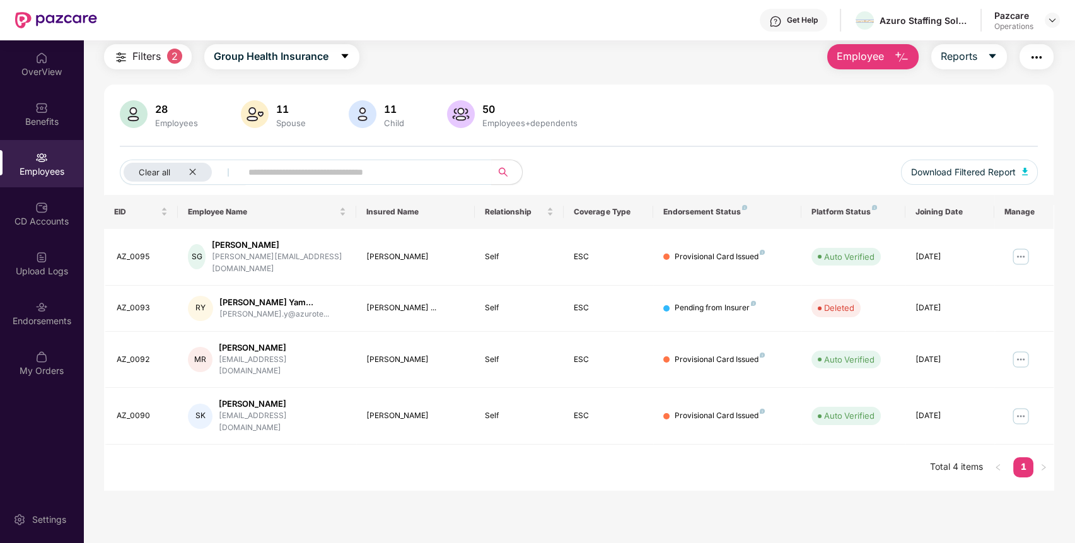
click at [40, 323] on div "Generating Report Hang on! Your report generation is in progress. We request yo…" at bounding box center [537, 271] width 1075 height 543
click at [10, 306] on div "Generating Report Hang on! Your report generation is in progress. We request yo…" at bounding box center [537, 271] width 1075 height 543
click at [11, 304] on div "Generating Report Hang on! Your report generation is in progress. We request yo…" at bounding box center [537, 271] width 1075 height 543
click at [13, 304] on div "Generating Report Hang on! Your report generation is in progress. We request yo…" at bounding box center [537, 271] width 1075 height 543
click at [25, 306] on div "Generating Report Hang on! Your report generation is in progress. We request yo…" at bounding box center [537, 271] width 1075 height 543
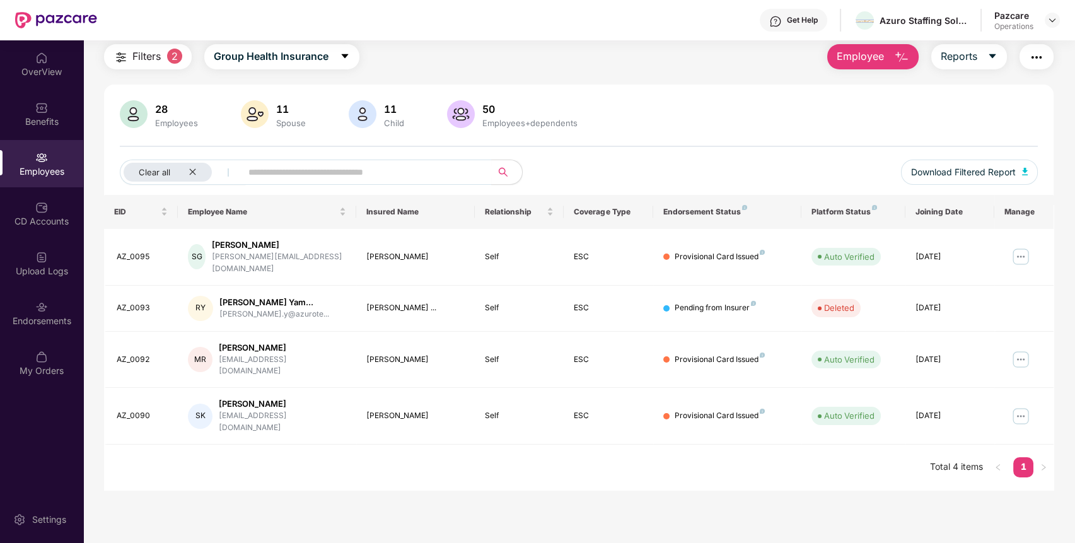
click at [30, 308] on div "Generating Report Hang on! Your report generation is in progress. We request yo…" at bounding box center [537, 271] width 1075 height 543
click at [39, 311] on div "Generating Report Hang on! Your report generation is in progress. We request yo…" at bounding box center [537, 271] width 1075 height 543
click at [40, 311] on div "Generating Report Hang on! Your report generation is in progress. We request yo…" at bounding box center [537, 271] width 1075 height 543
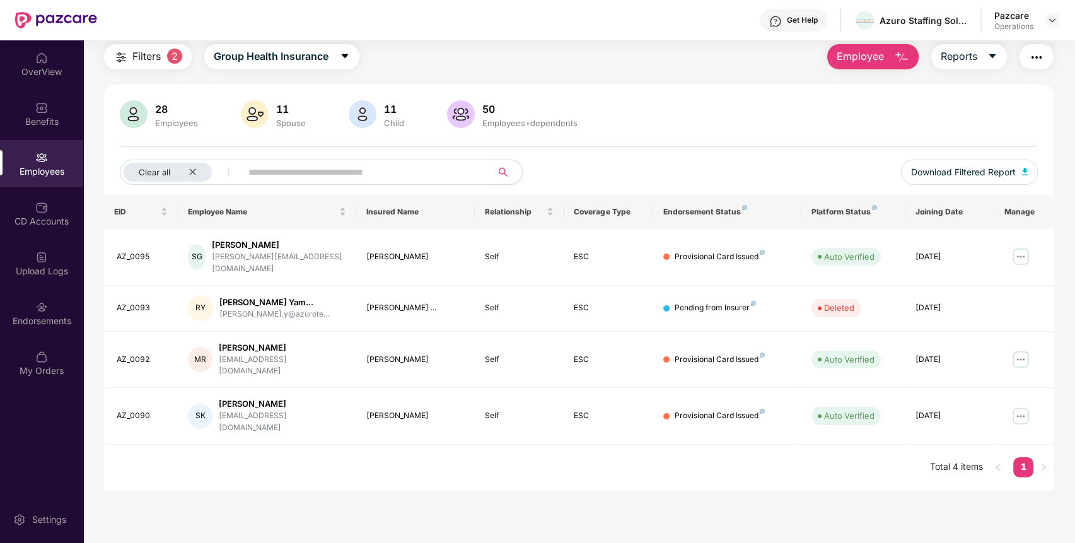
click at [29, 211] on div "Generating Report Hang on! Your report generation is in progress. We request yo…" at bounding box center [537, 271] width 1075 height 543
click at [32, 211] on div "Generating Report Hang on! Your report generation is in progress. We request yo…" at bounding box center [537, 271] width 1075 height 543
click at [33, 211] on div "Generating Report Hang on! Your report generation is in progress. We request yo…" at bounding box center [537, 271] width 1075 height 543
click at [45, 311] on div "Generating Report Hang on! Your report generation is in progress. We request yo…" at bounding box center [537, 271] width 1075 height 543
click at [44, 311] on div "Generating Report Hang on! Your report generation is in progress. We request yo…" at bounding box center [537, 271] width 1075 height 543
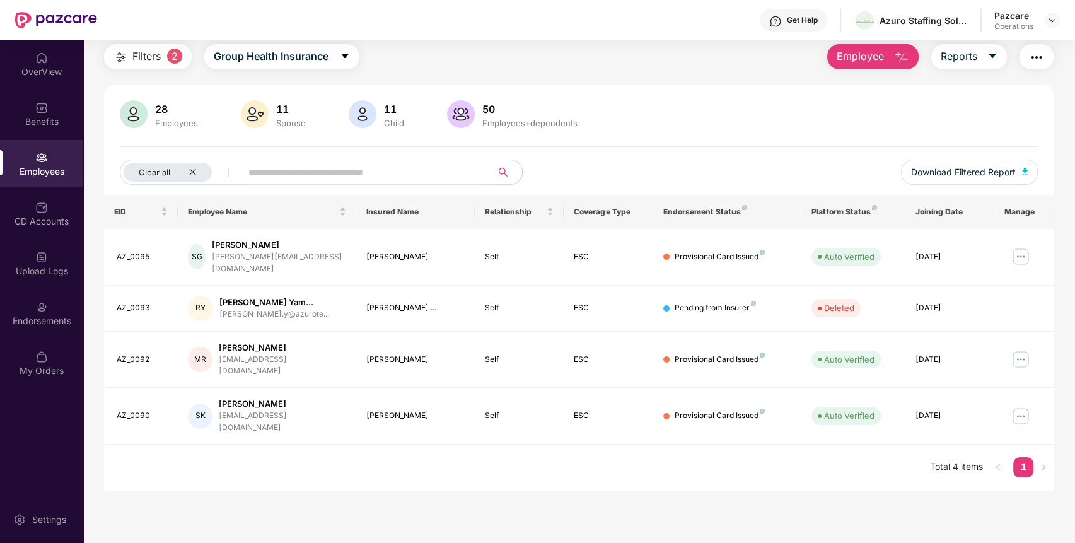
click at [44, 311] on div "Generating Report Hang on! Your report generation is in progress. We request yo…" at bounding box center [537, 271] width 1075 height 543
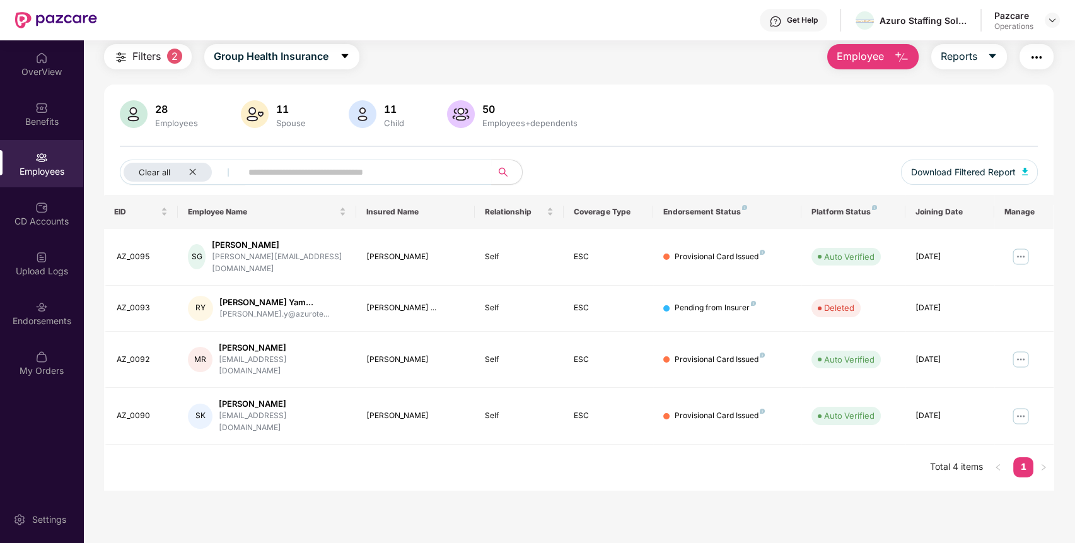
click at [44, 311] on div "Generating Report Hang on! Your report generation is in progress. We request yo…" at bounding box center [537, 271] width 1075 height 543
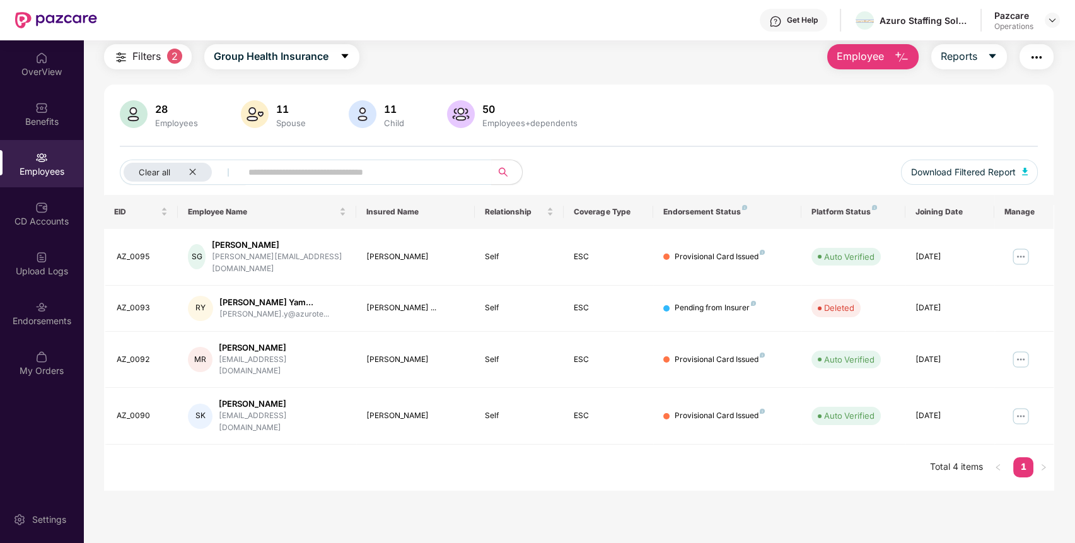
click at [44, 311] on div "Generating Report Hang on! Your report generation is in progress. We request yo…" at bounding box center [537, 271] width 1075 height 543
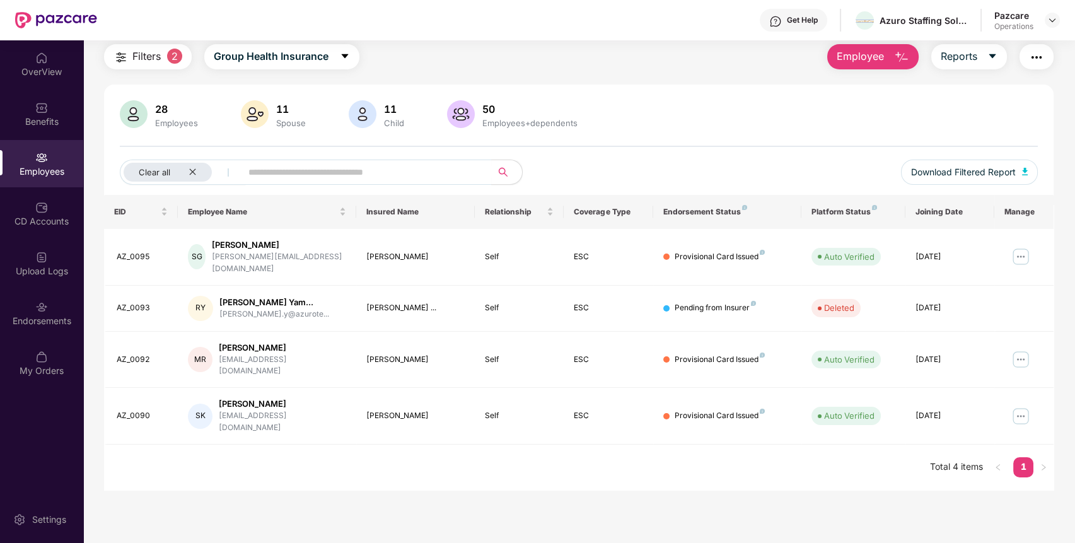
click at [44, 311] on div "Generating Report Hang on! Your report generation is in progress. We request yo…" at bounding box center [537, 271] width 1075 height 543
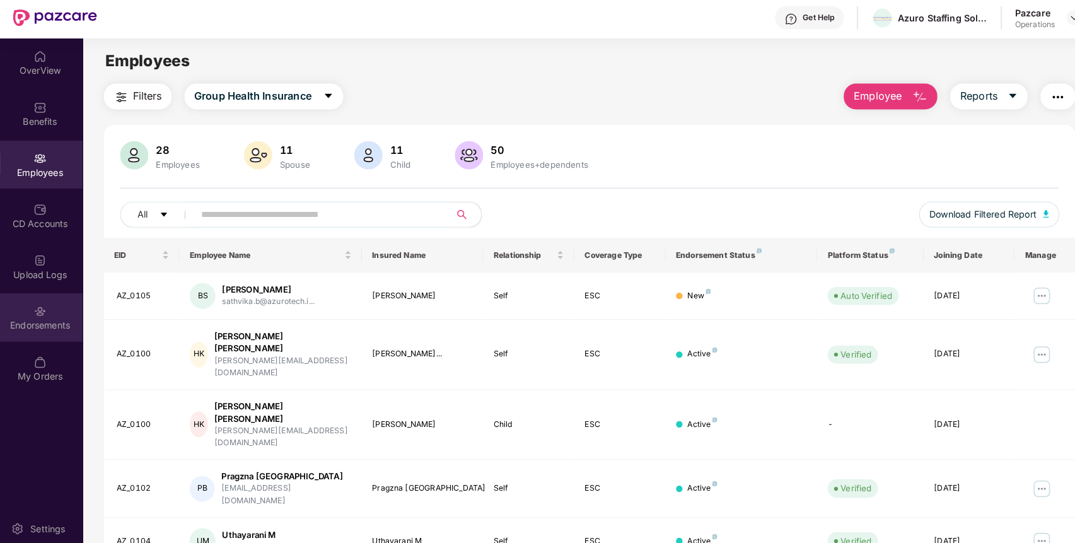
click at [45, 316] on div "Endorsements" at bounding box center [41, 321] width 83 height 13
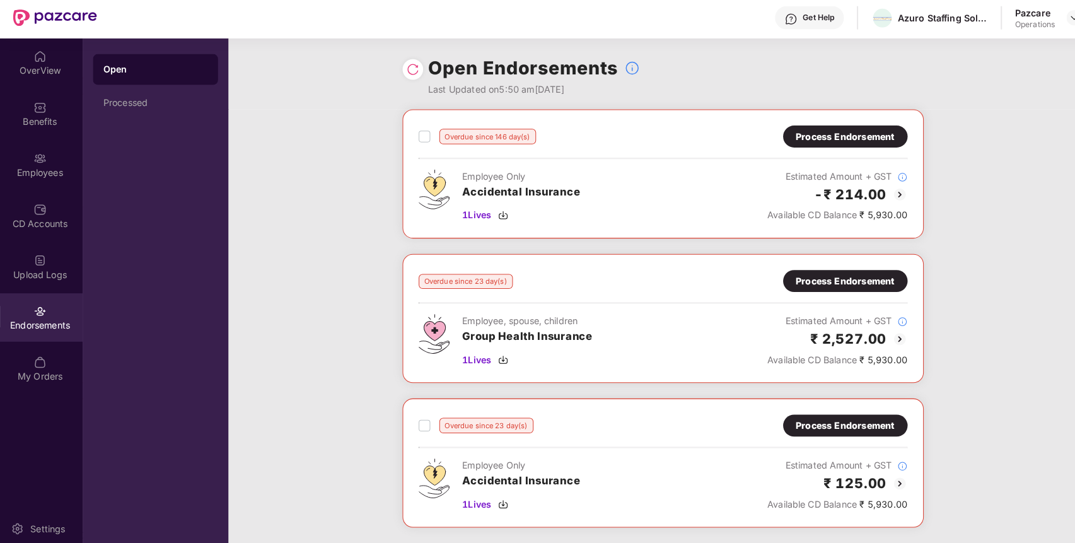
scroll to position [115, 0]
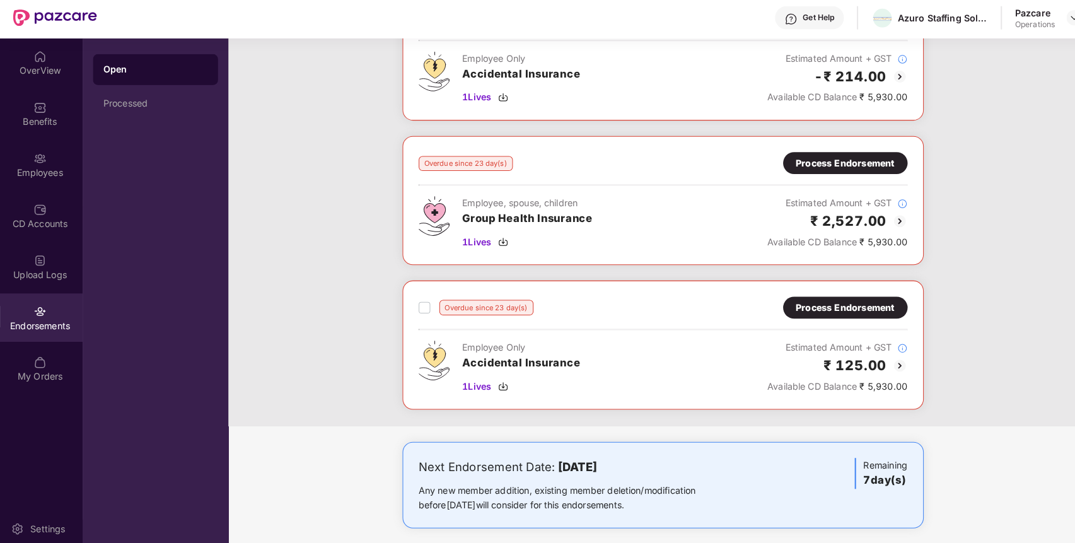
click at [837, 157] on div "Process Endorsement" at bounding box center [828, 162] width 96 height 14
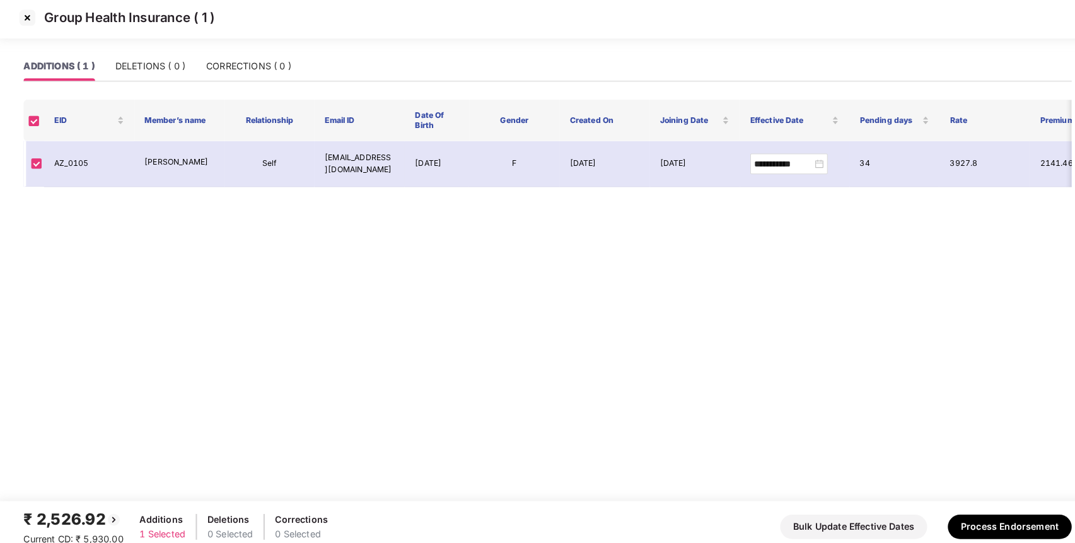
click at [27, 21] on img at bounding box center [29, 20] width 20 height 20
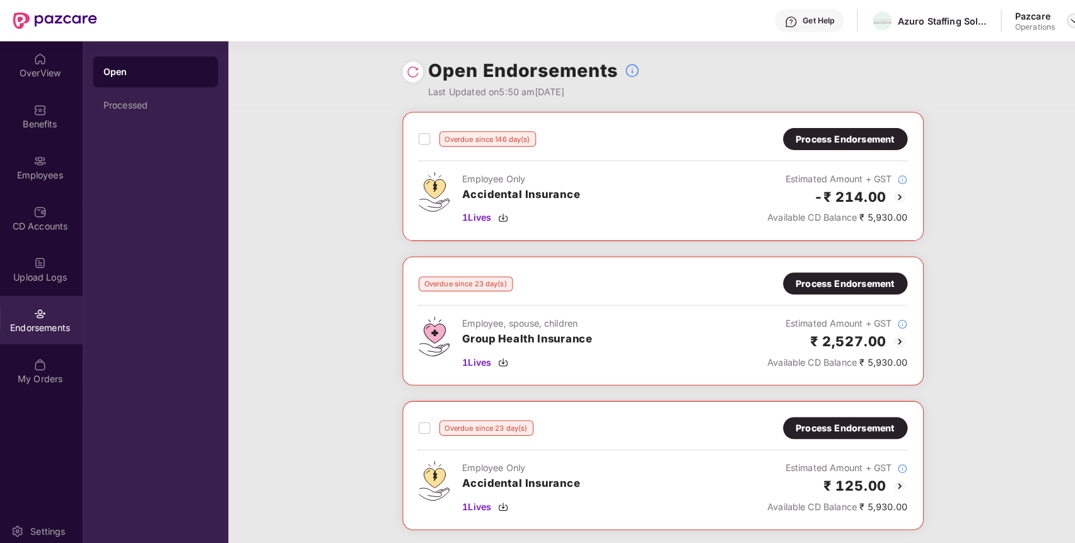
click at [1047, 17] on img at bounding box center [1052, 20] width 10 height 10
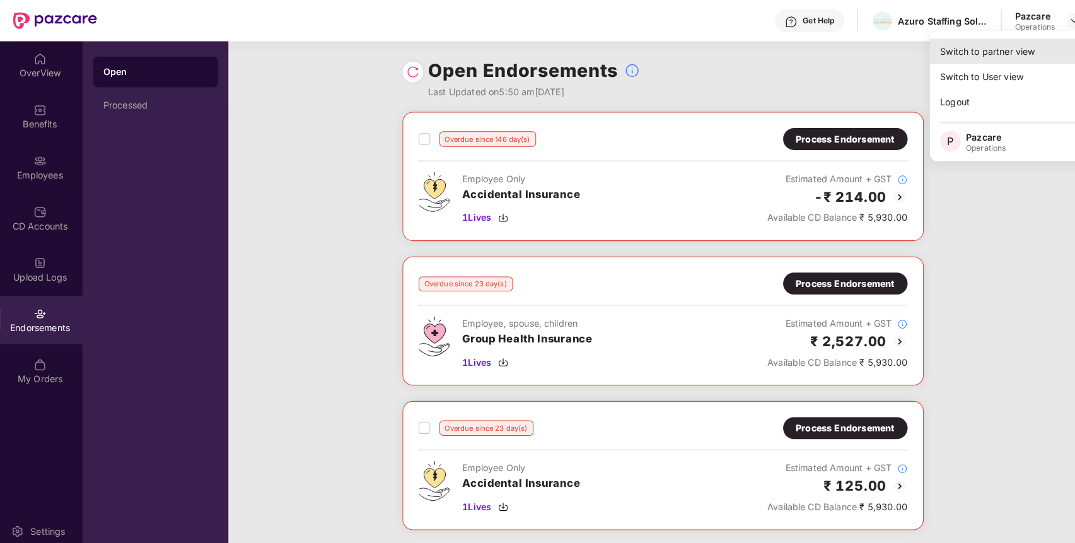
click at [955, 40] on div "Switch to partner view" at bounding box center [993, 50] width 164 height 25
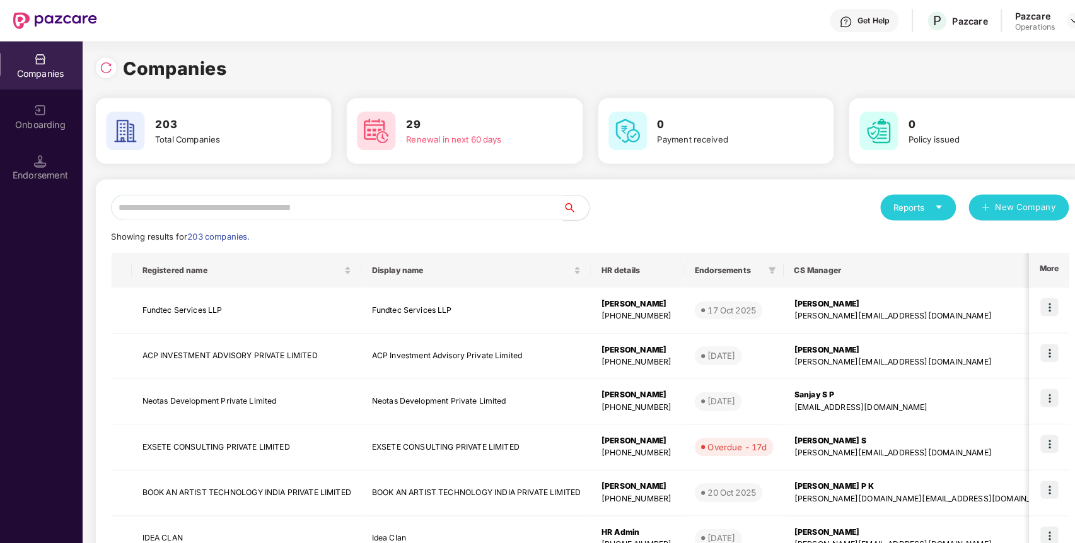
click at [426, 209] on input "text" at bounding box center [332, 202] width 442 height 25
paste input "**********"
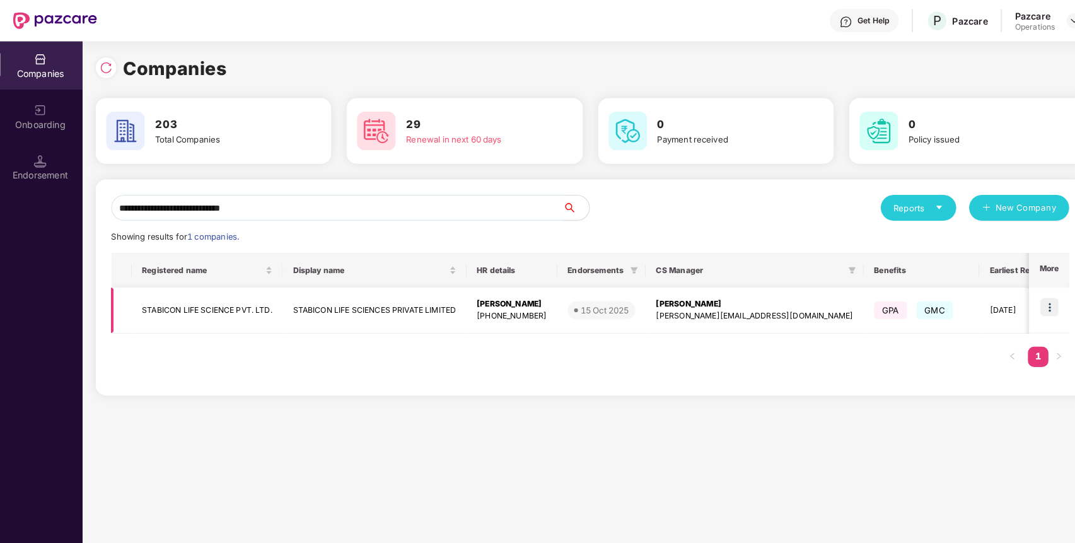
type input "**********"
click at [1022, 294] on img at bounding box center [1028, 300] width 18 height 18
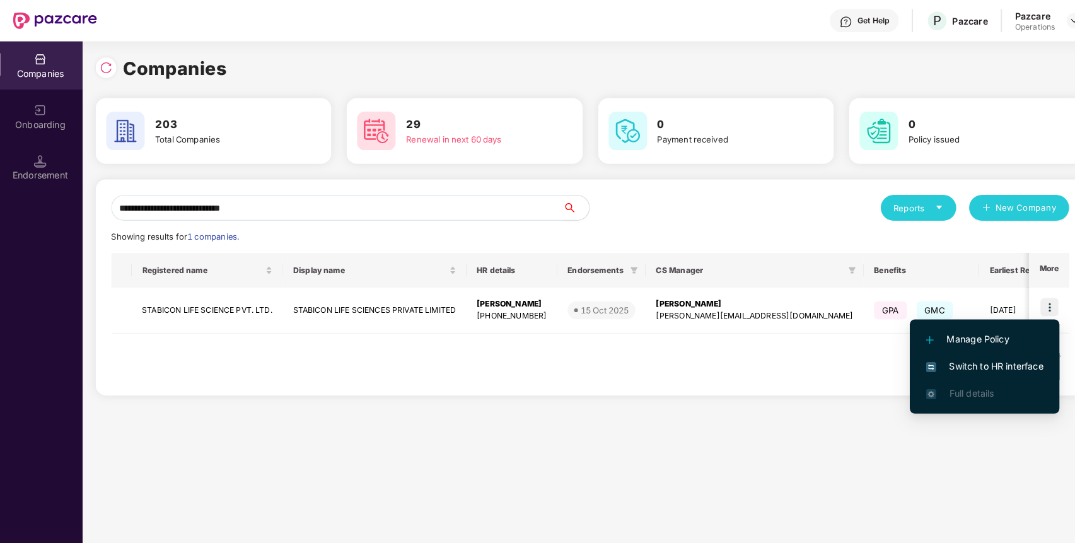
click at [961, 351] on span "Switch to HR interface" at bounding box center [964, 358] width 115 height 14
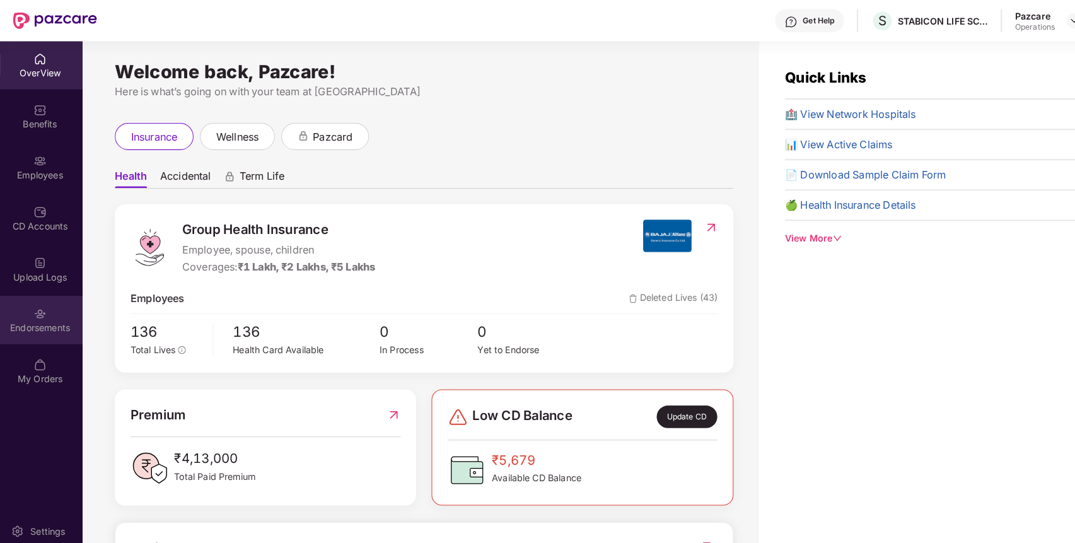
click at [37, 315] on div "Endorsements" at bounding box center [41, 321] width 83 height 13
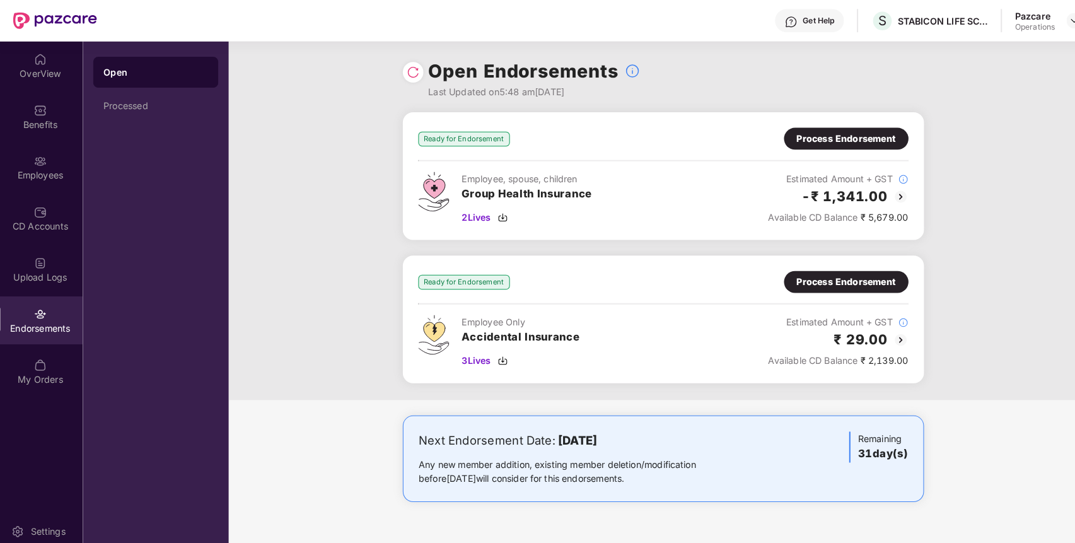
click at [863, 280] on div "Process Endorsement" at bounding box center [829, 276] width 96 height 14
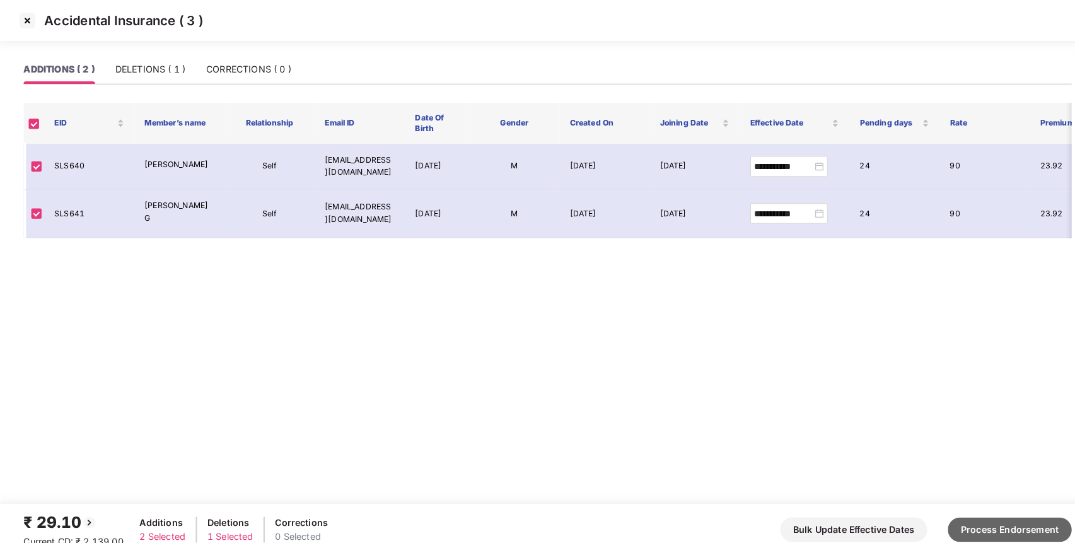
click at [951, 517] on button "Process Endorsement" at bounding box center [988, 518] width 121 height 24
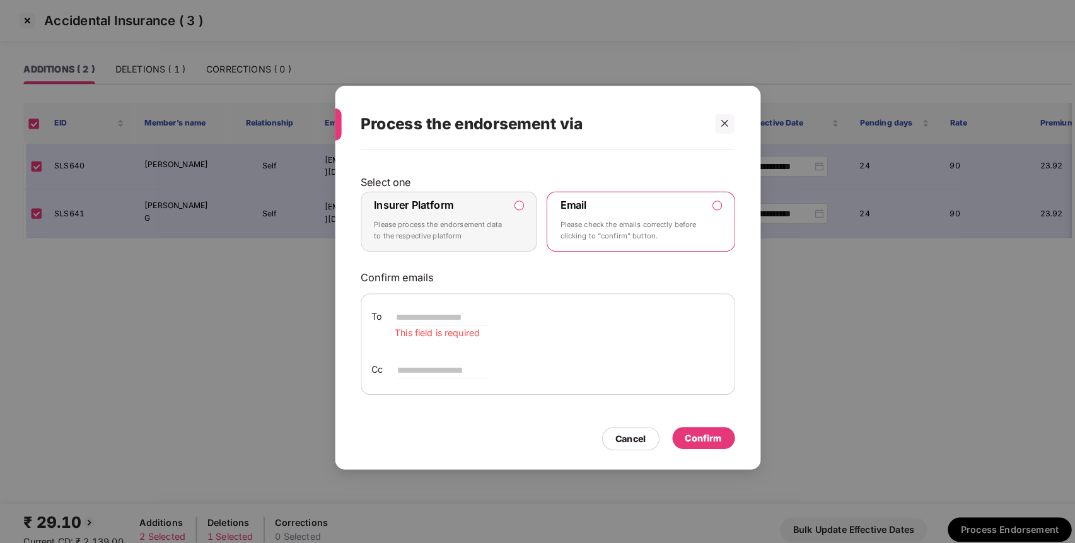
click at [464, 244] on label "Insurer Platform Please process the endorsement data to the respective platform" at bounding box center [441, 216] width 173 height 59
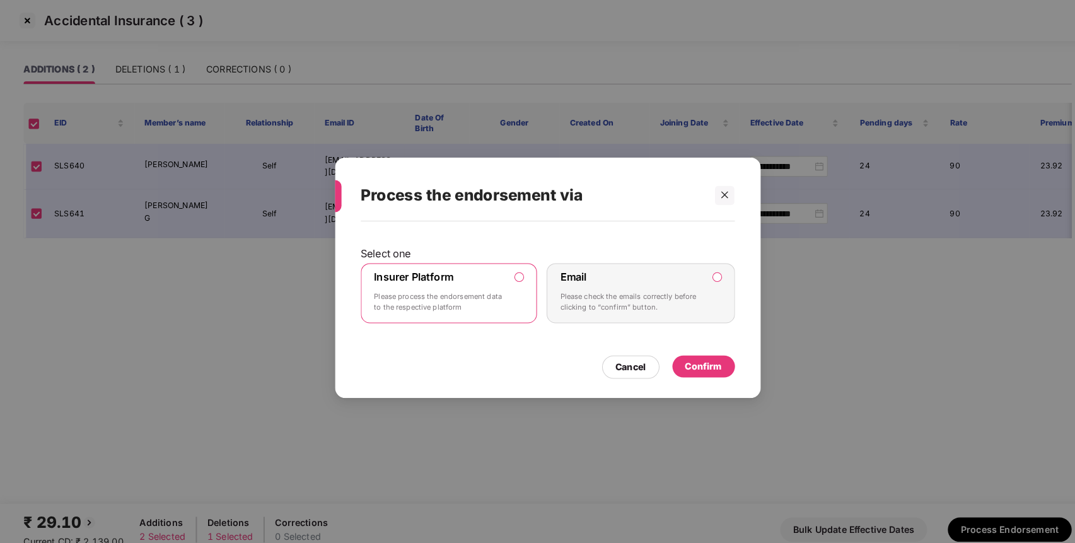
click at [696, 350] on div "Confirm" at bounding box center [689, 357] width 61 height 21
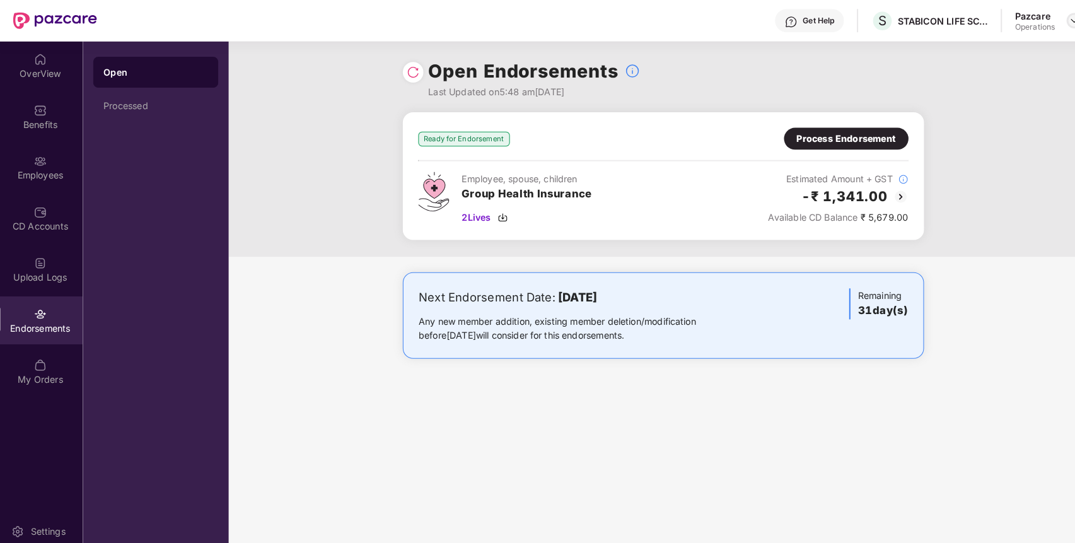
click at [1051, 21] on img at bounding box center [1052, 20] width 10 height 10
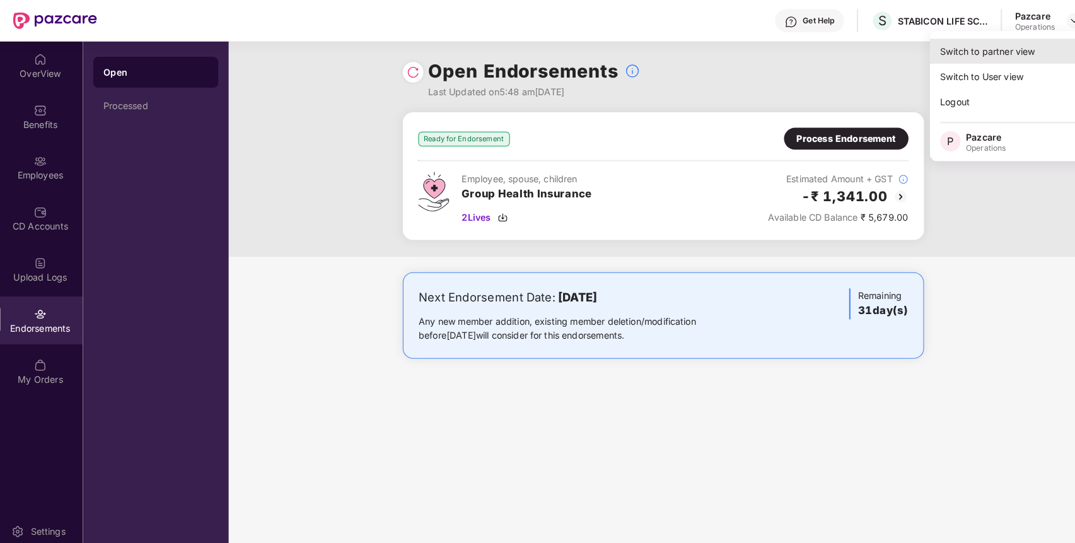
click at [1002, 53] on div "Switch to partner view" at bounding box center [993, 50] width 164 height 25
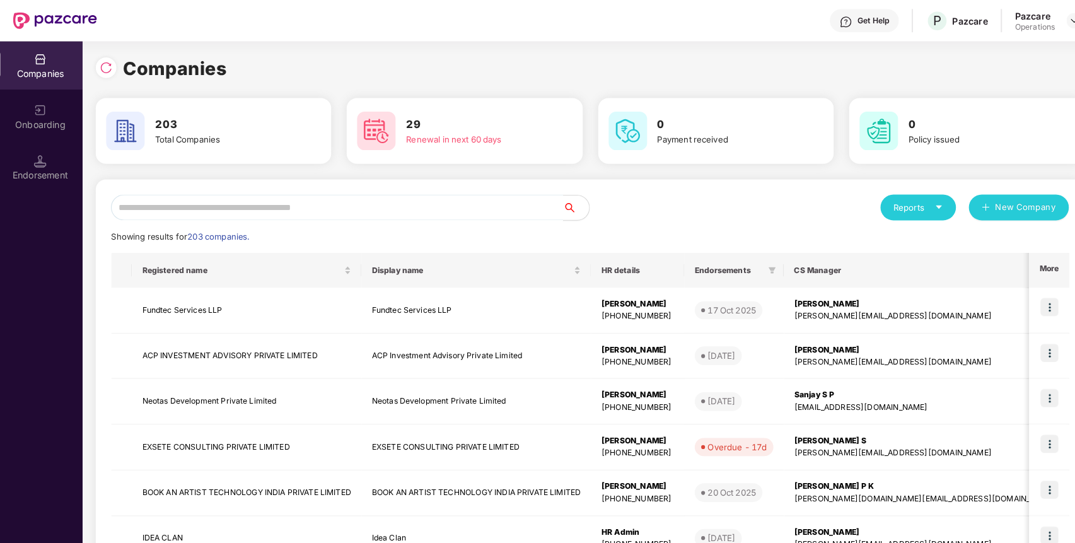
click at [441, 204] on input "text" at bounding box center [332, 202] width 442 height 25
paste input "**********"
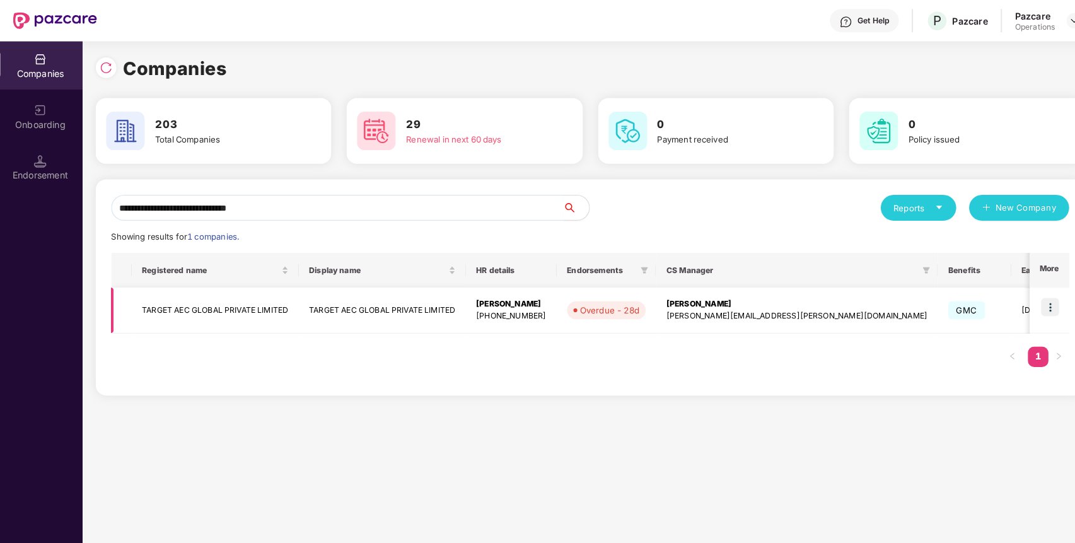
type input "**********"
click at [1028, 304] on img at bounding box center [1028, 300] width 18 height 18
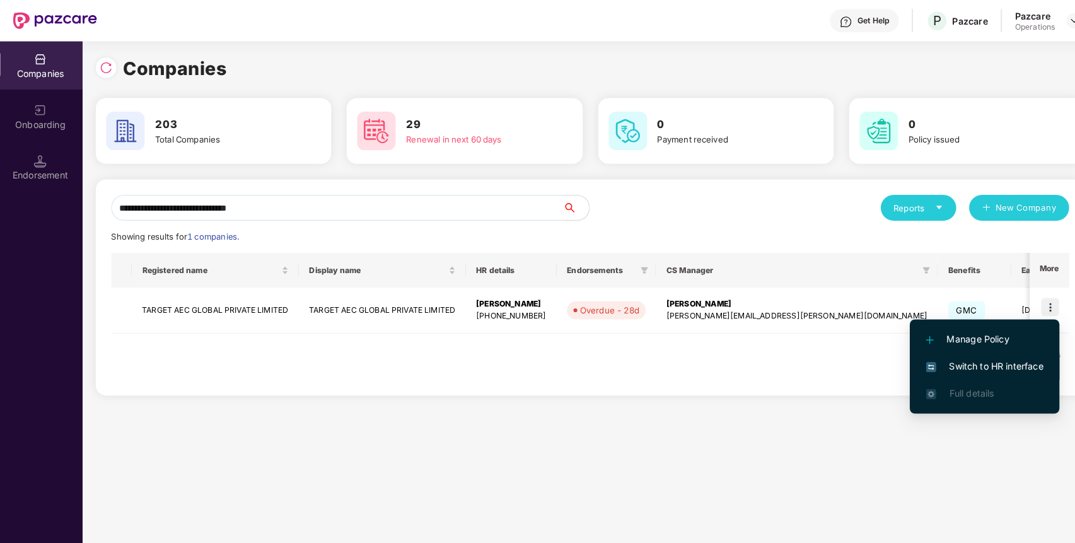
click at [990, 358] on span "Switch to HR interface" at bounding box center [964, 358] width 115 height 14
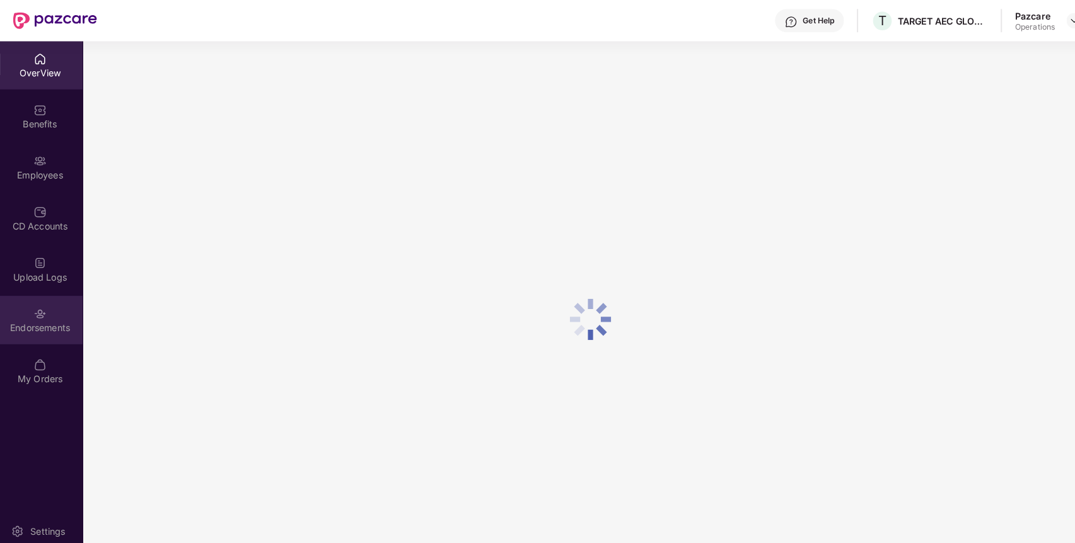
click at [44, 328] on div "Endorsements" at bounding box center [41, 312] width 83 height 47
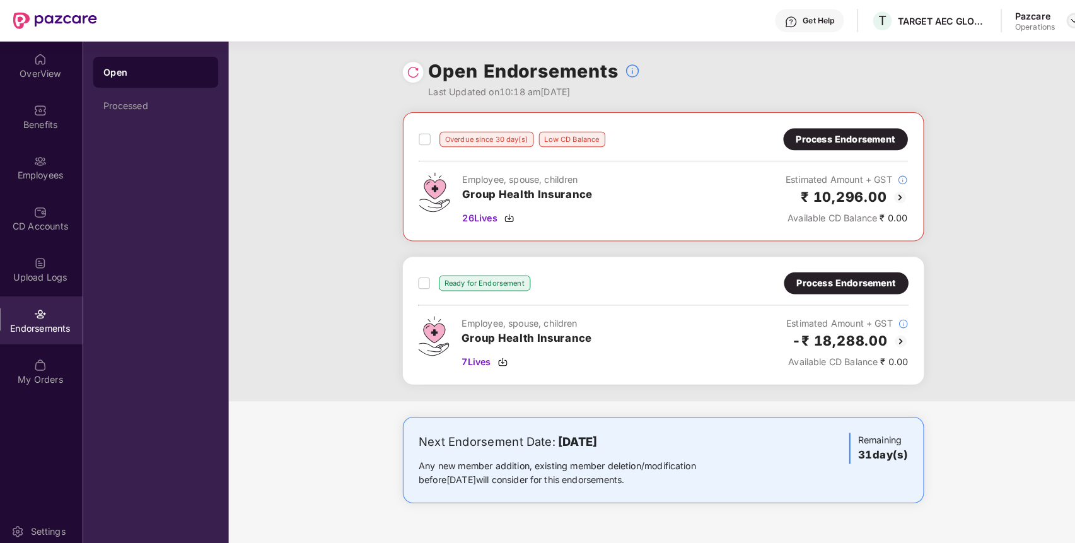
click at [1050, 21] on img at bounding box center [1052, 20] width 10 height 10
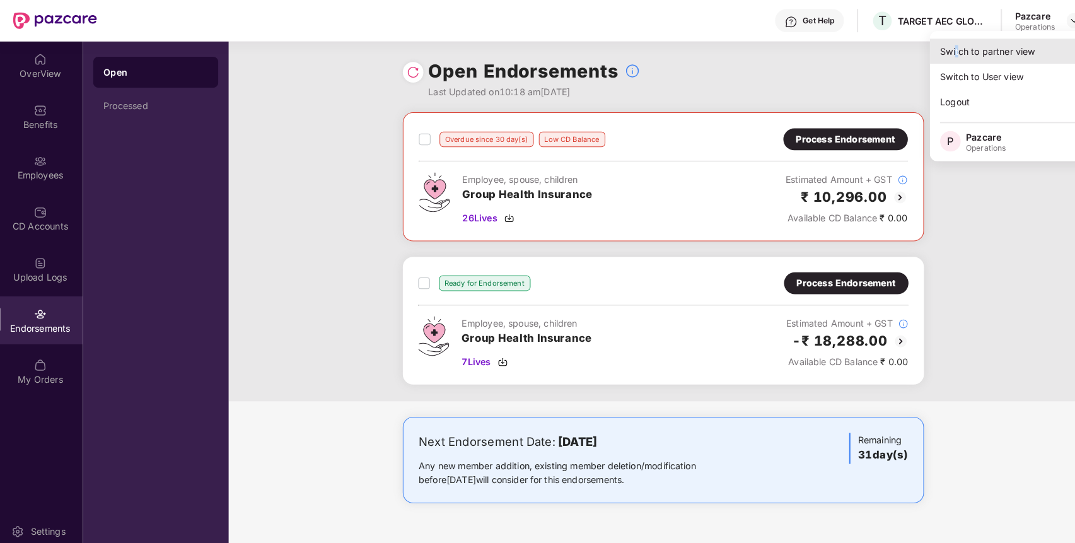
click at [937, 56] on div "Switch to partner view" at bounding box center [993, 50] width 164 height 25
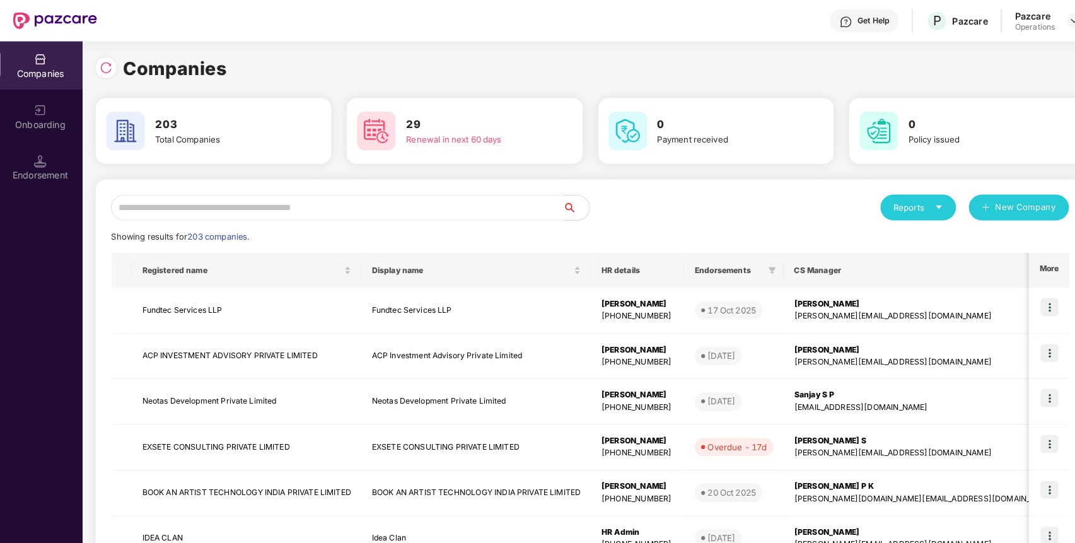
click at [518, 199] on input "text" at bounding box center [332, 202] width 442 height 25
paste input "**********"
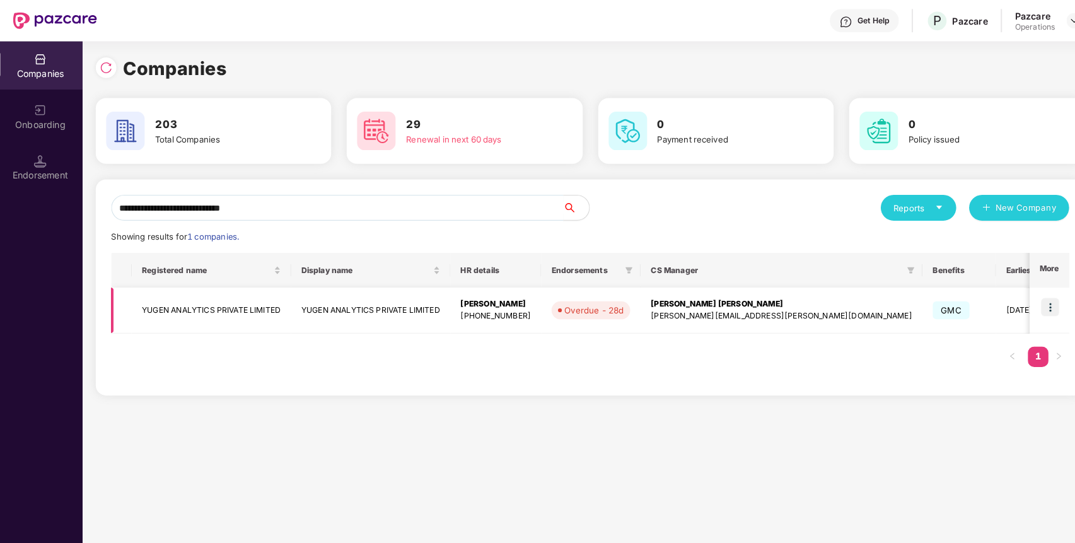
type input "**********"
click at [1028, 301] on img at bounding box center [1028, 300] width 18 height 18
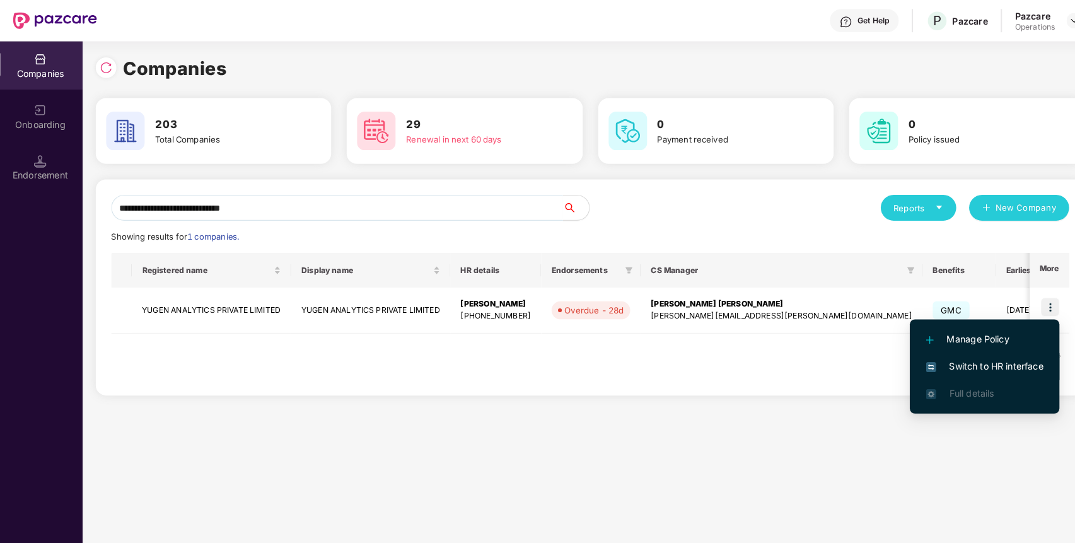
click at [969, 357] on span "Switch to HR interface" at bounding box center [964, 358] width 115 height 14
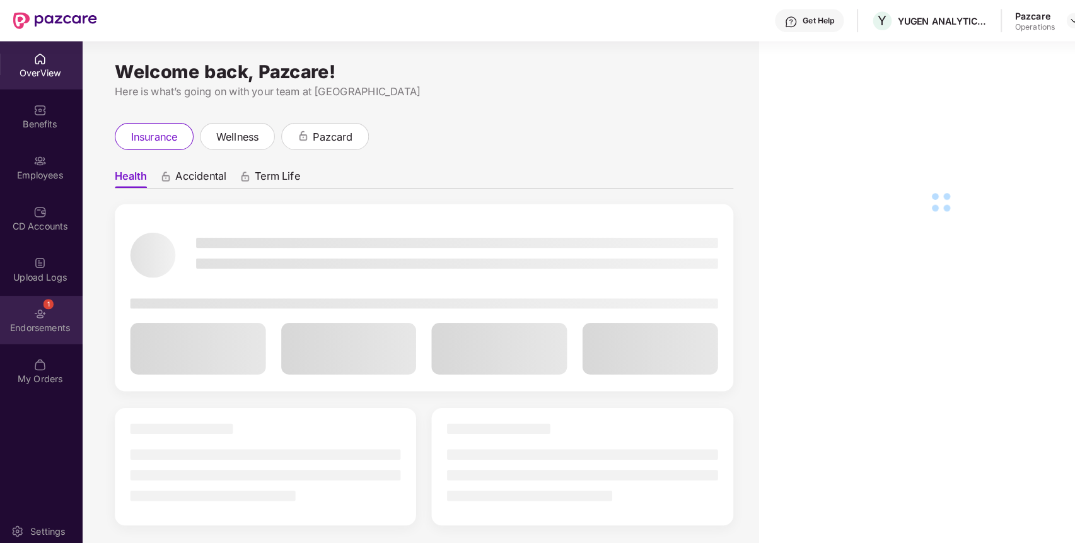
click at [52, 325] on div "Endorsements" at bounding box center [41, 321] width 83 height 13
